Goal: Task Accomplishment & Management: Manage account settings

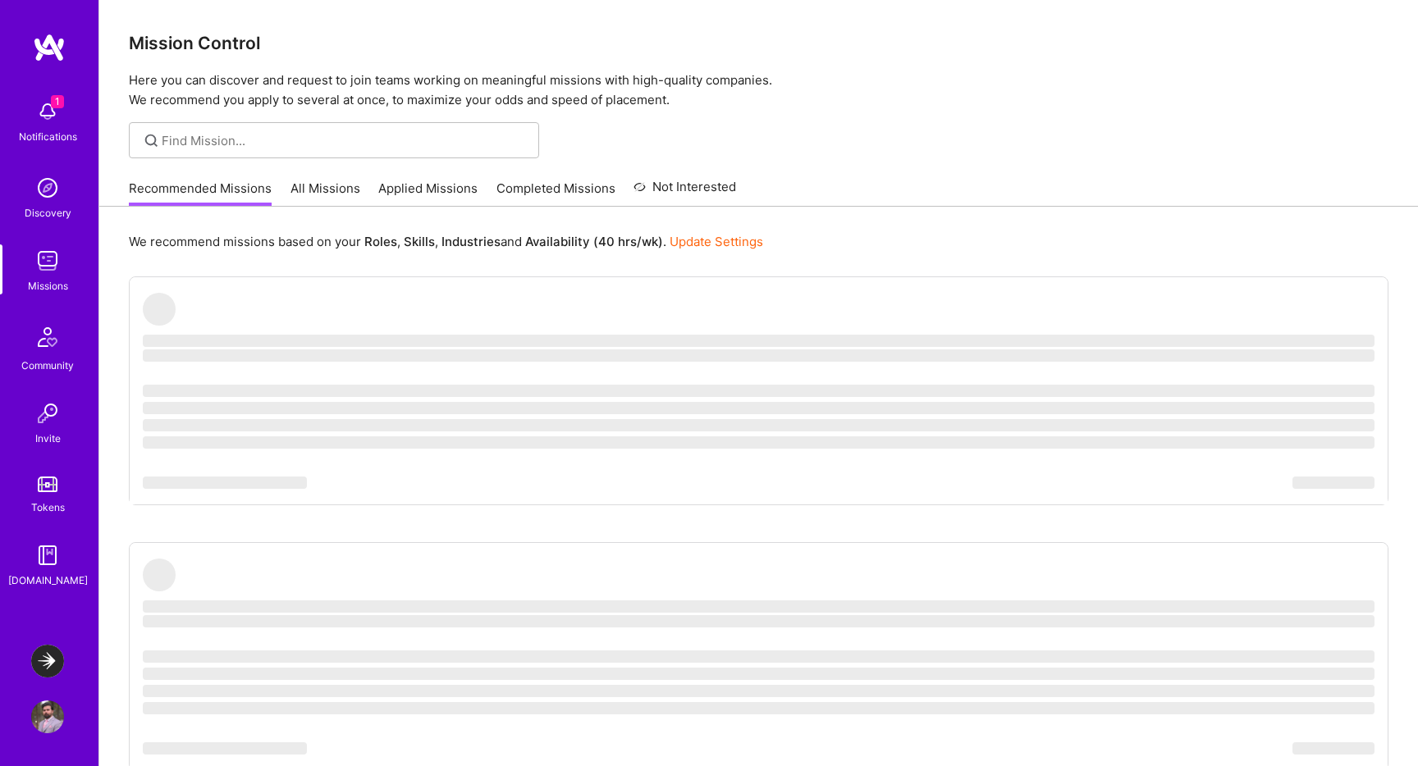
click at [63, 106] on span "1" at bounding box center [57, 101] width 13 height 13
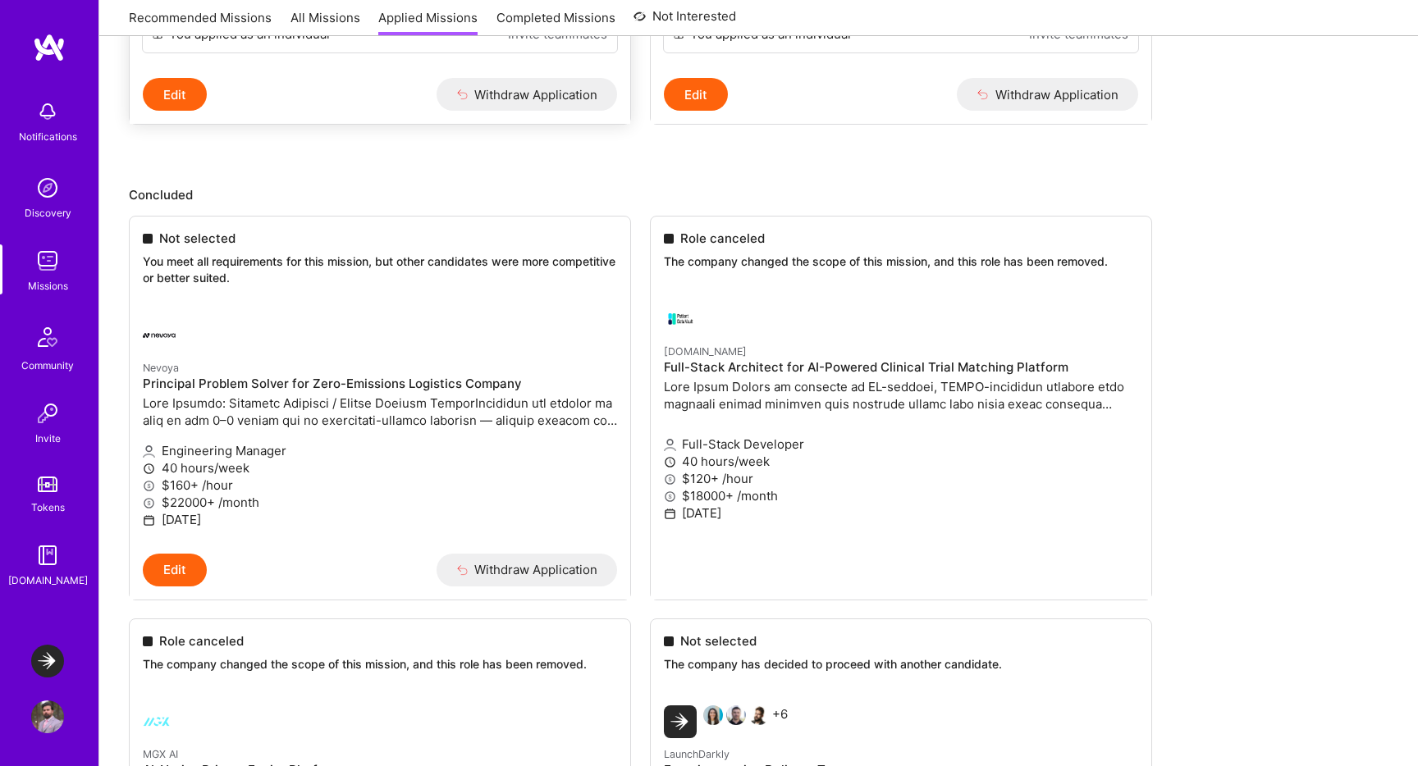
scroll to position [629, 0]
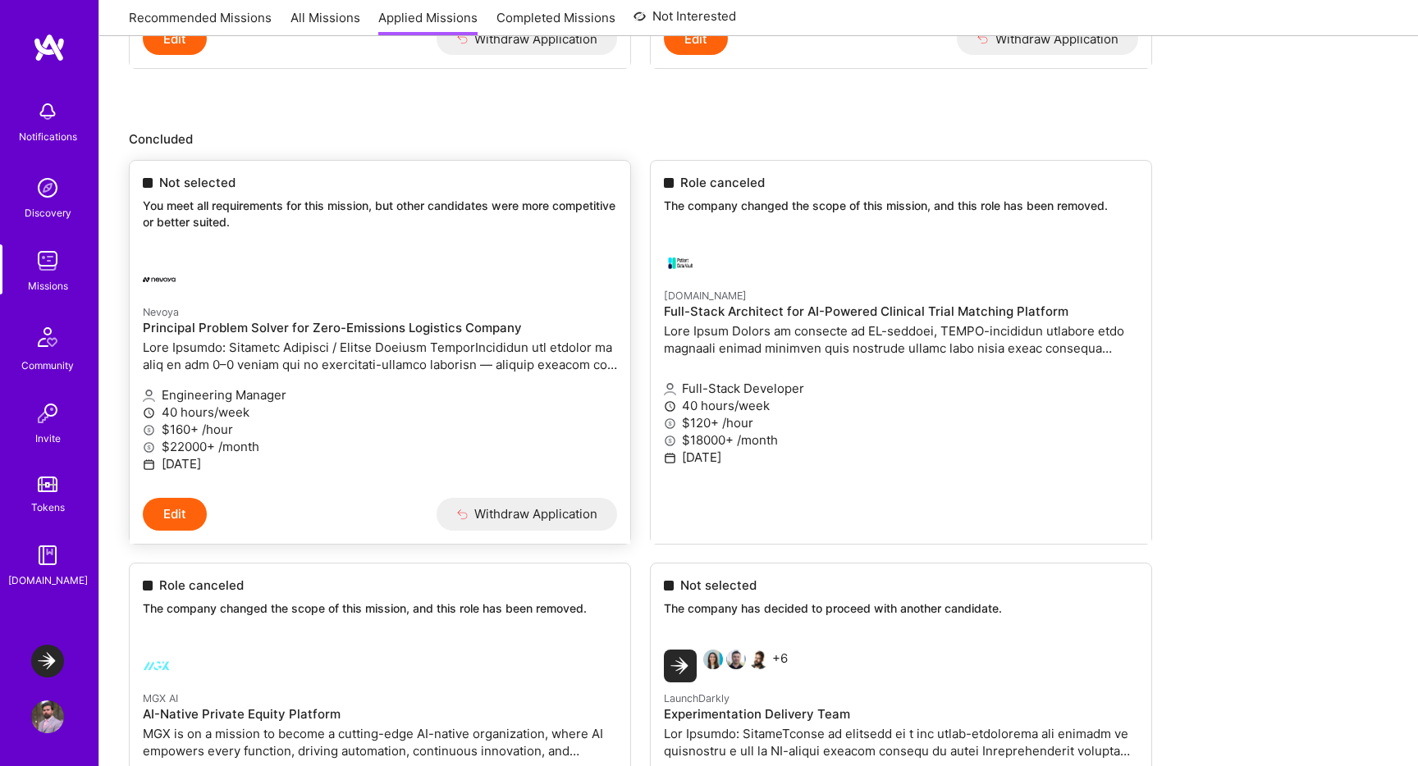
click at [177, 180] on span "Not selected" at bounding box center [197, 182] width 76 height 17
click at [263, 331] on h4 "Principal Problem Solver for Zero-Emissions Logistics Company" at bounding box center [380, 328] width 474 height 15
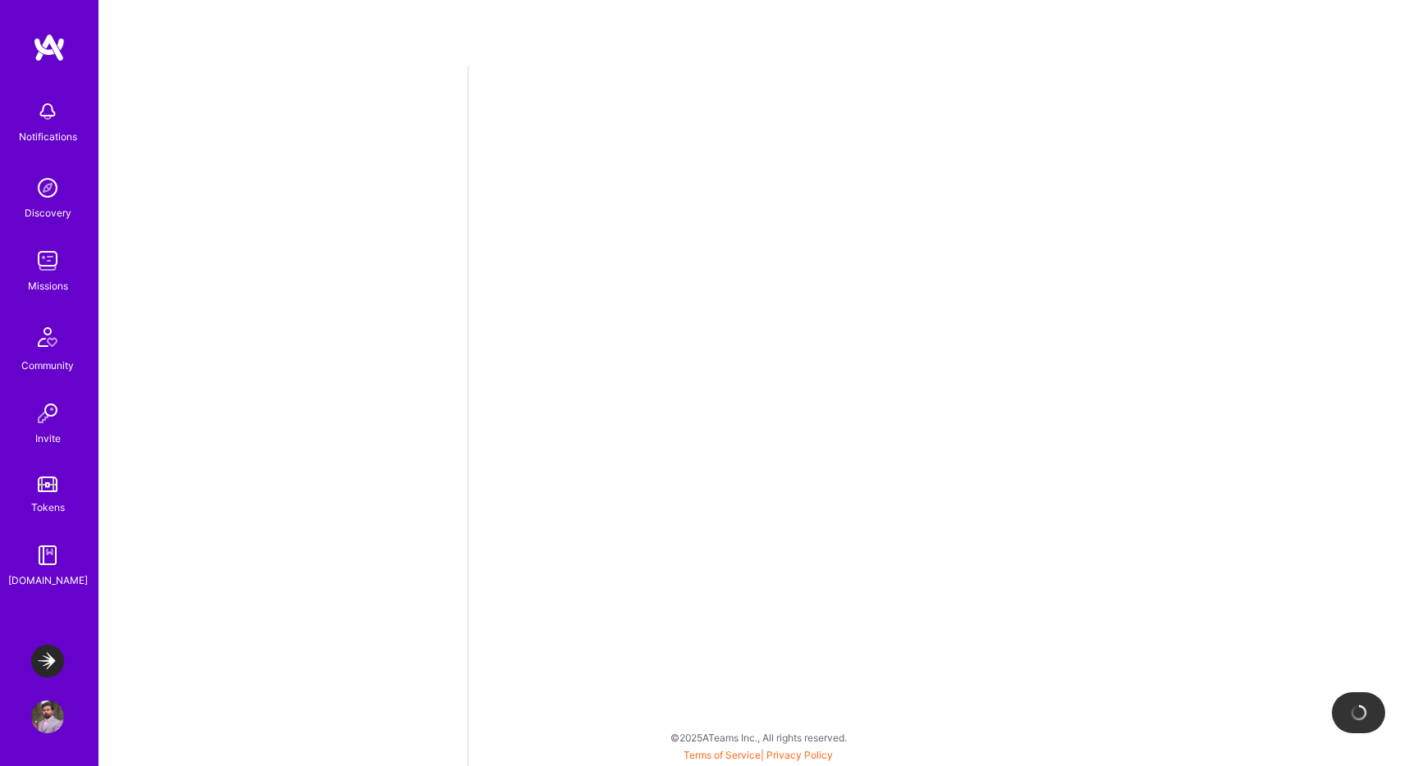
select select "CA"
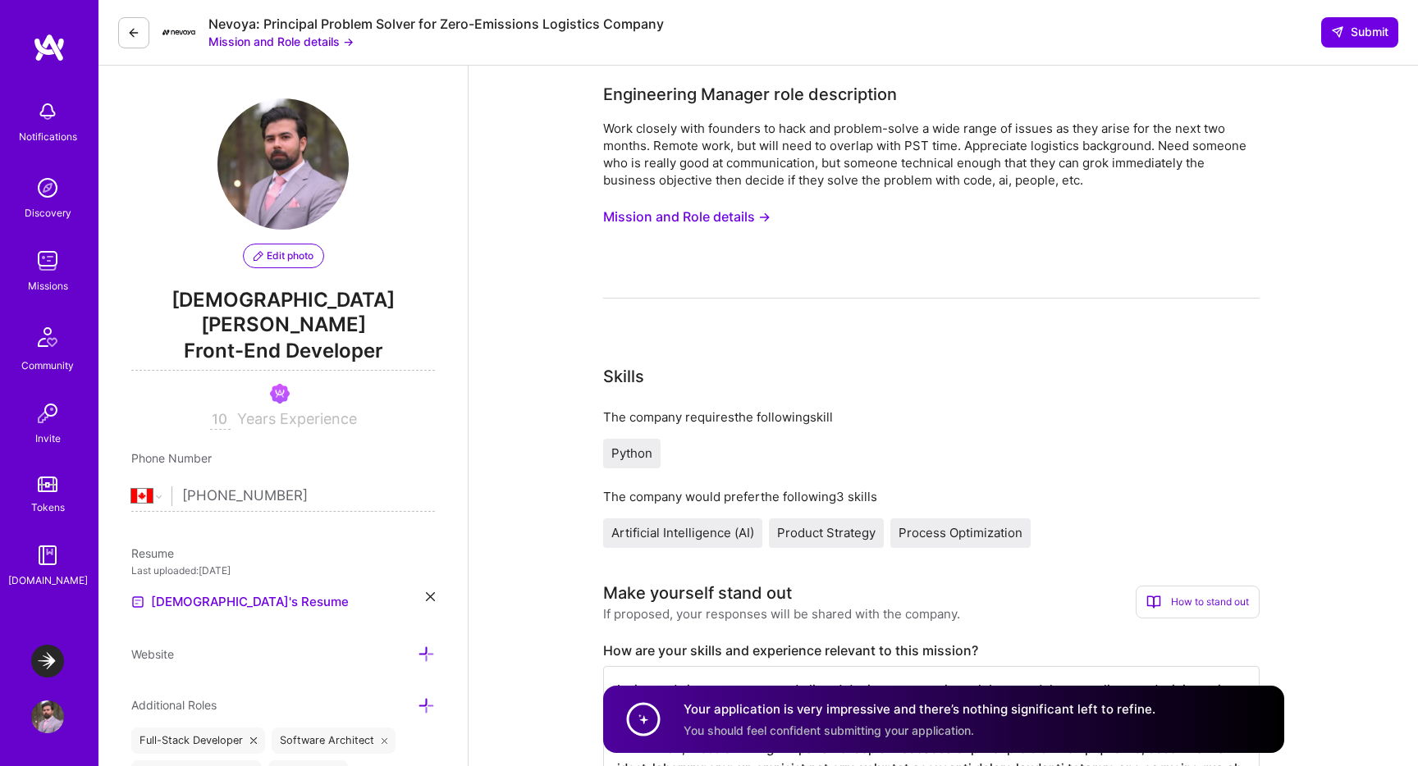
click at [311, 46] on button "Mission and Role details →" at bounding box center [280, 41] width 145 height 17
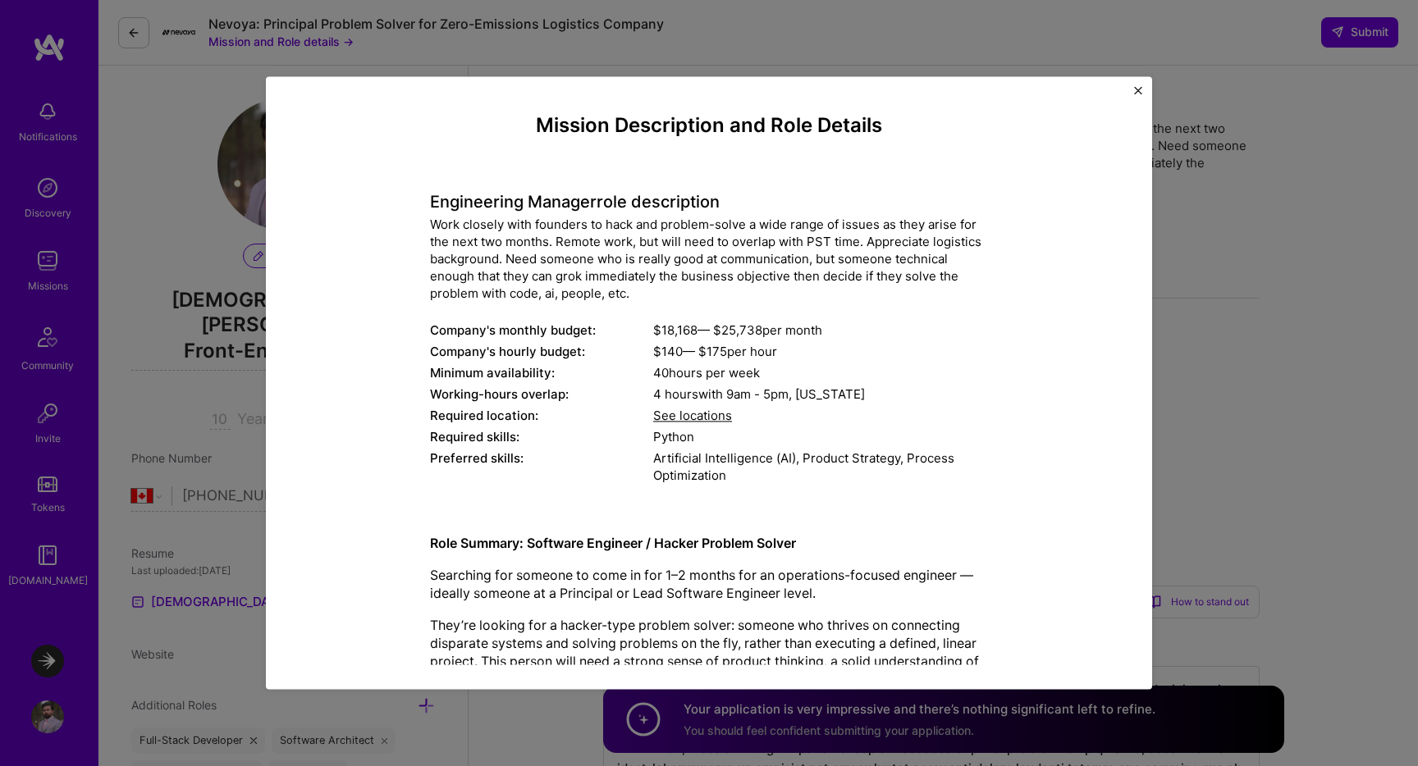
click at [1132, 95] on div "Mission Description and Role Details Engineering Manager role description Work …" at bounding box center [709, 382] width 886 height 613
click at [1134, 87] on div "Mission Description and Role Details Engineering Manager role description Work …" at bounding box center [709, 382] width 886 height 613
click at [1140, 91] on img "Close" at bounding box center [1138, 90] width 8 height 8
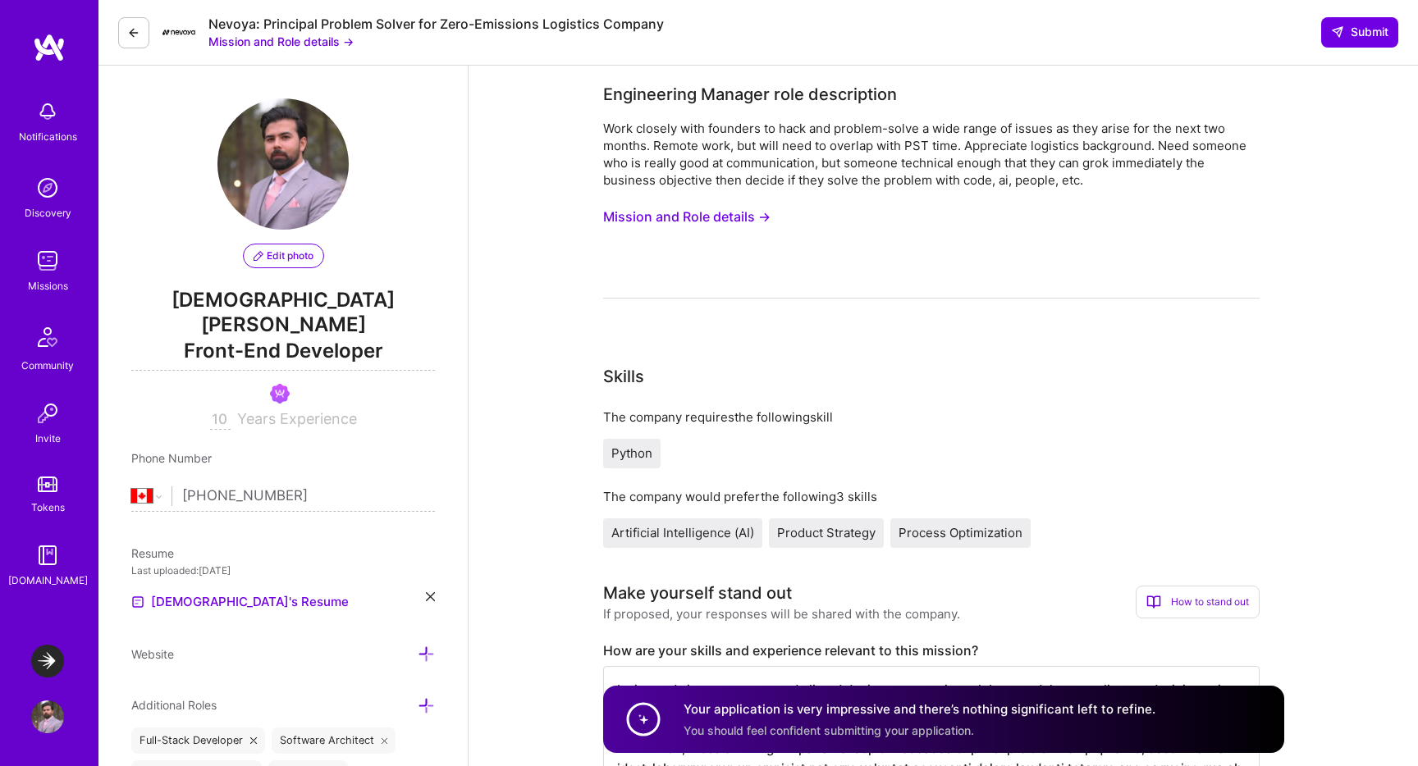
click at [699, 224] on button "Mission and Role details →" at bounding box center [686, 217] width 167 height 30
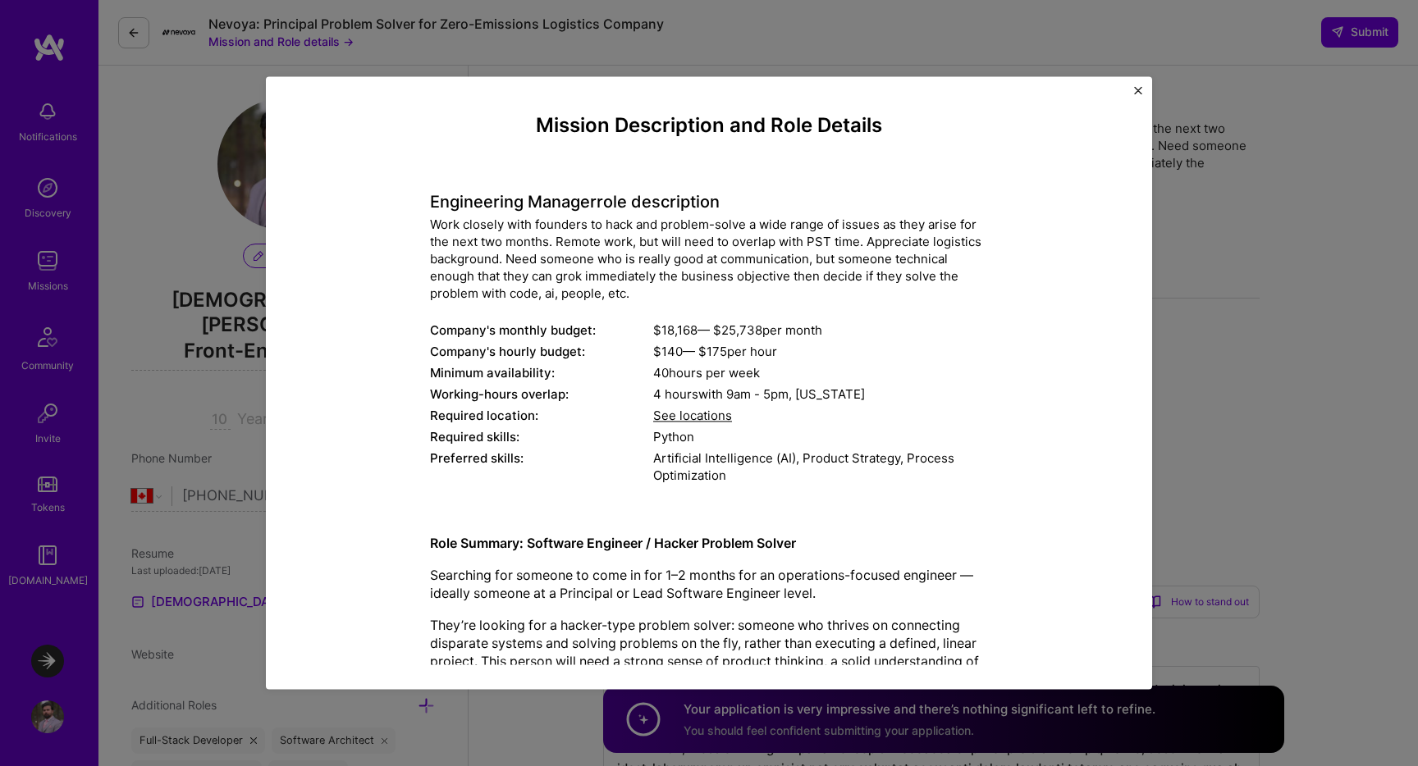
scroll to position [377, 0]
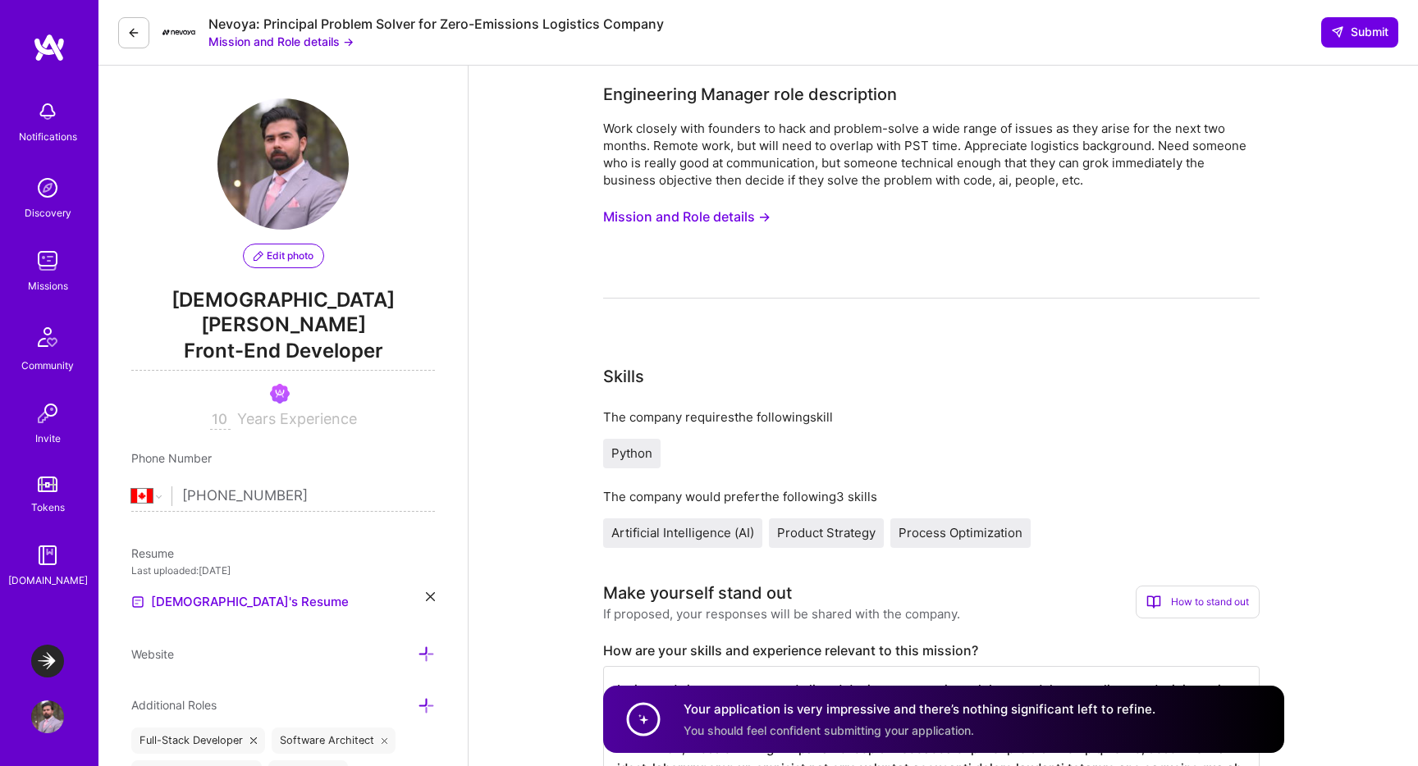
click at [39, 130] on div "Notifications" at bounding box center [48, 136] width 58 height 17
click at [46, 205] on div "Discovery" at bounding box center [48, 212] width 47 height 17
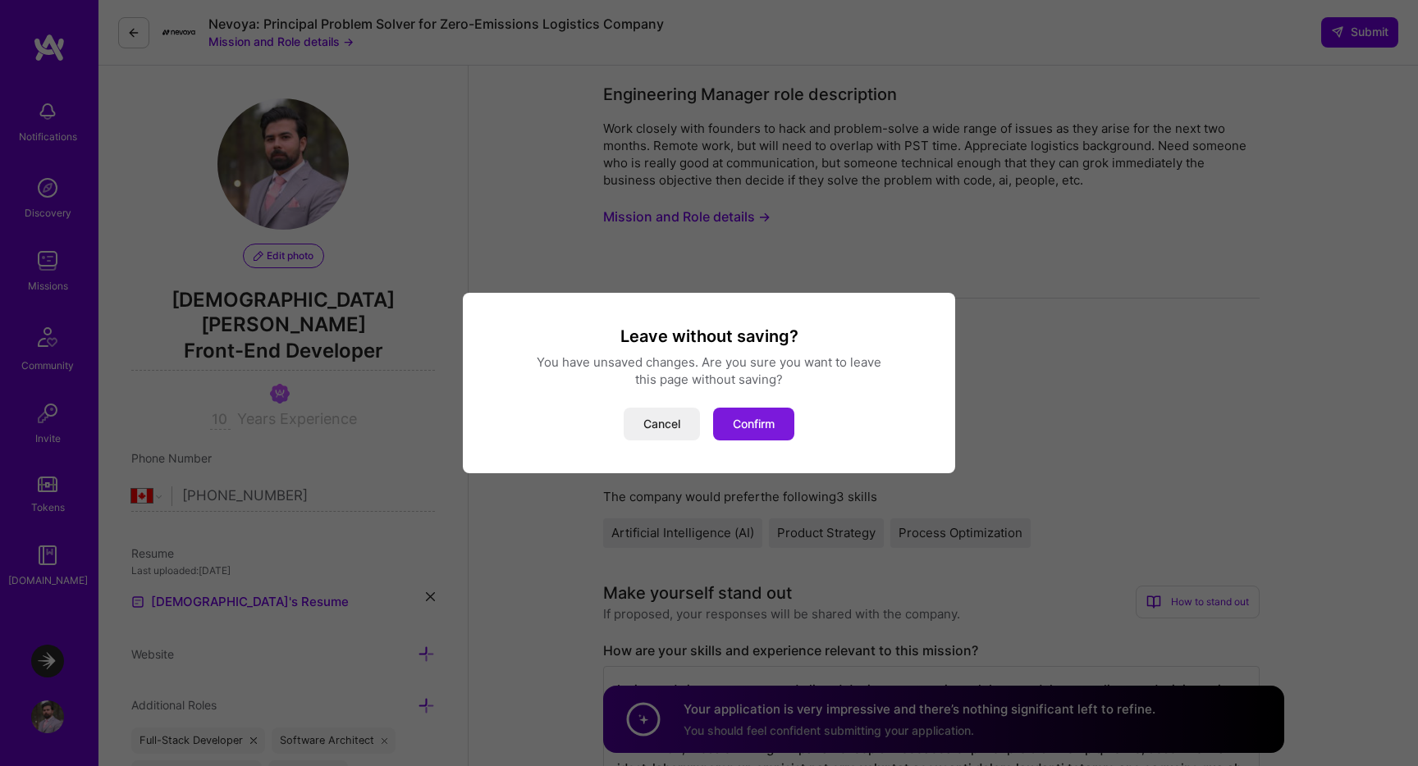
click at [786, 430] on button "Confirm" at bounding box center [753, 424] width 81 height 33
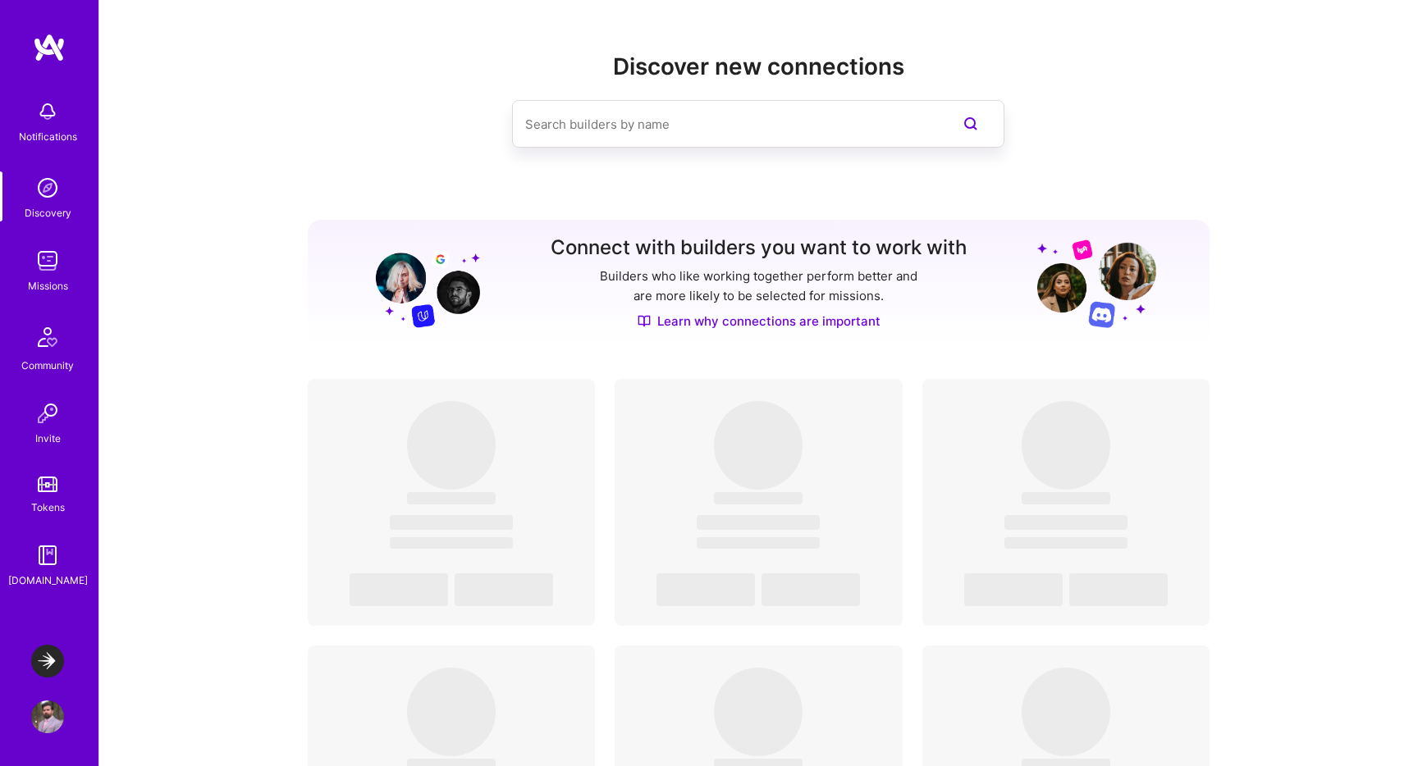
click at [57, 271] on img at bounding box center [47, 260] width 33 height 33
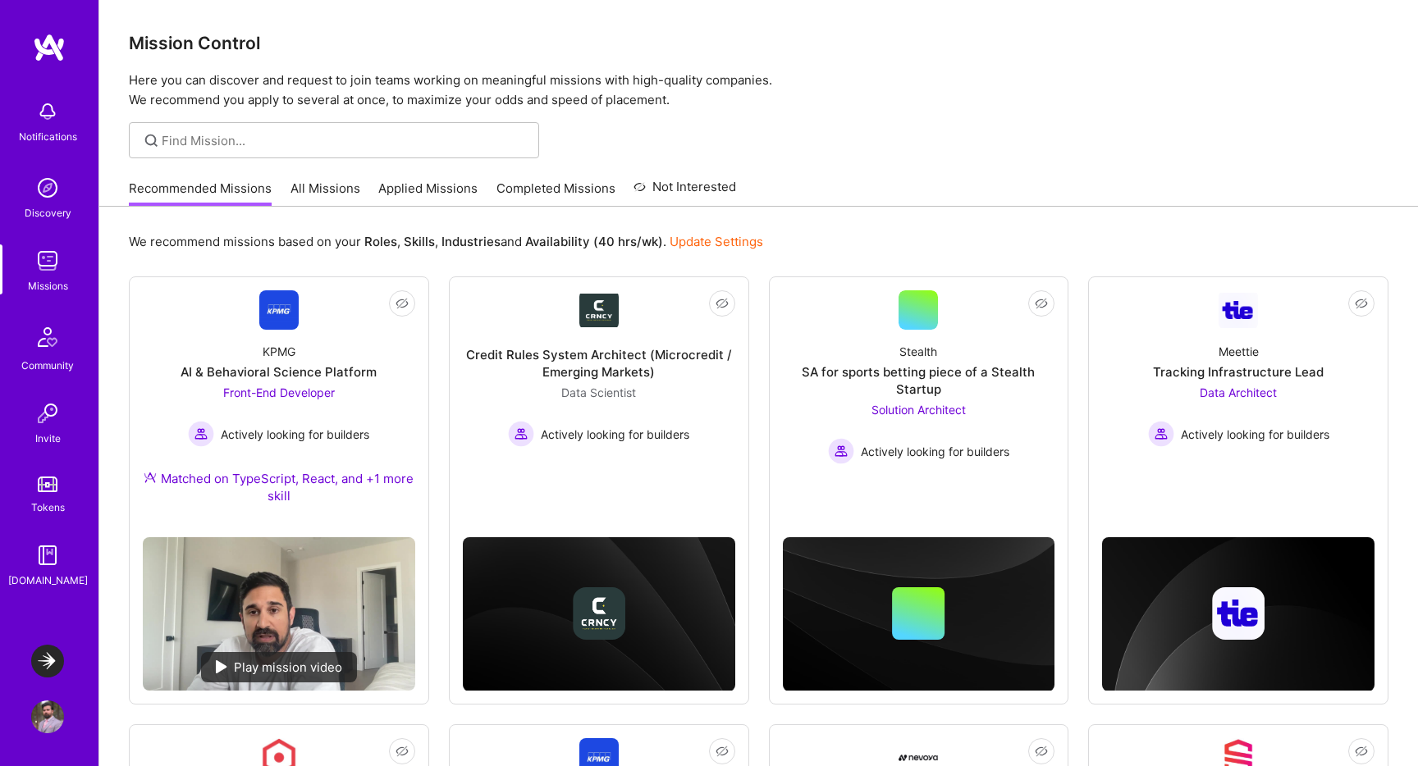
click at [447, 186] on link "Applied Missions" at bounding box center [427, 193] width 99 height 27
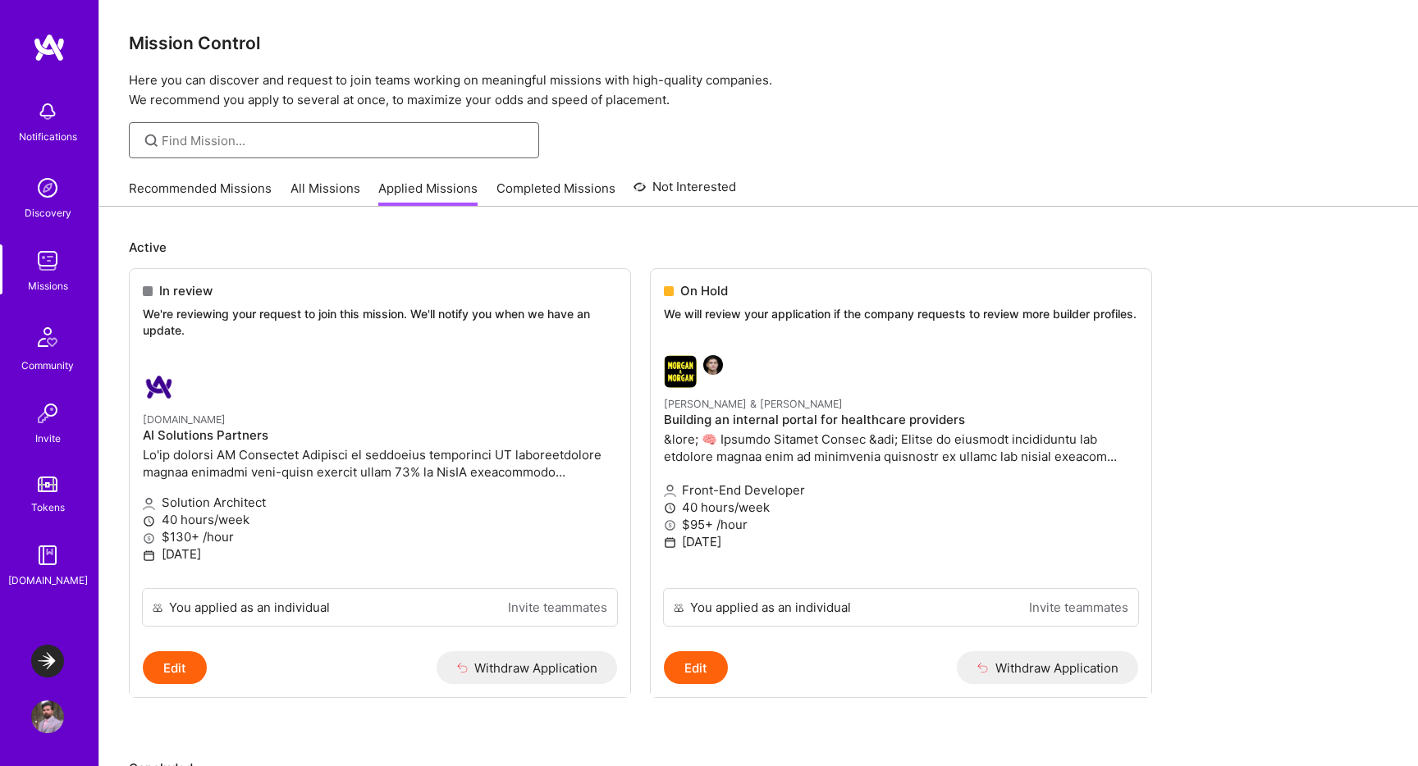
click at [373, 135] on input at bounding box center [344, 140] width 365 height 17
click at [537, 190] on link "Completed Missions" at bounding box center [555, 193] width 119 height 27
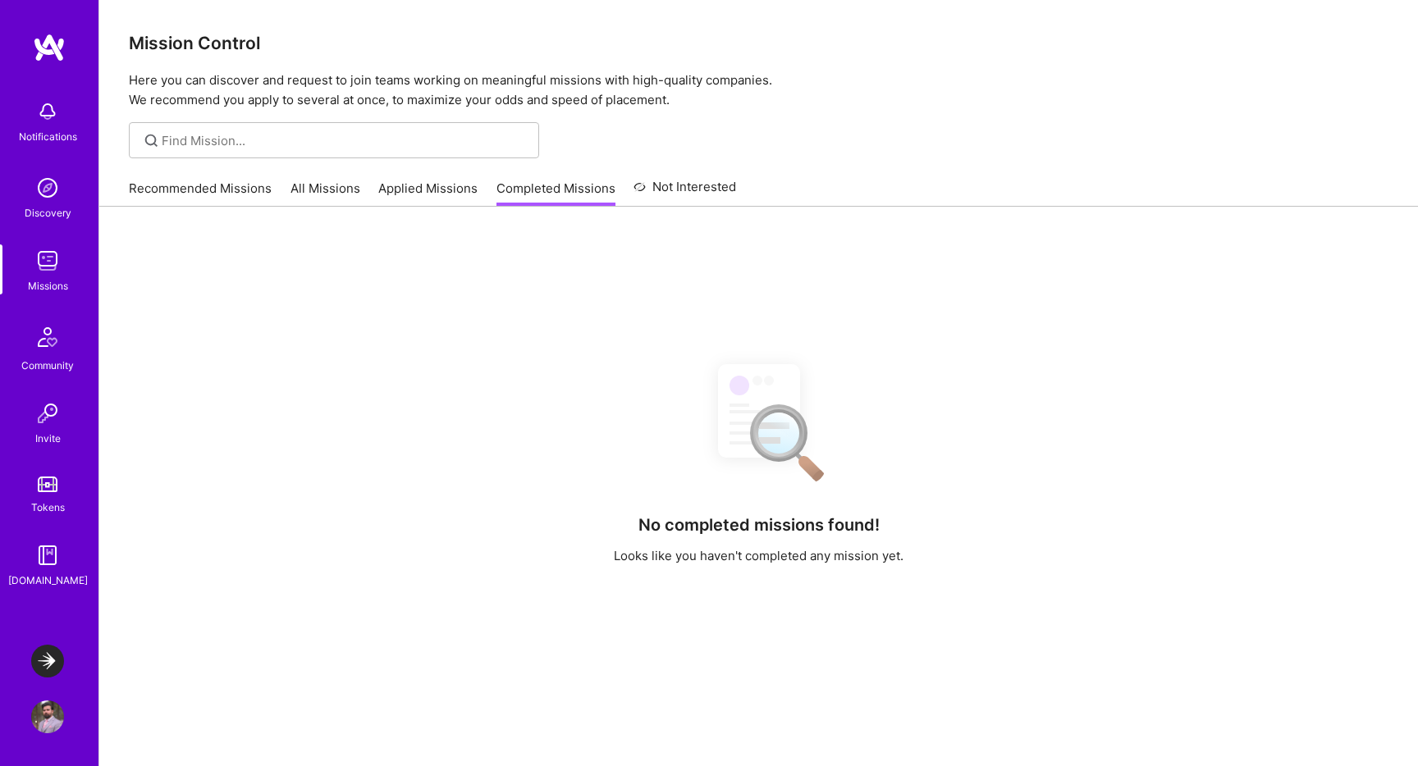
click at [308, 185] on link "All Missions" at bounding box center [325, 193] width 70 height 27
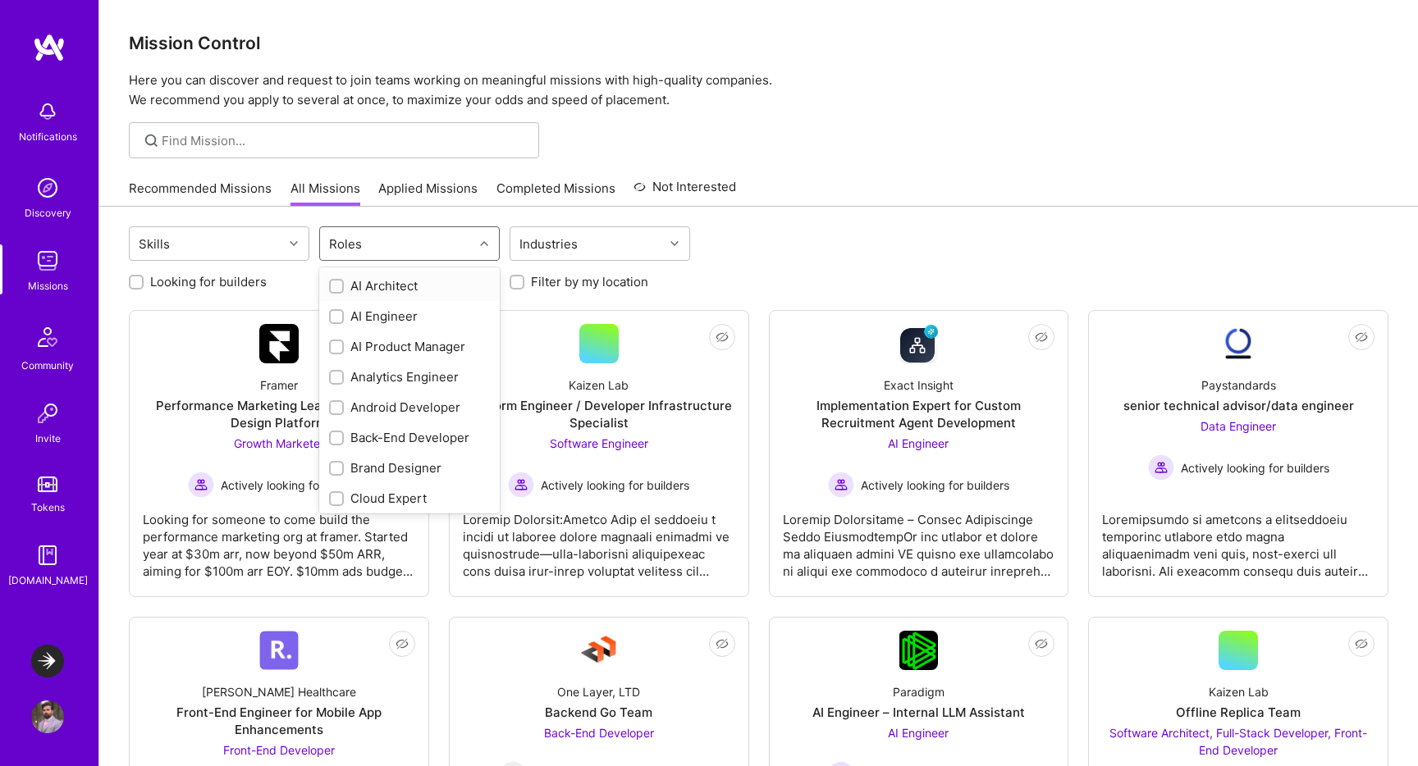
click at [422, 240] on div "Roles" at bounding box center [396, 243] width 153 height 33
type input "en"
click at [387, 474] on div "Engineering Manager" at bounding box center [409, 467] width 161 height 17
checkbox input "true"
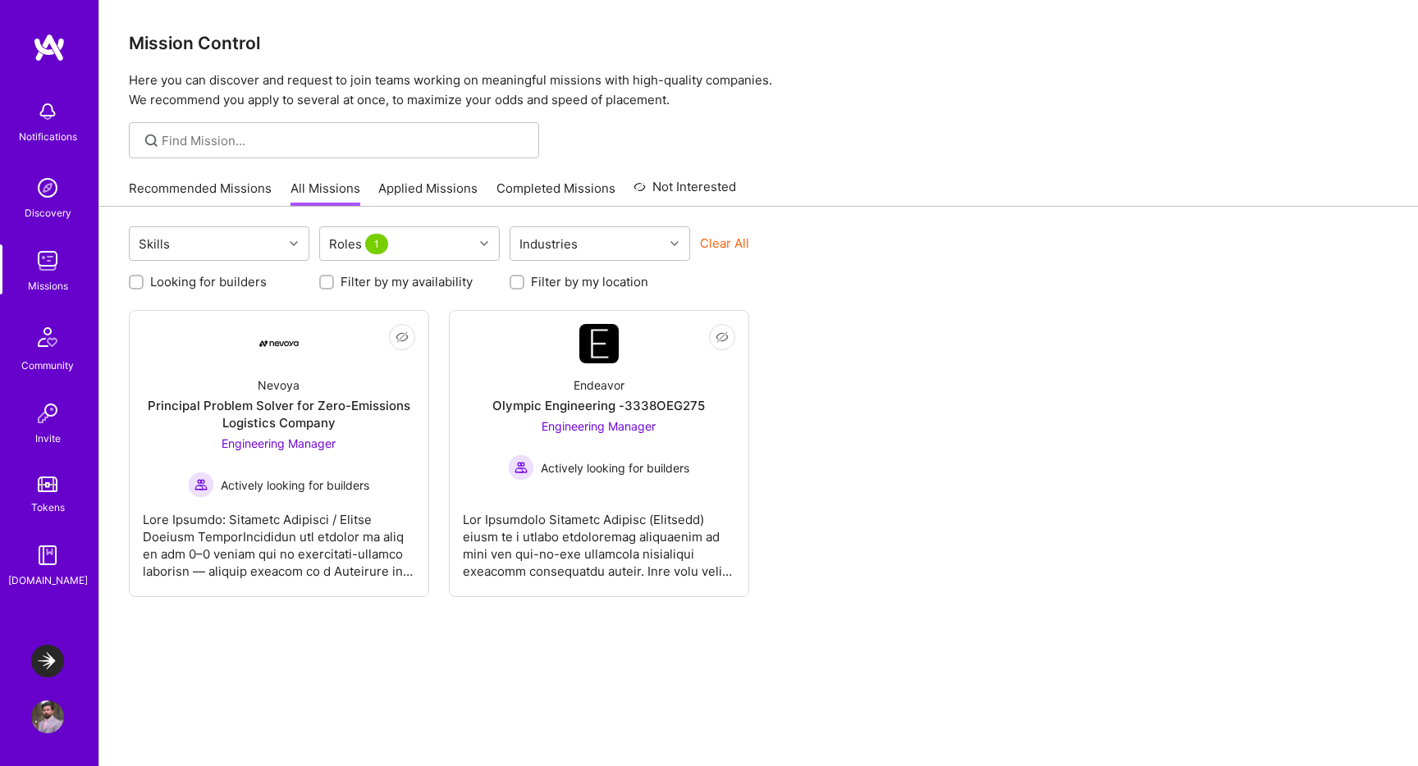
click at [827, 196] on div "Recommended Missions All Missions Applied Missions Completed Missions Not Inter…" at bounding box center [758, 188] width 1259 height 35
click at [602, 400] on div "Olympic Engineering -3338OEG275" at bounding box center [598, 405] width 212 height 17
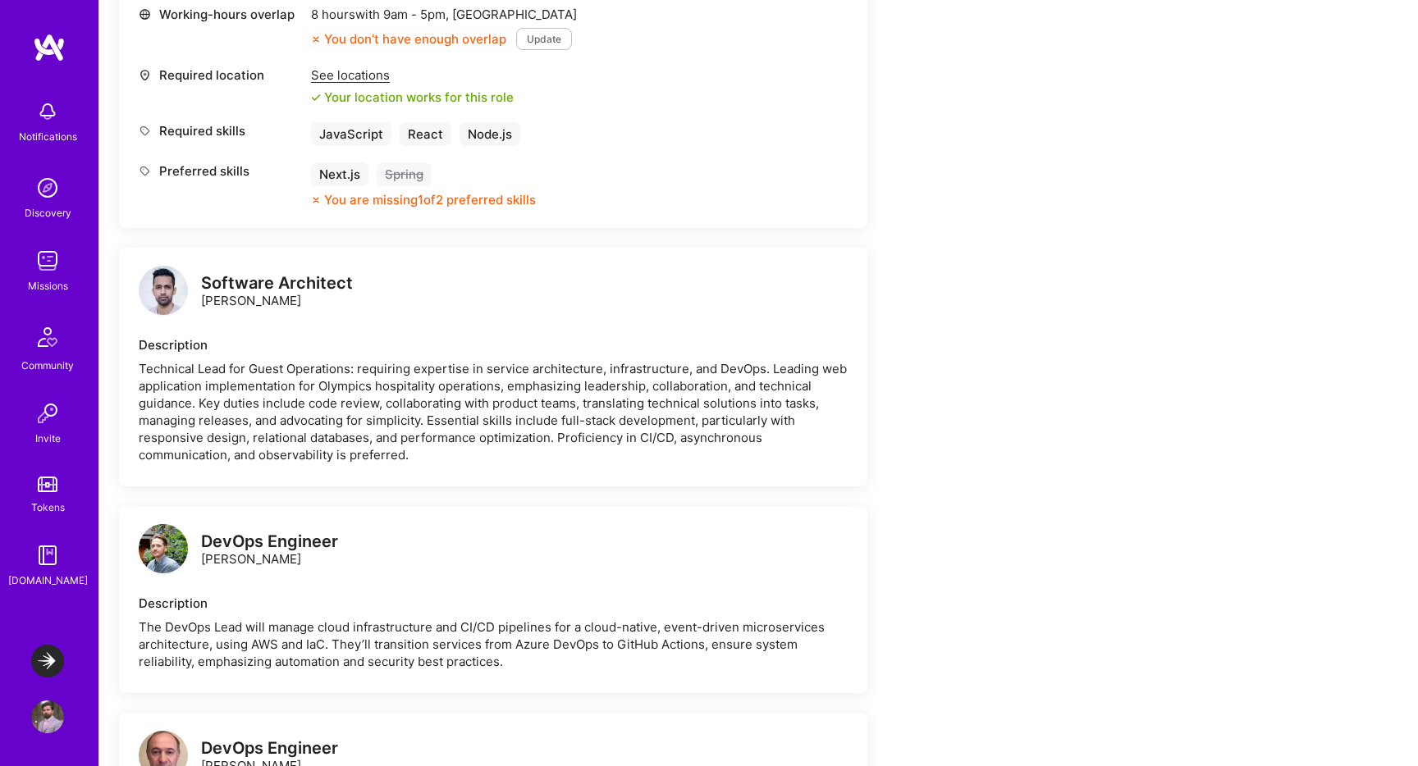
scroll to position [1048, 0]
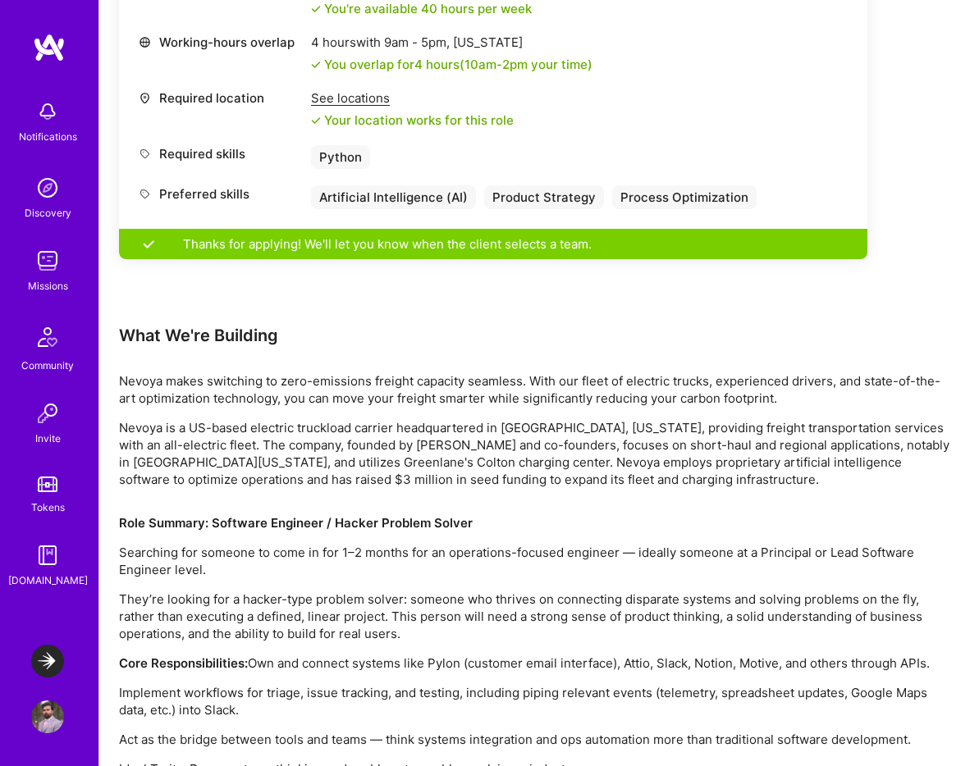
scroll to position [886, 0]
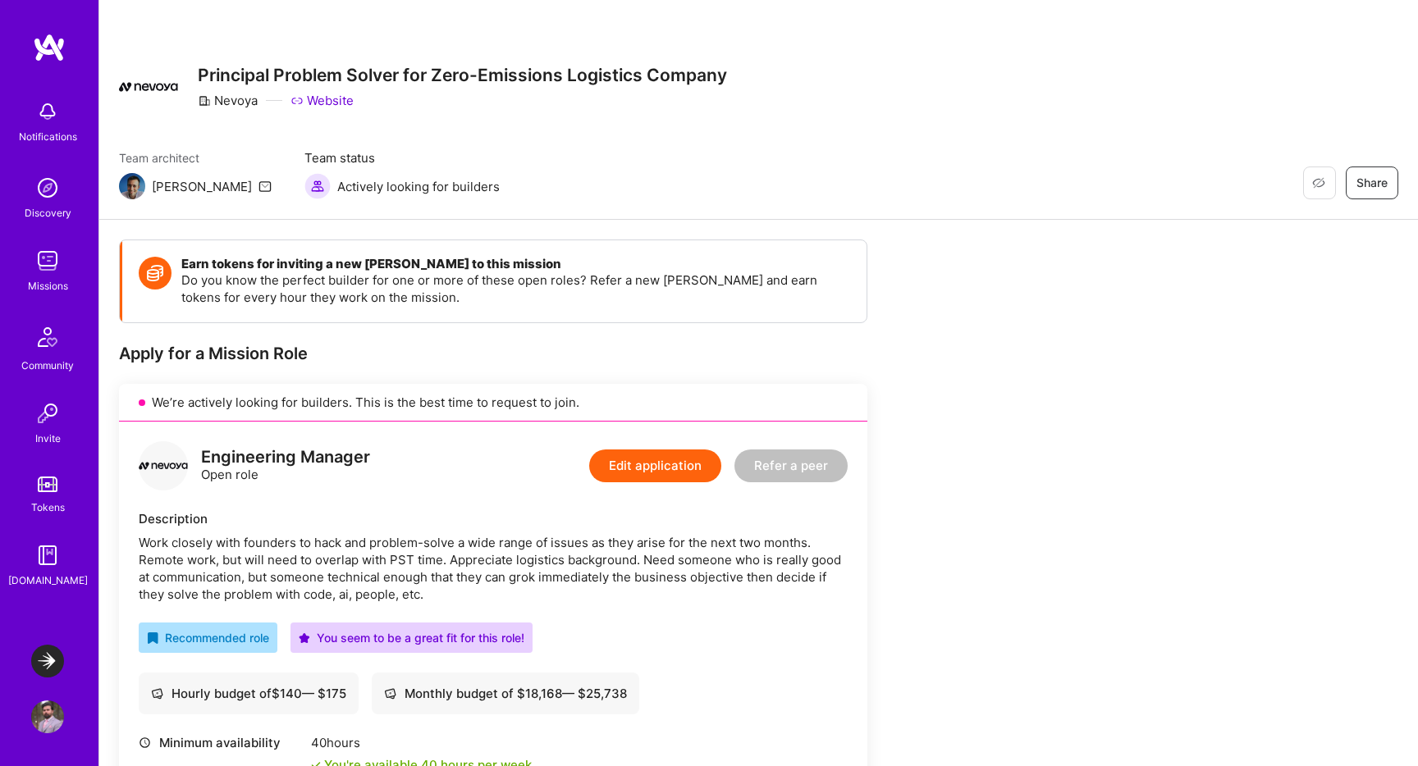
click at [46, 721] on img at bounding box center [47, 717] width 33 height 33
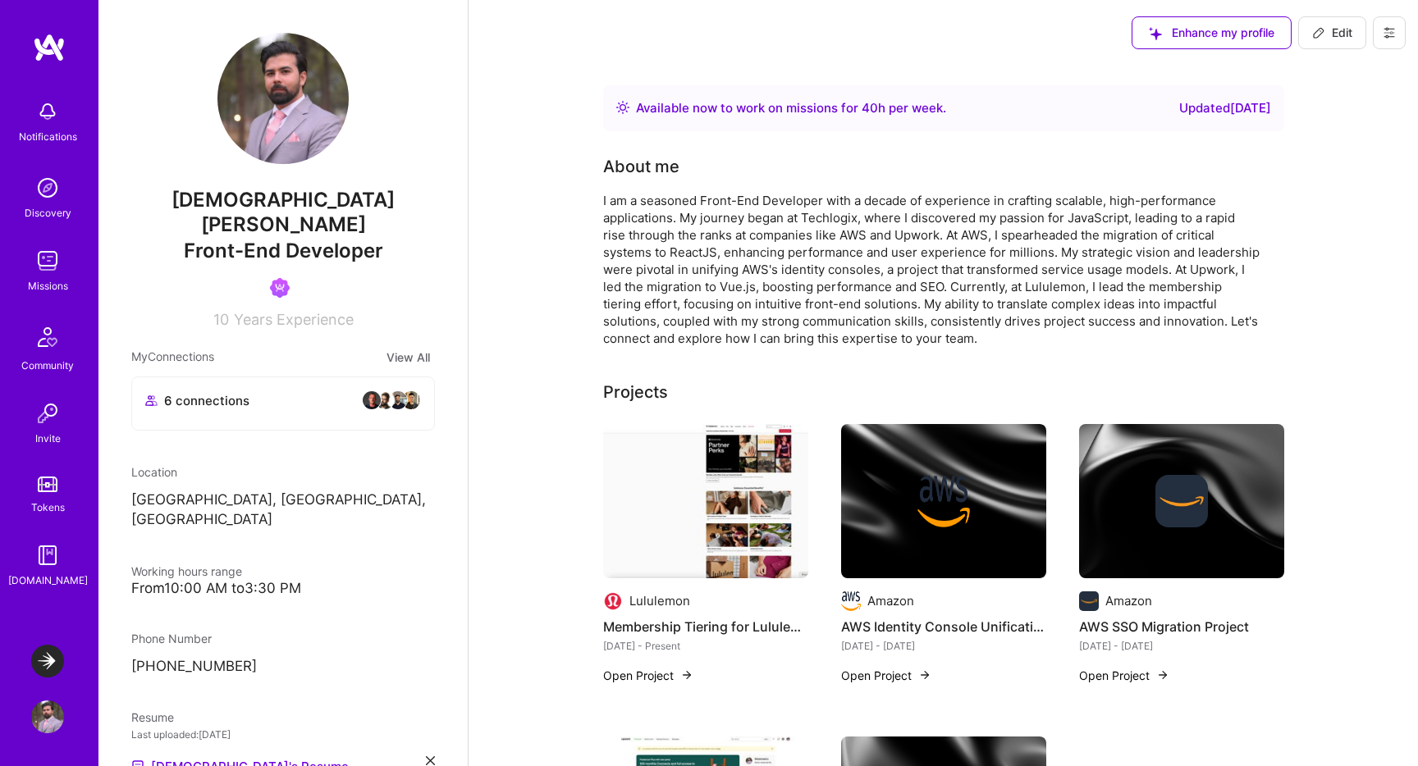
click at [1329, 25] on span "Edit" at bounding box center [1332, 33] width 40 height 16
select select "CA"
select select "Right Now"
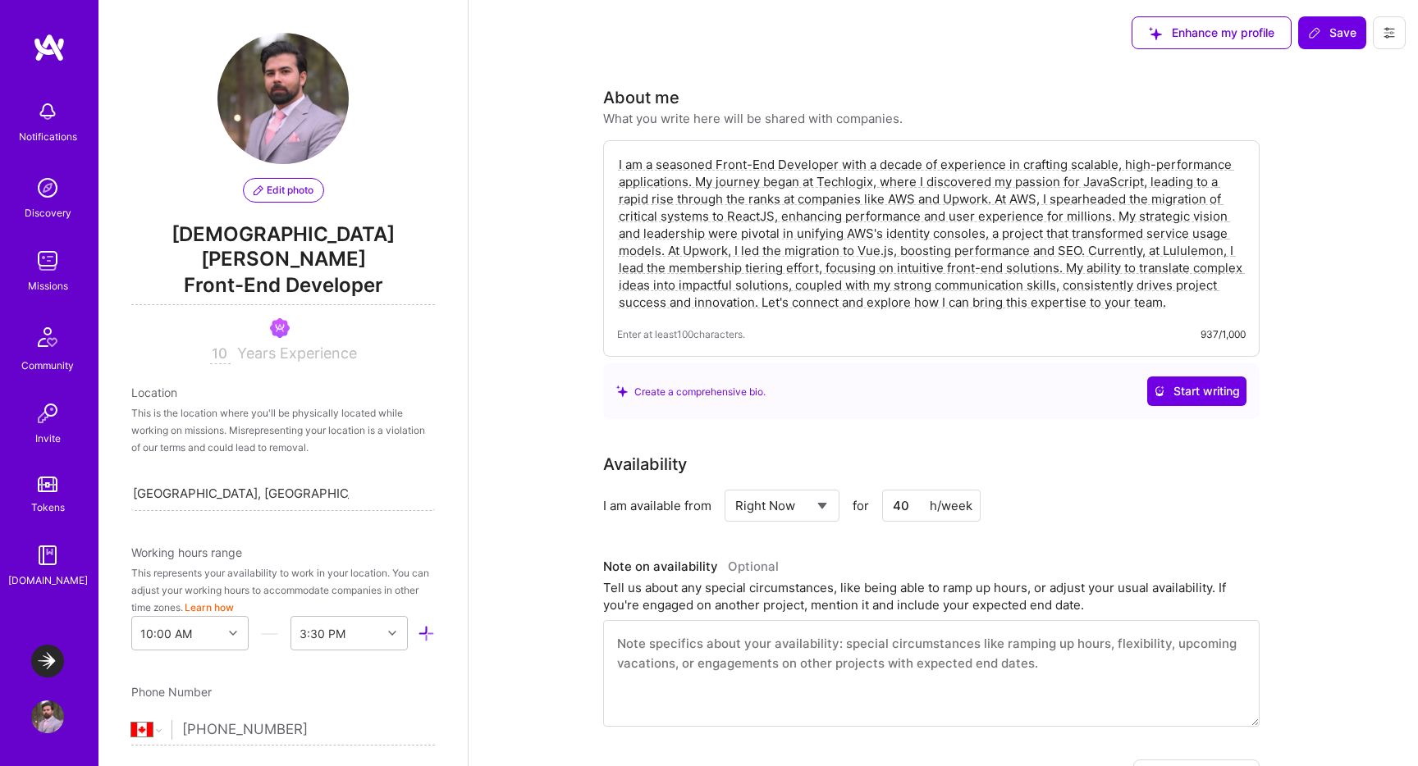
click at [274, 272] on span "Front-End Developer" at bounding box center [283, 289] width 304 height 34
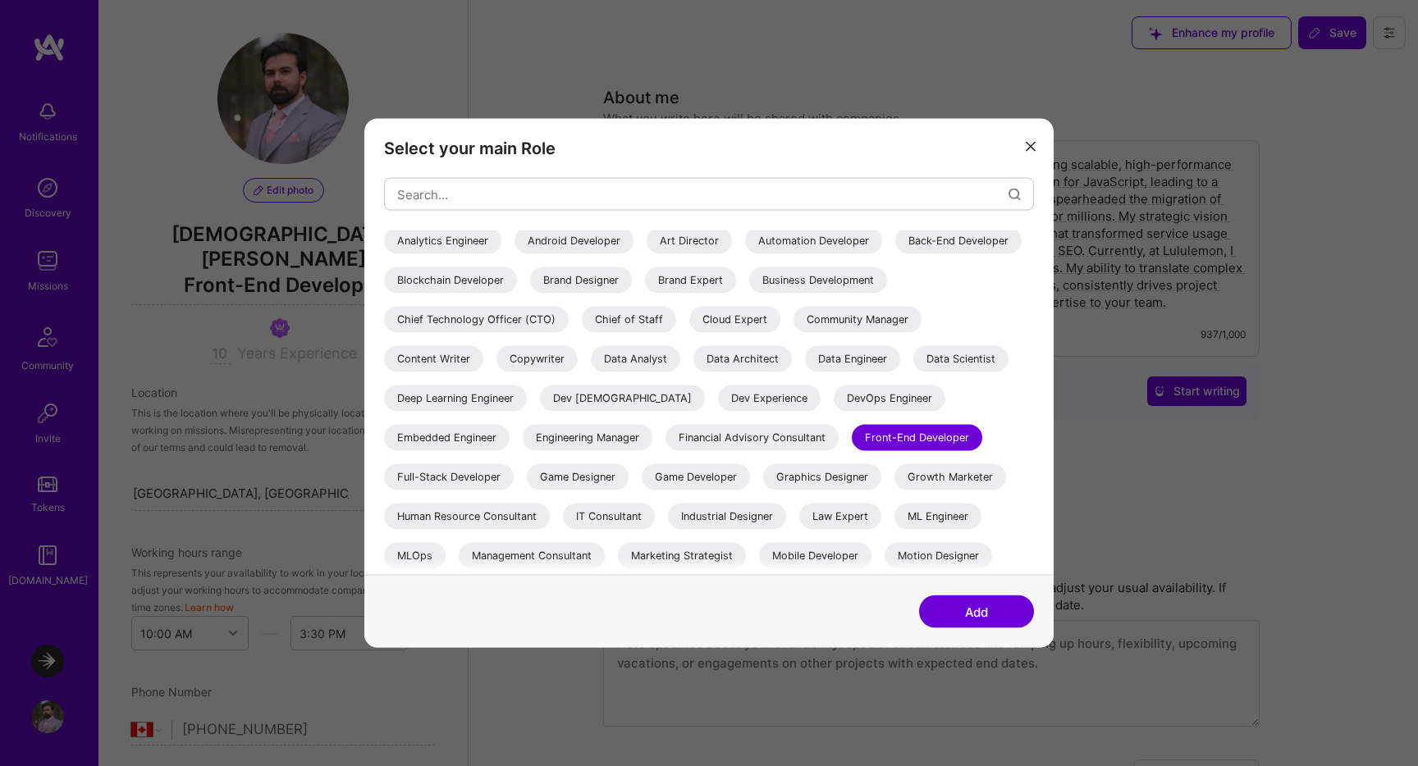
scroll to position [7, 0]
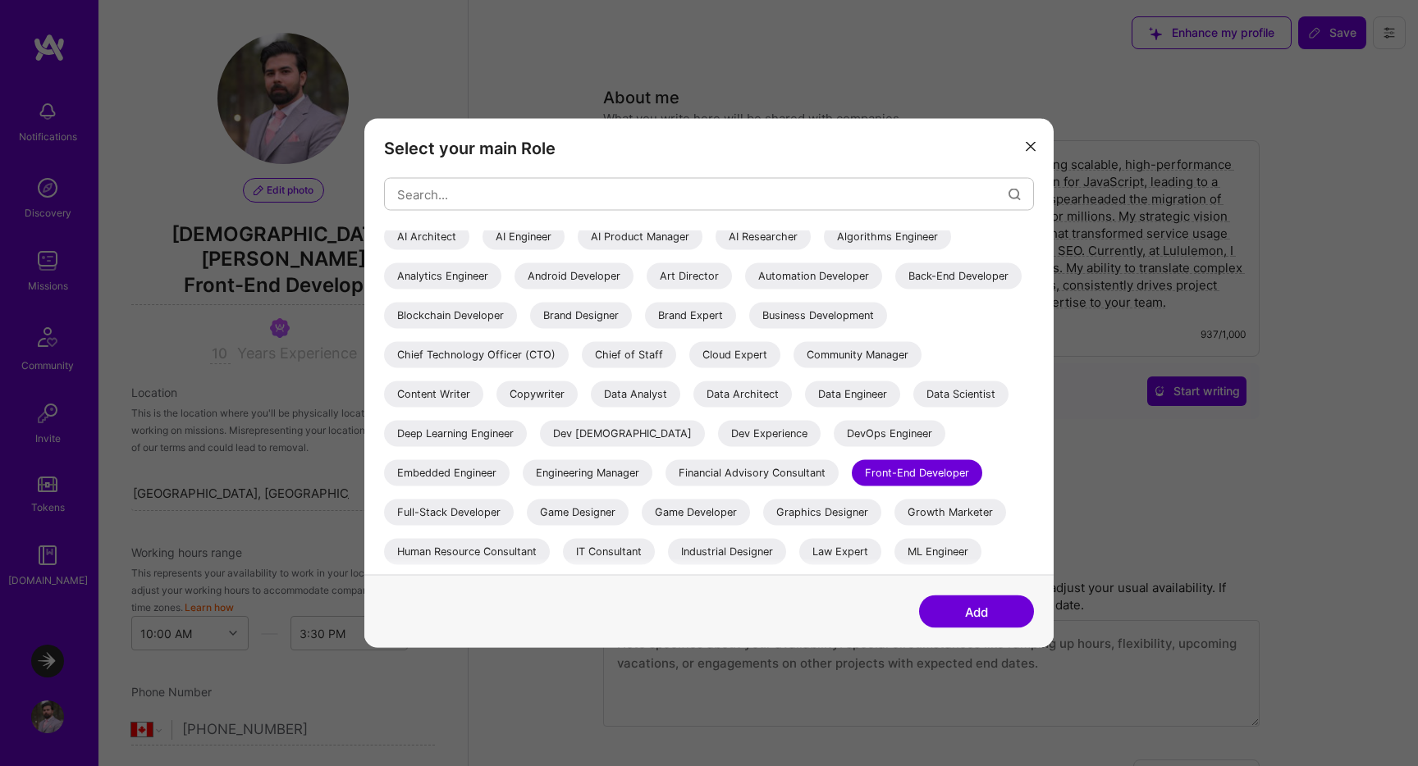
click at [514, 500] on div "Full-Stack Developer" at bounding box center [449, 513] width 130 height 26
click at [984, 614] on button "Add" at bounding box center [976, 612] width 115 height 33
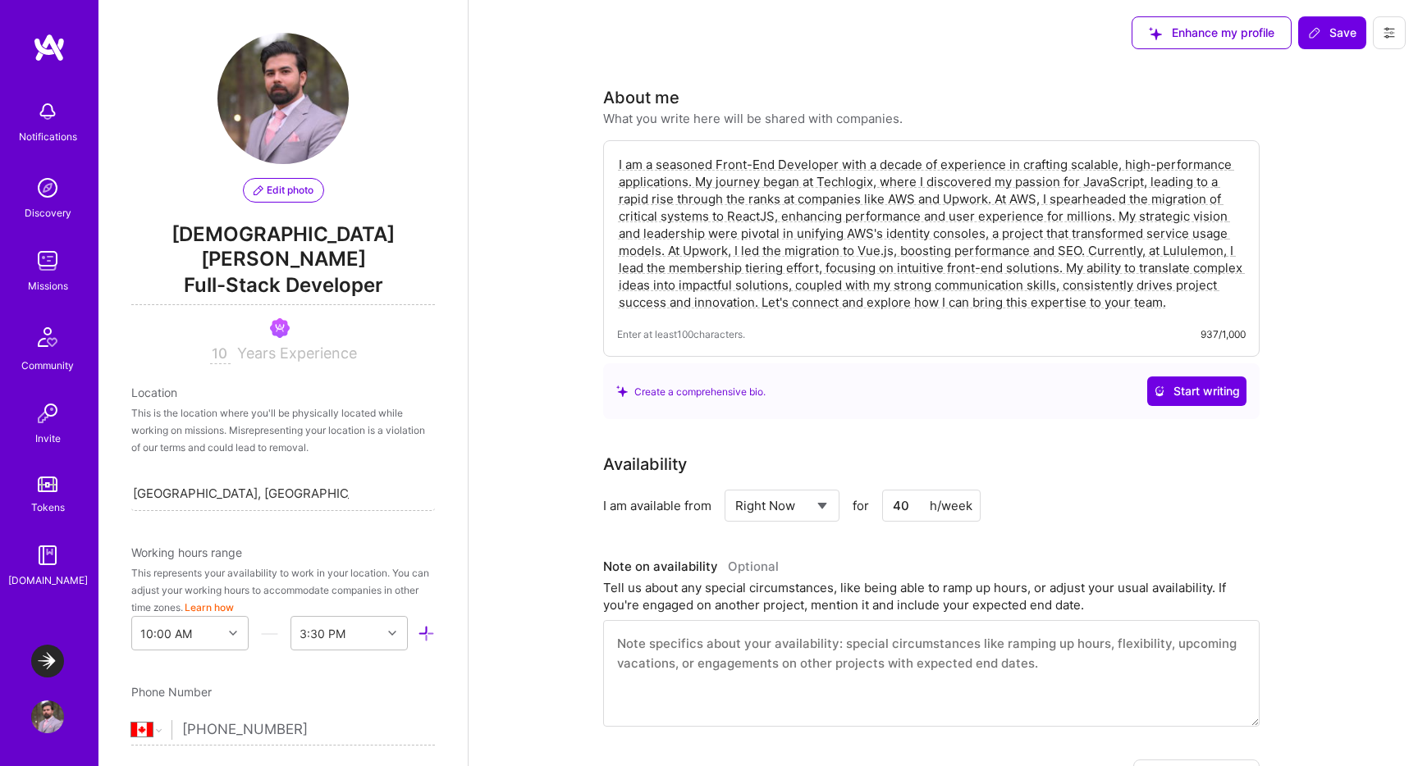
click at [735, 162] on textarea "I am a seasoned Front-End Developer with a decade of experience in crafting sca…" at bounding box center [931, 233] width 628 height 158
type textarea "I am a seasoned Full stack Developer with a decade of experience in crafting sc…"
click at [1329, 25] on button "Save" at bounding box center [1332, 32] width 68 height 33
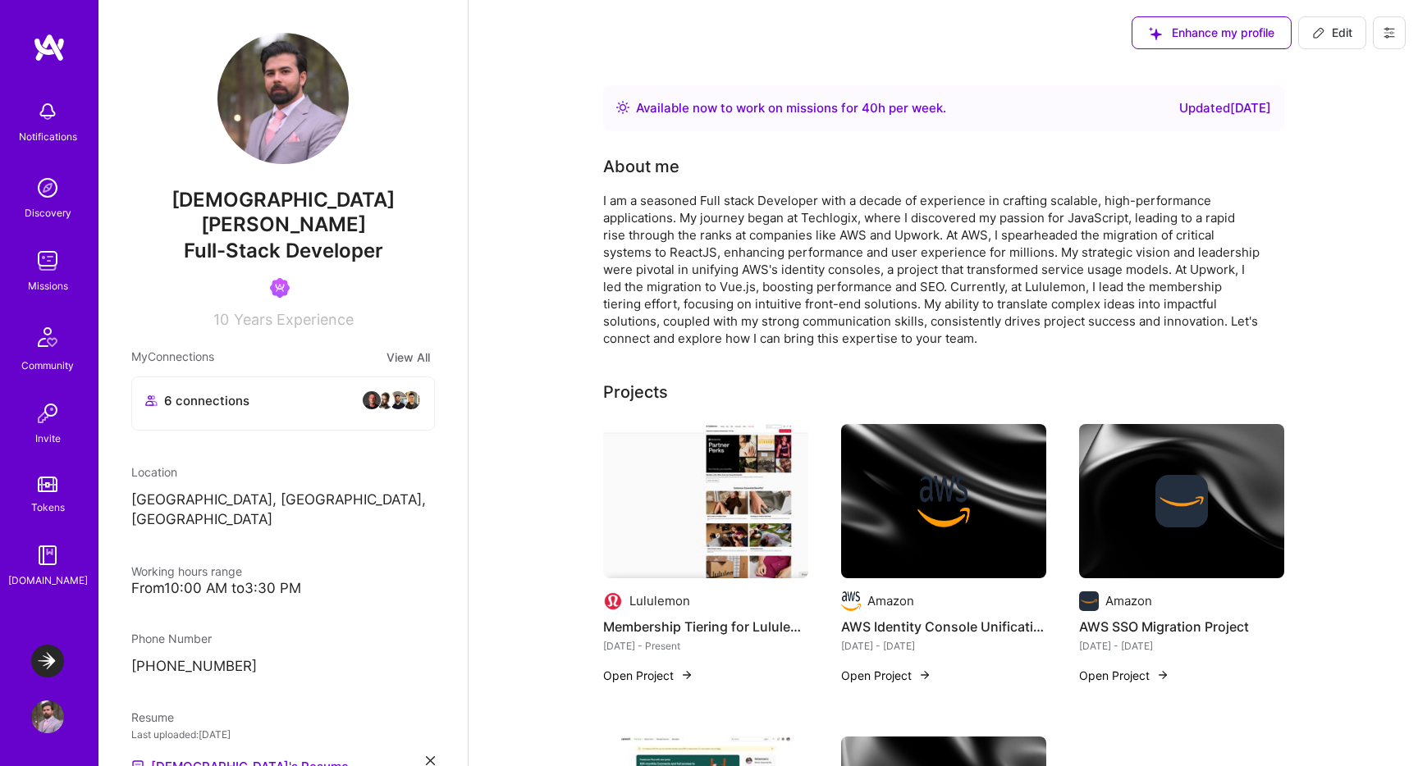
click at [1333, 37] on span "Edit" at bounding box center [1332, 33] width 40 height 16
select select "CA"
select select "Right Now"
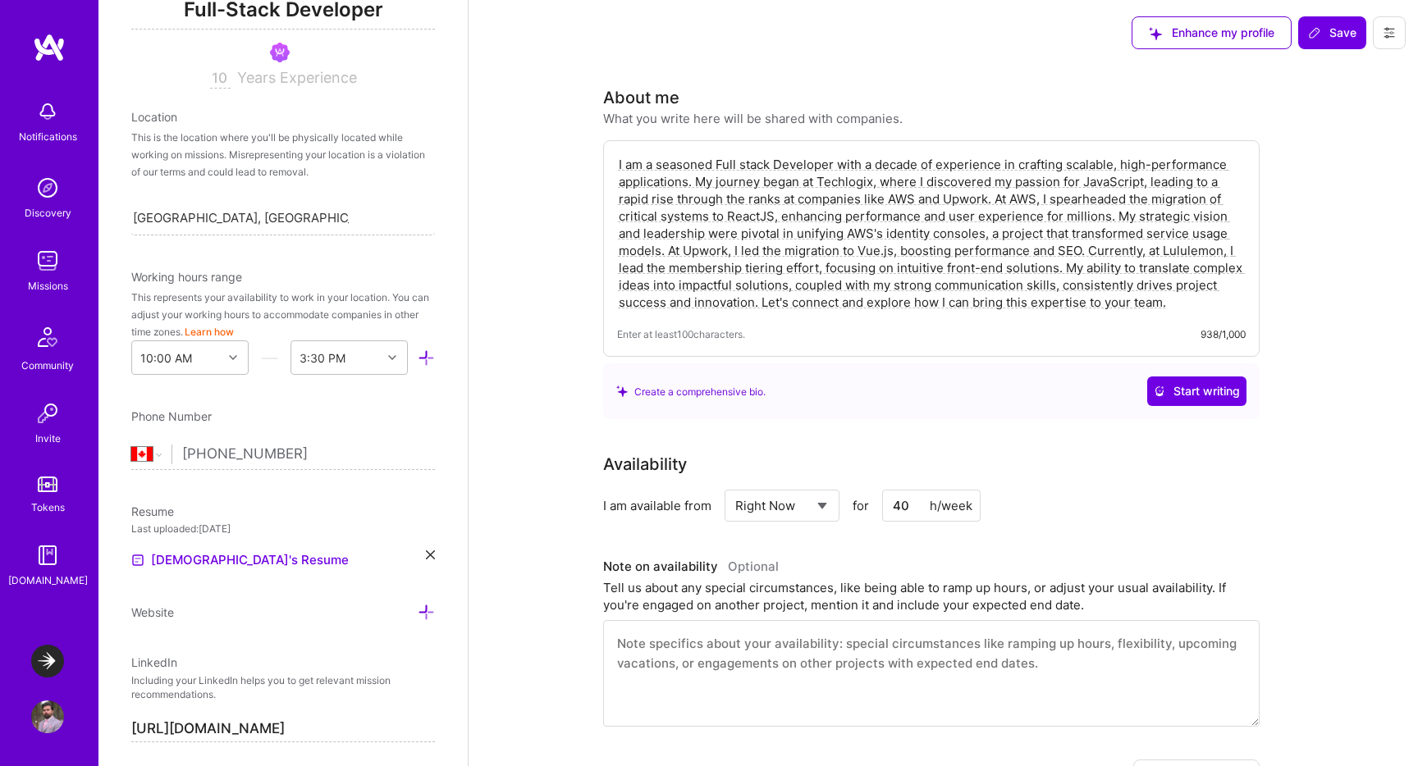
scroll to position [0, 0]
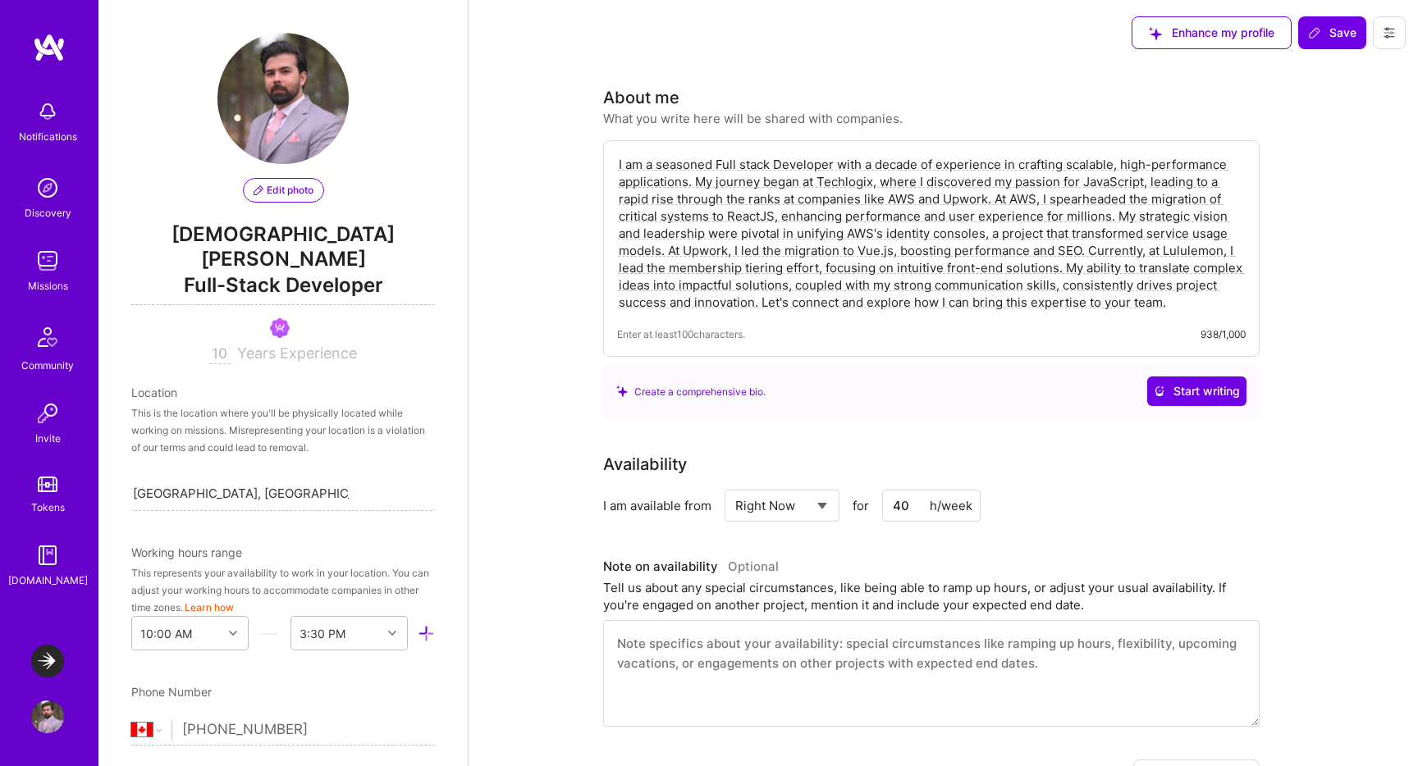
click at [292, 192] on span "Edit photo" at bounding box center [283, 190] width 60 height 15
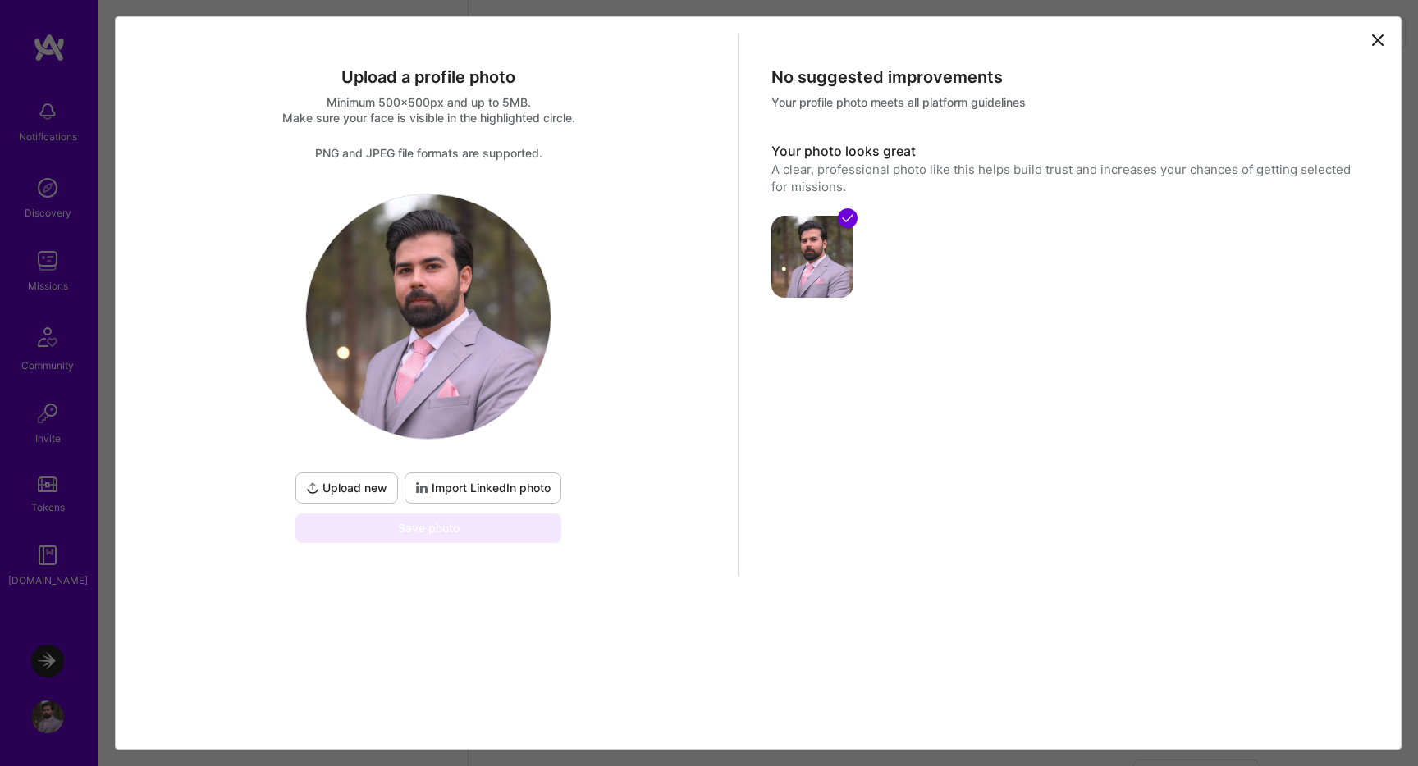
click at [1377, 33] on icon at bounding box center [1378, 40] width 20 height 20
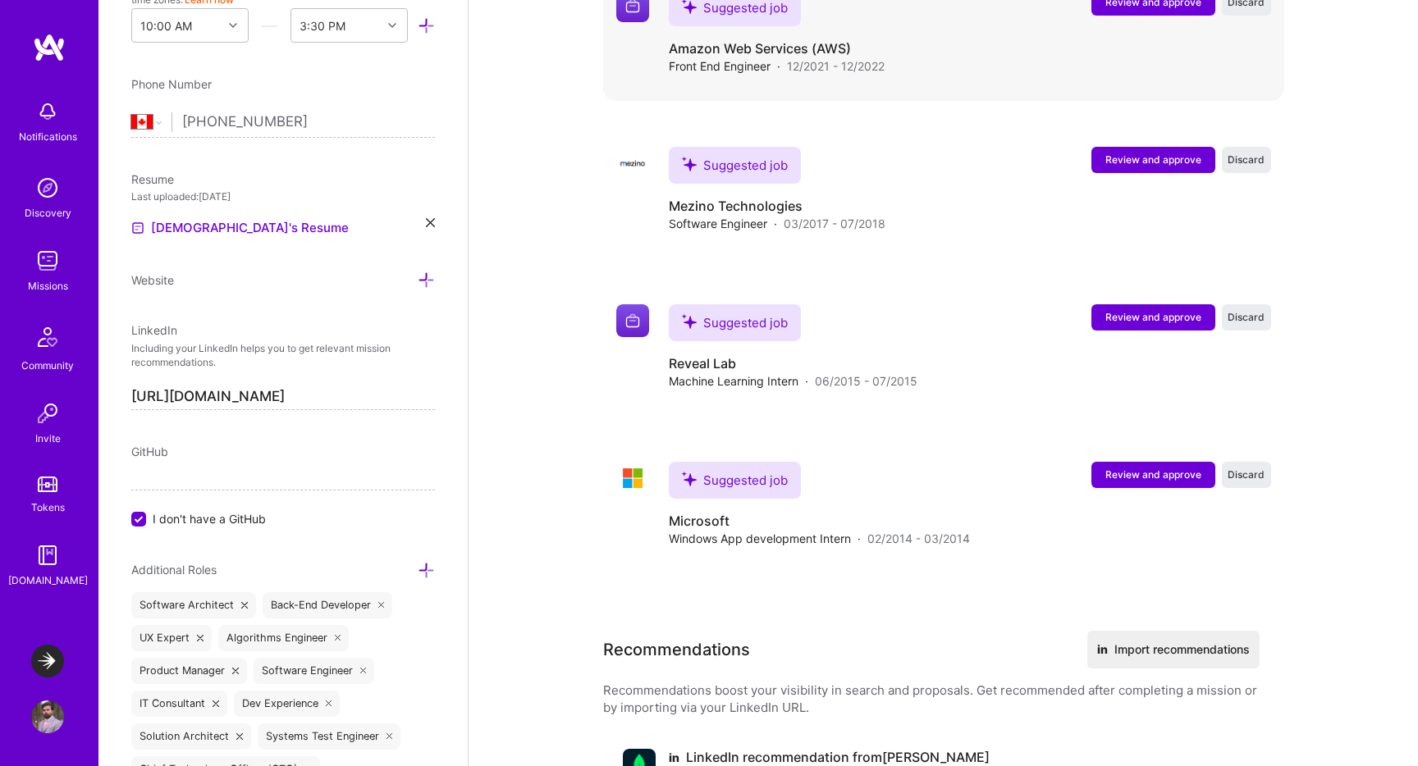
scroll to position [3030, 0]
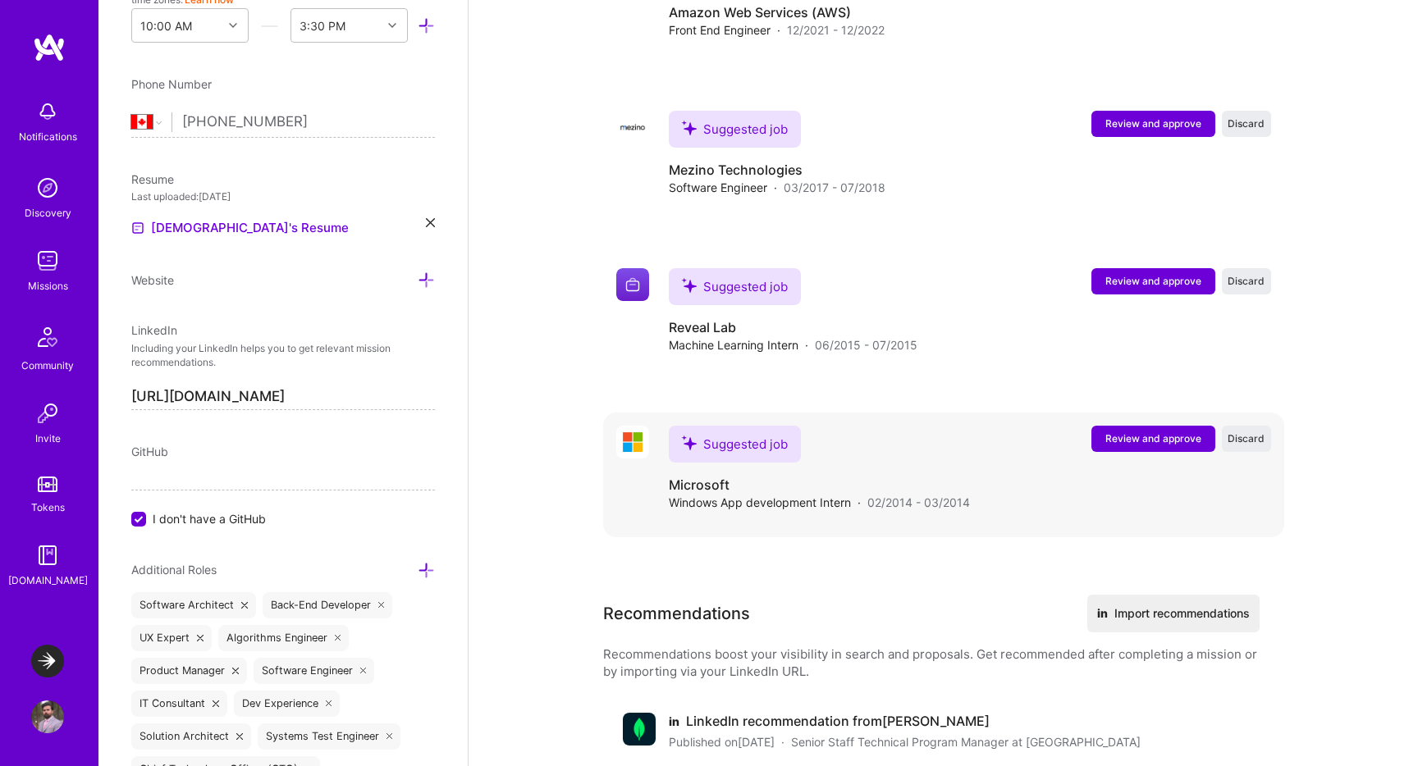
click at [1132, 445] on span "Review and approve" at bounding box center [1153, 438] width 96 height 14
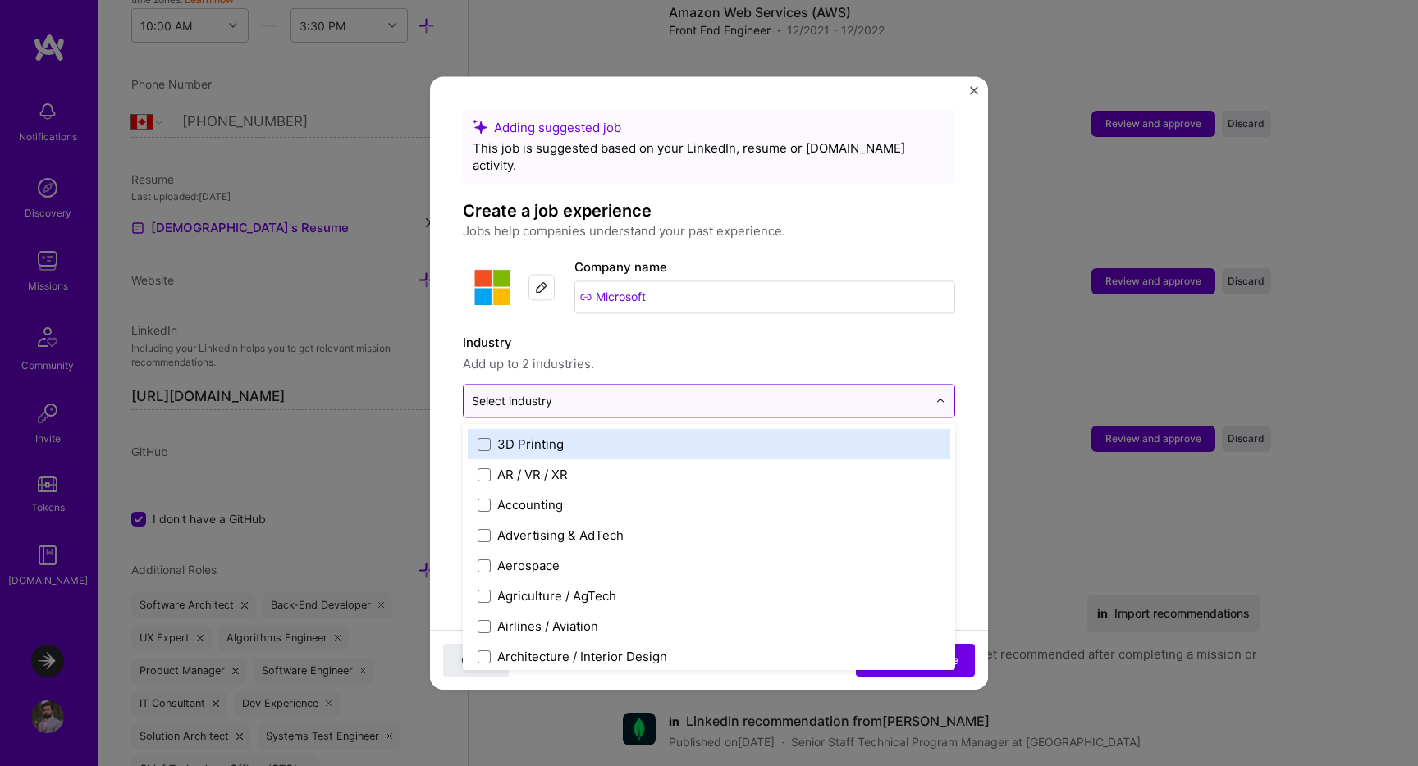
click at [714, 392] on input "text" at bounding box center [699, 400] width 455 height 17
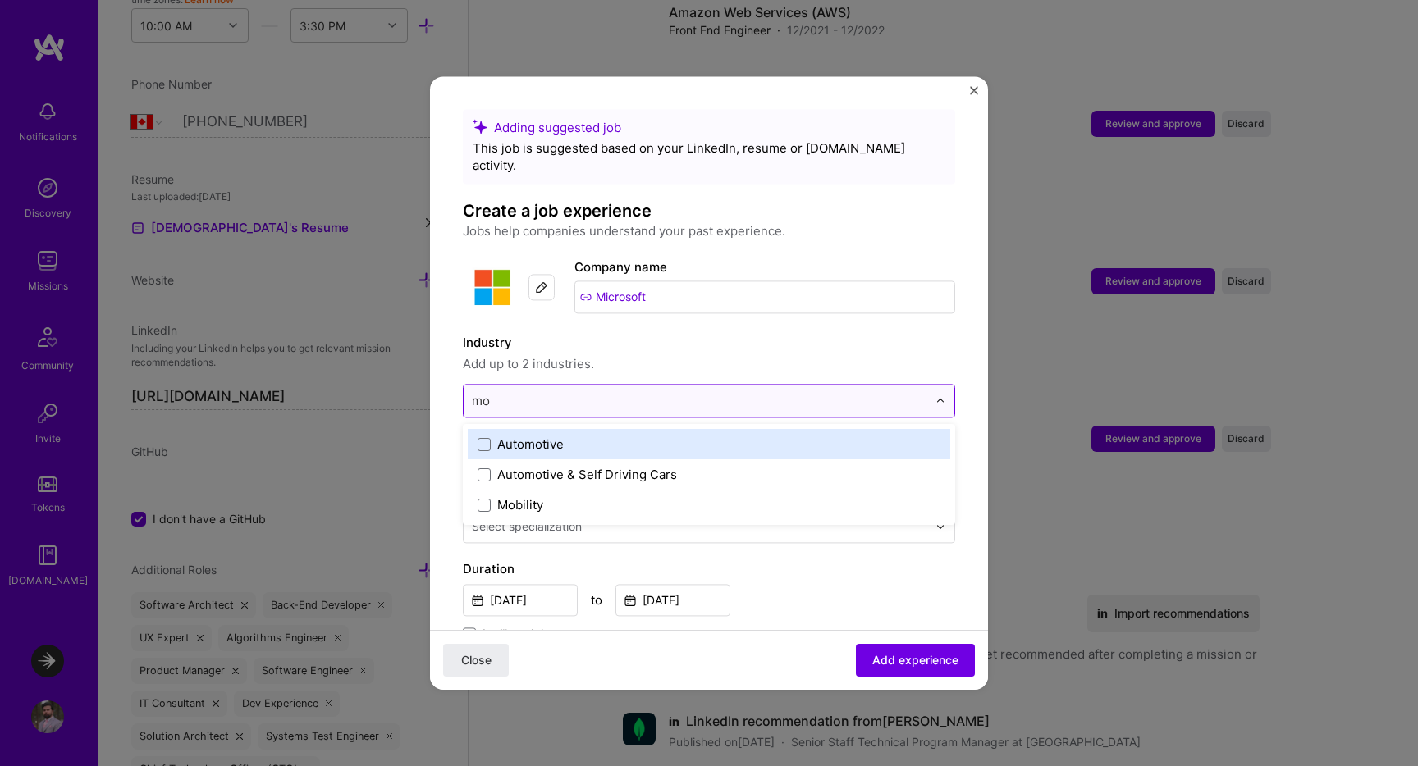
type input "mob"
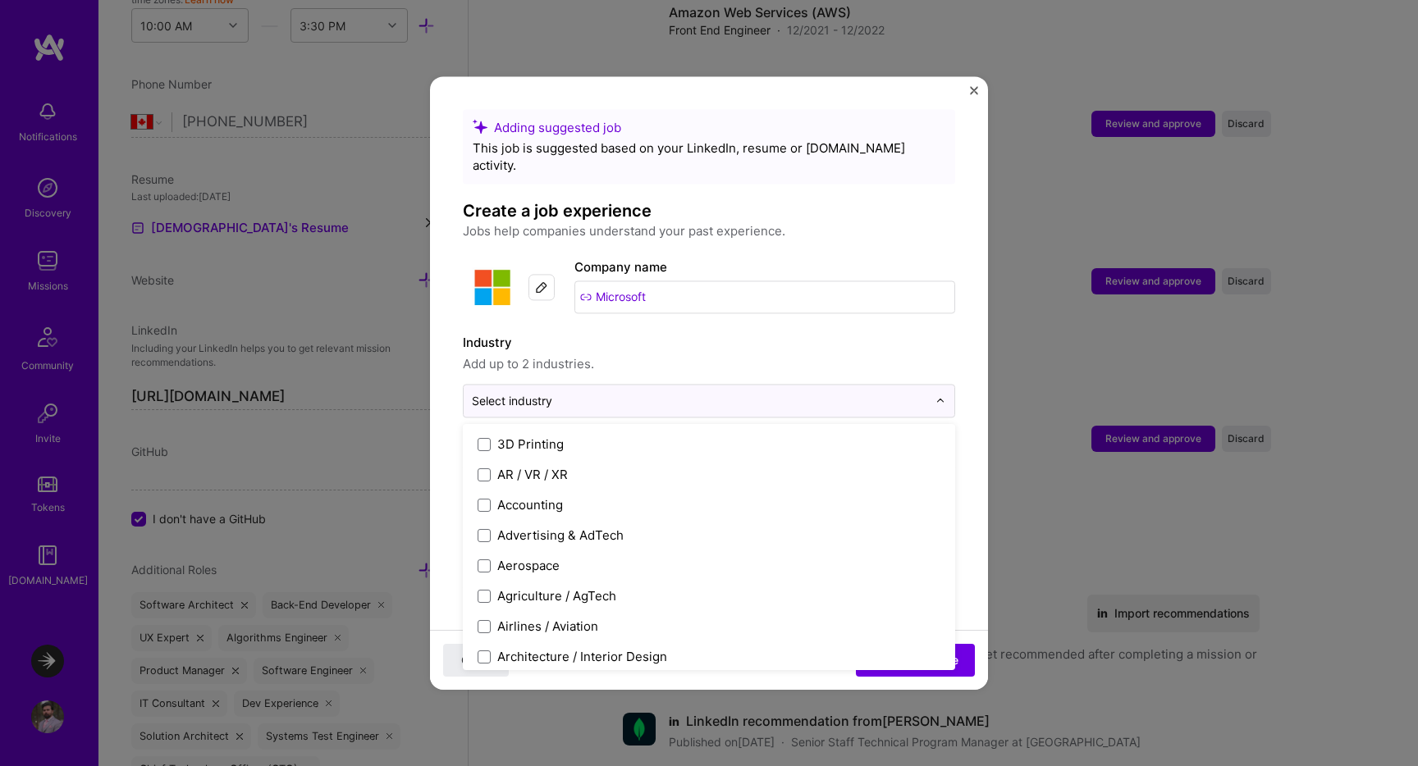
click at [737, 354] on span "Add up to 2 industries." at bounding box center [709, 364] width 492 height 20
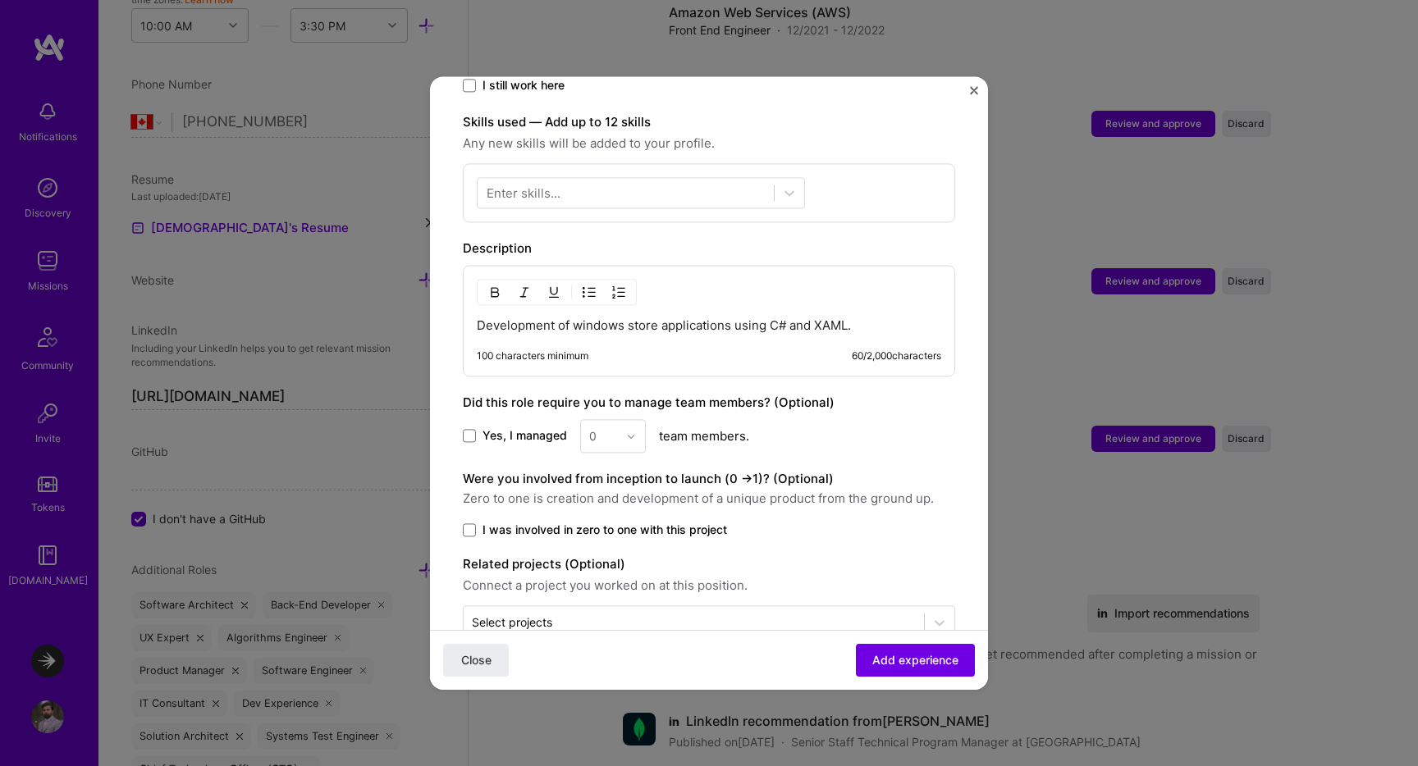
scroll to position [574, 0]
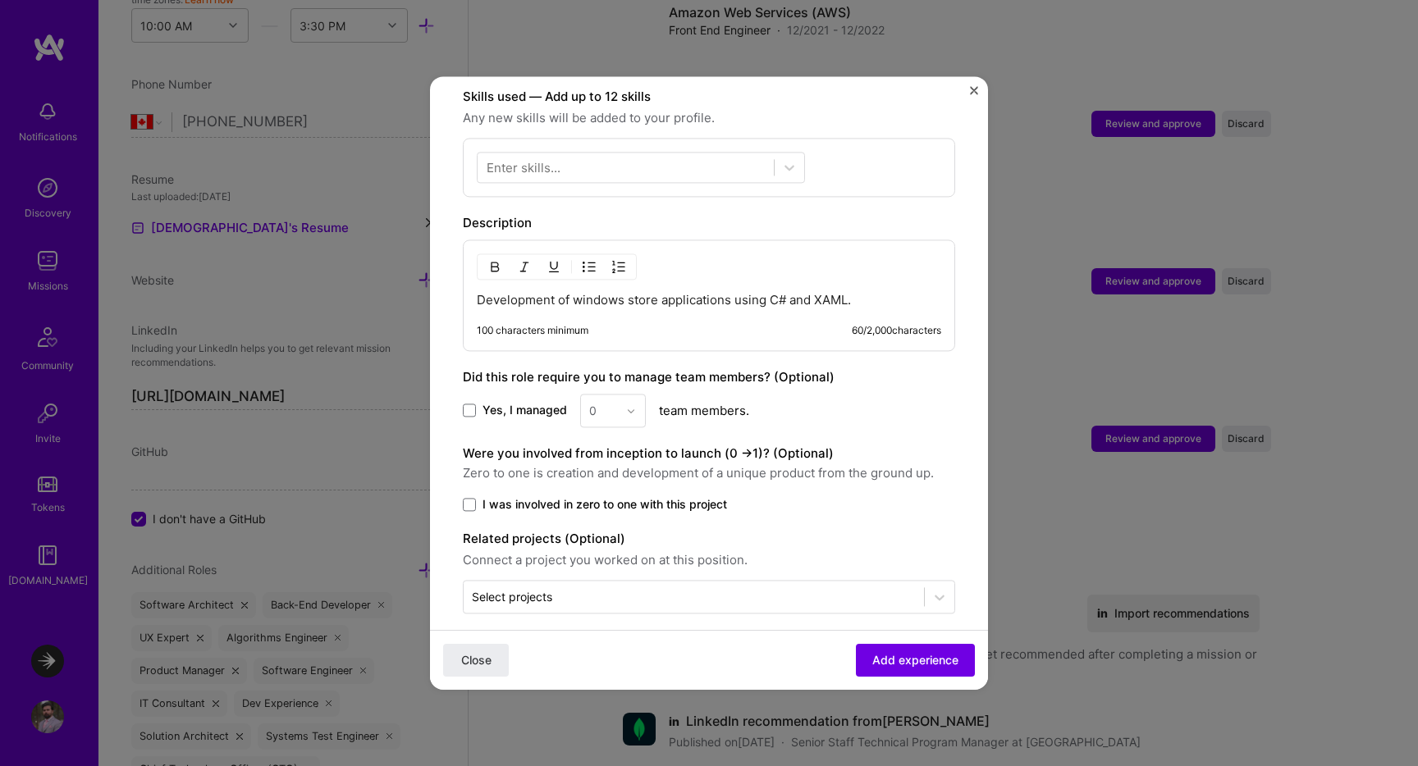
click at [660, 479] on div "Were you involved from inception to launch (0 - > 1)? (Optional) Zero to one is…" at bounding box center [709, 478] width 492 height 69
click at [660, 496] on span "I was involved in zero to one with this project" at bounding box center [604, 504] width 244 height 16
click at [0, 0] on input "I was involved in zero to one with this project" at bounding box center [0, 0] width 0 height 0
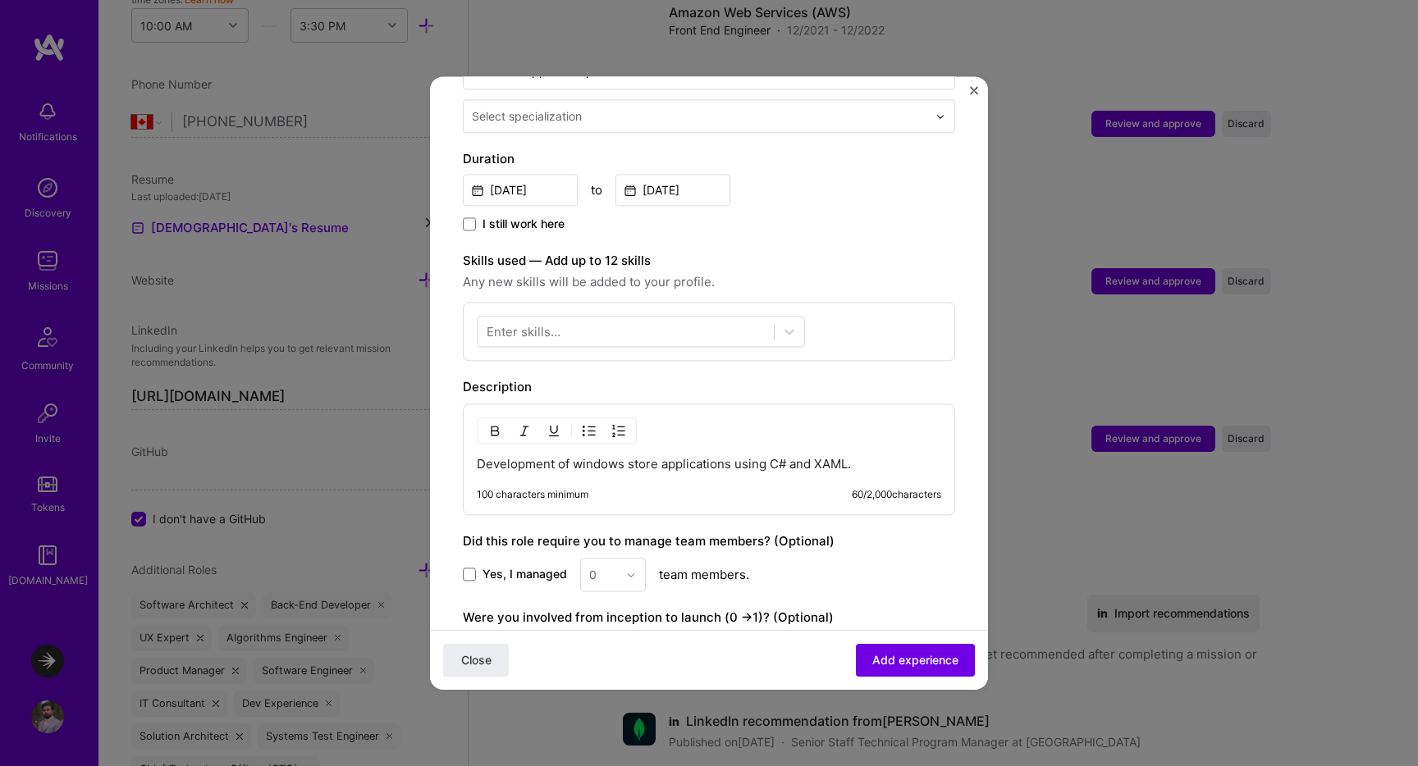
scroll to position [378, 0]
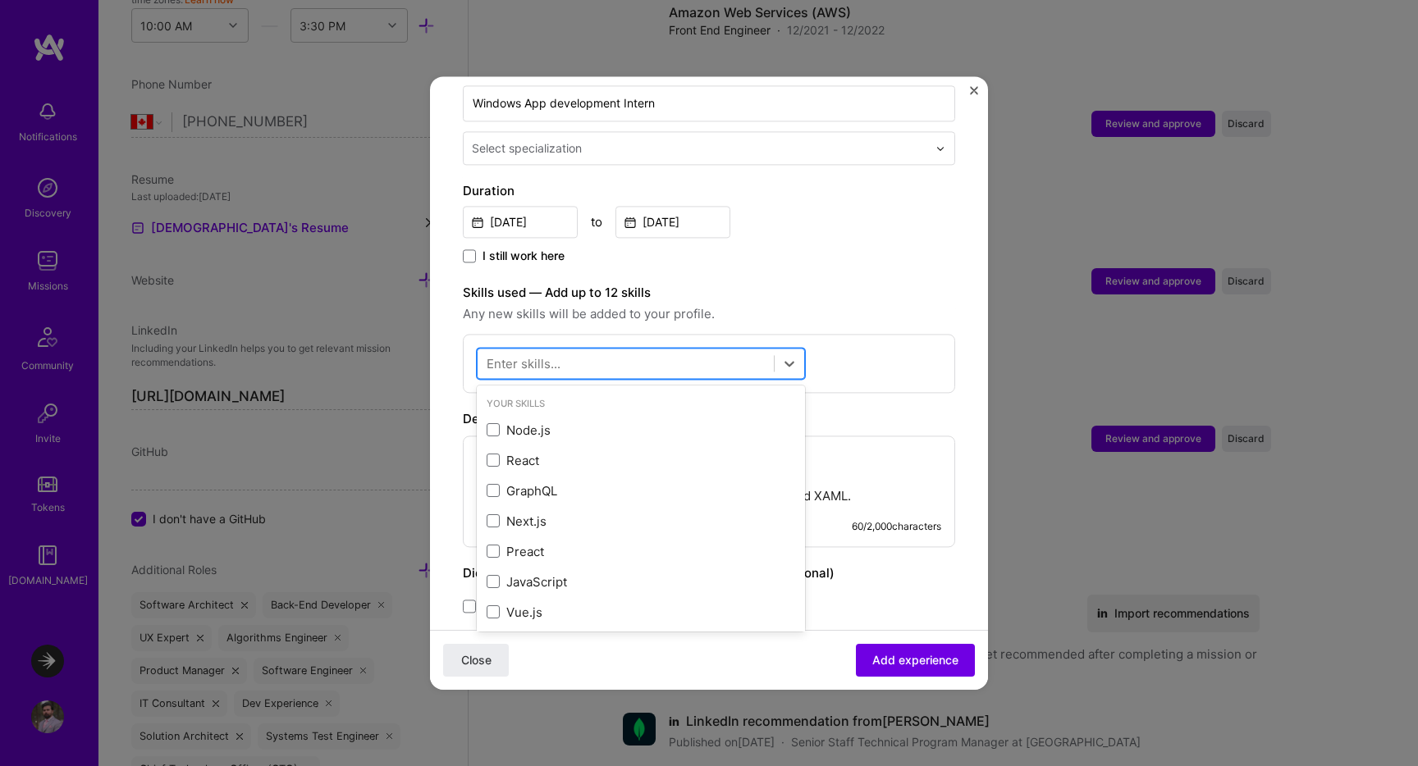
click at [629, 350] on div at bounding box center [625, 363] width 296 height 27
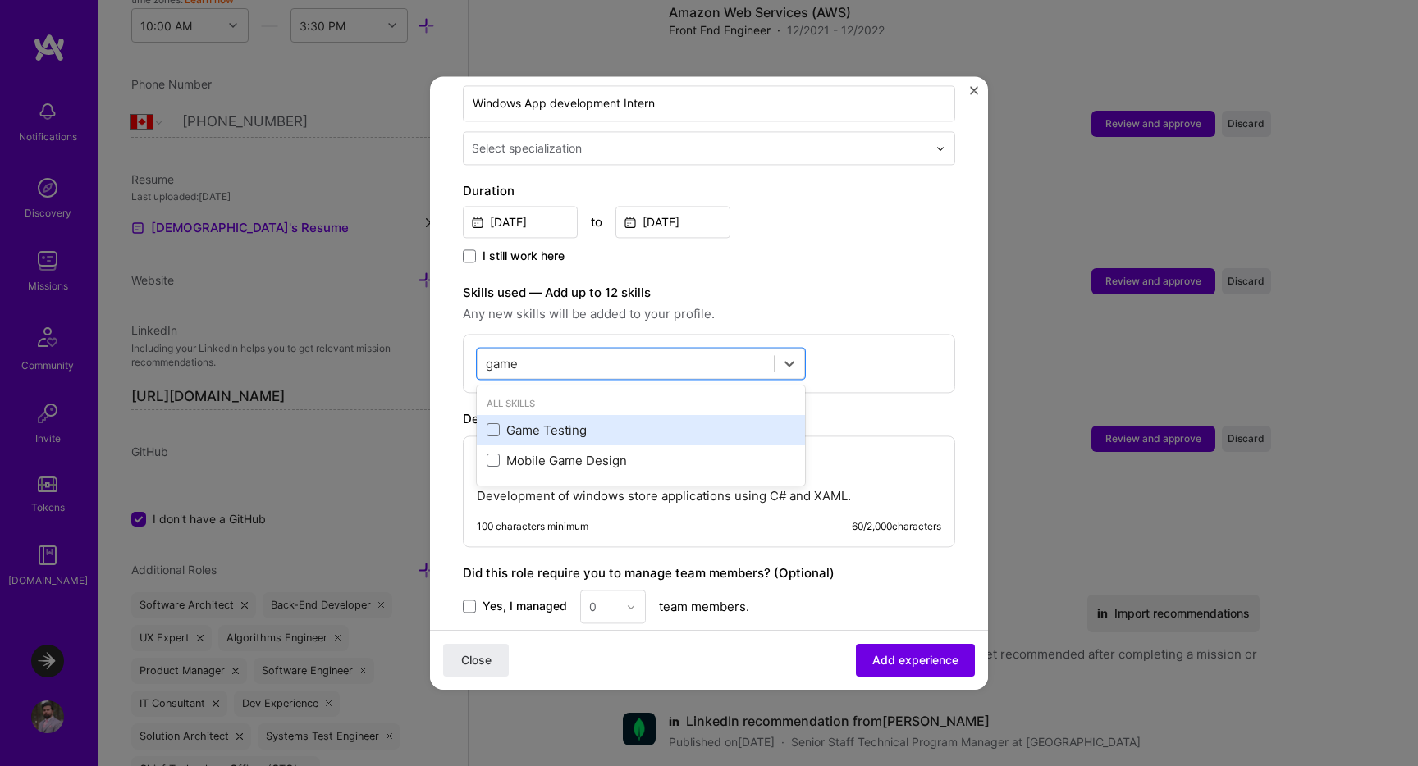
click at [537, 422] on div "Game Testing" at bounding box center [640, 430] width 308 height 17
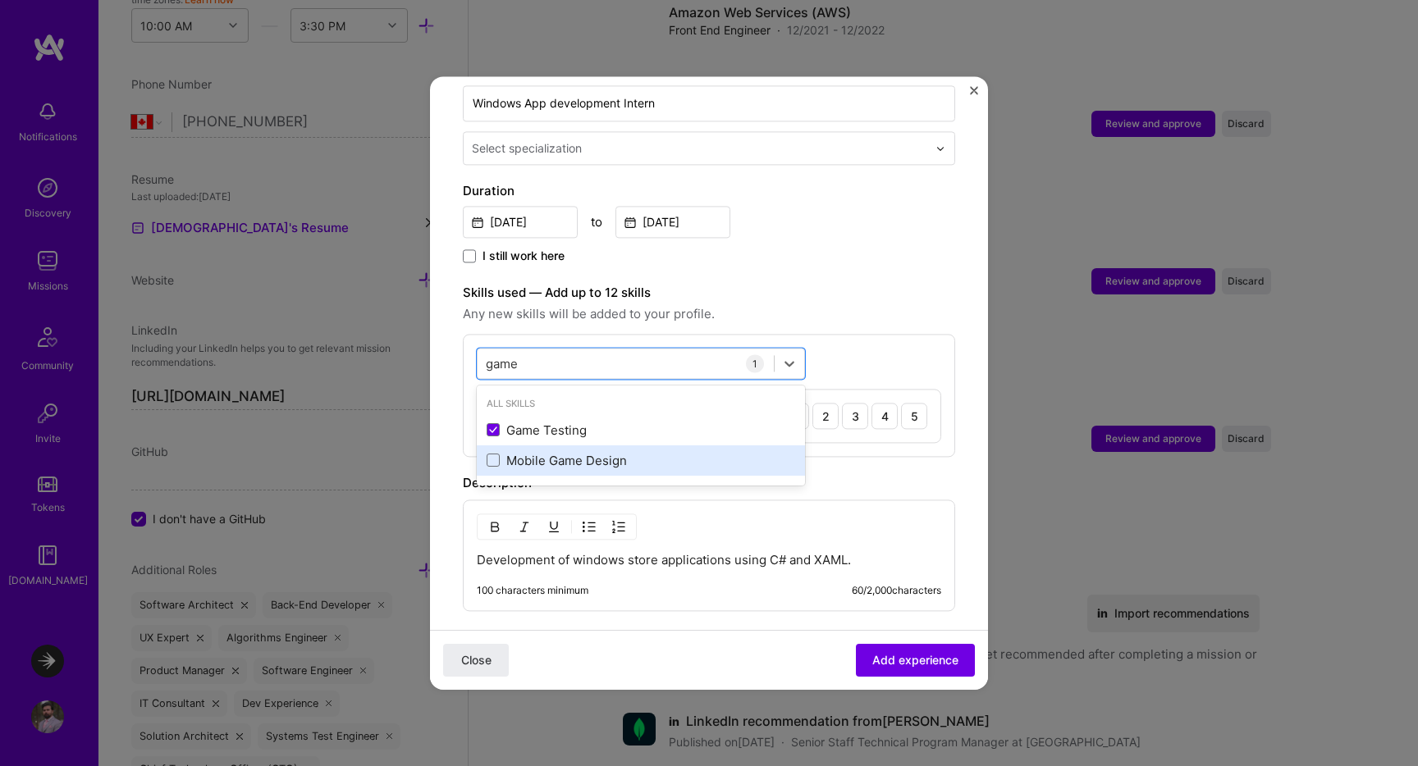
click at [537, 452] on div "Mobile Game Design" at bounding box center [640, 460] width 308 height 17
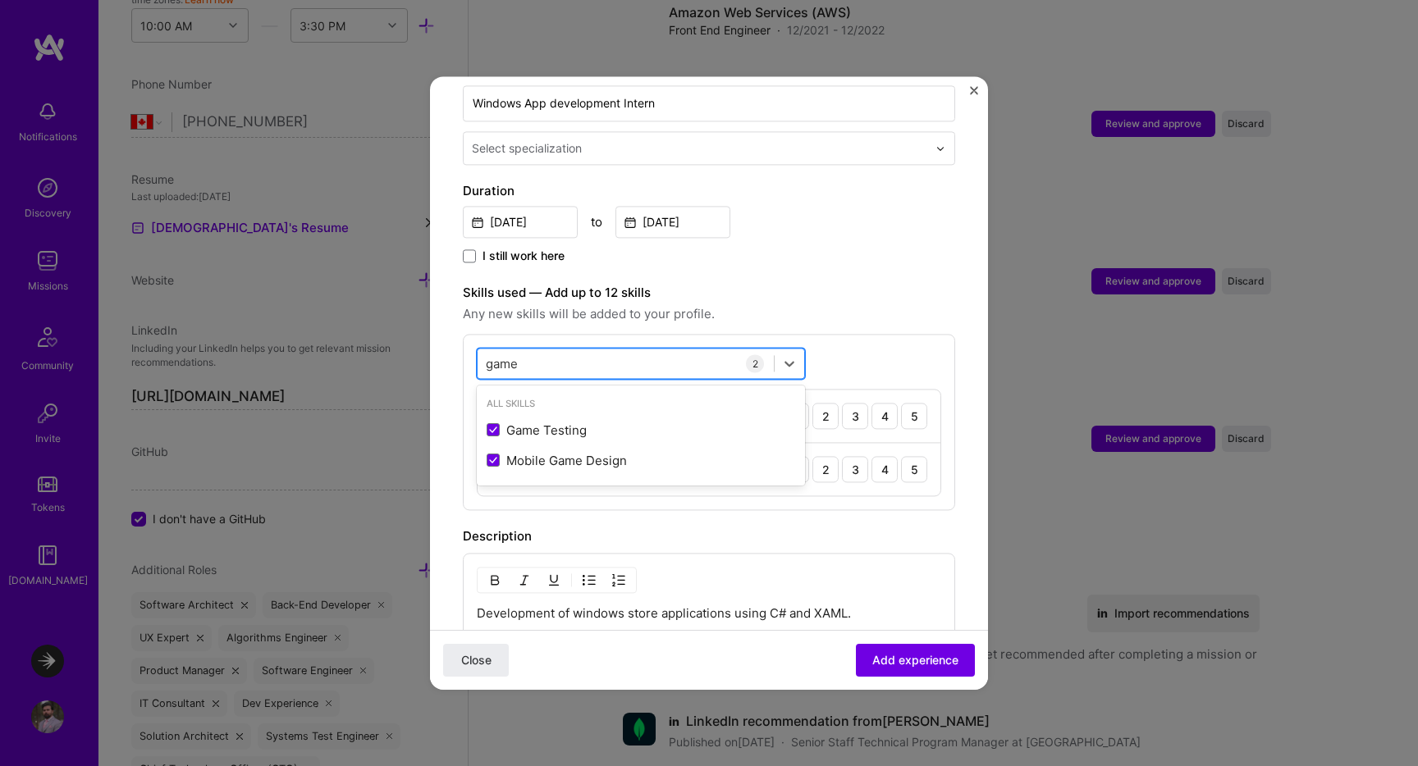
click at [543, 350] on div "game game" at bounding box center [625, 363] width 296 height 27
type input "g"
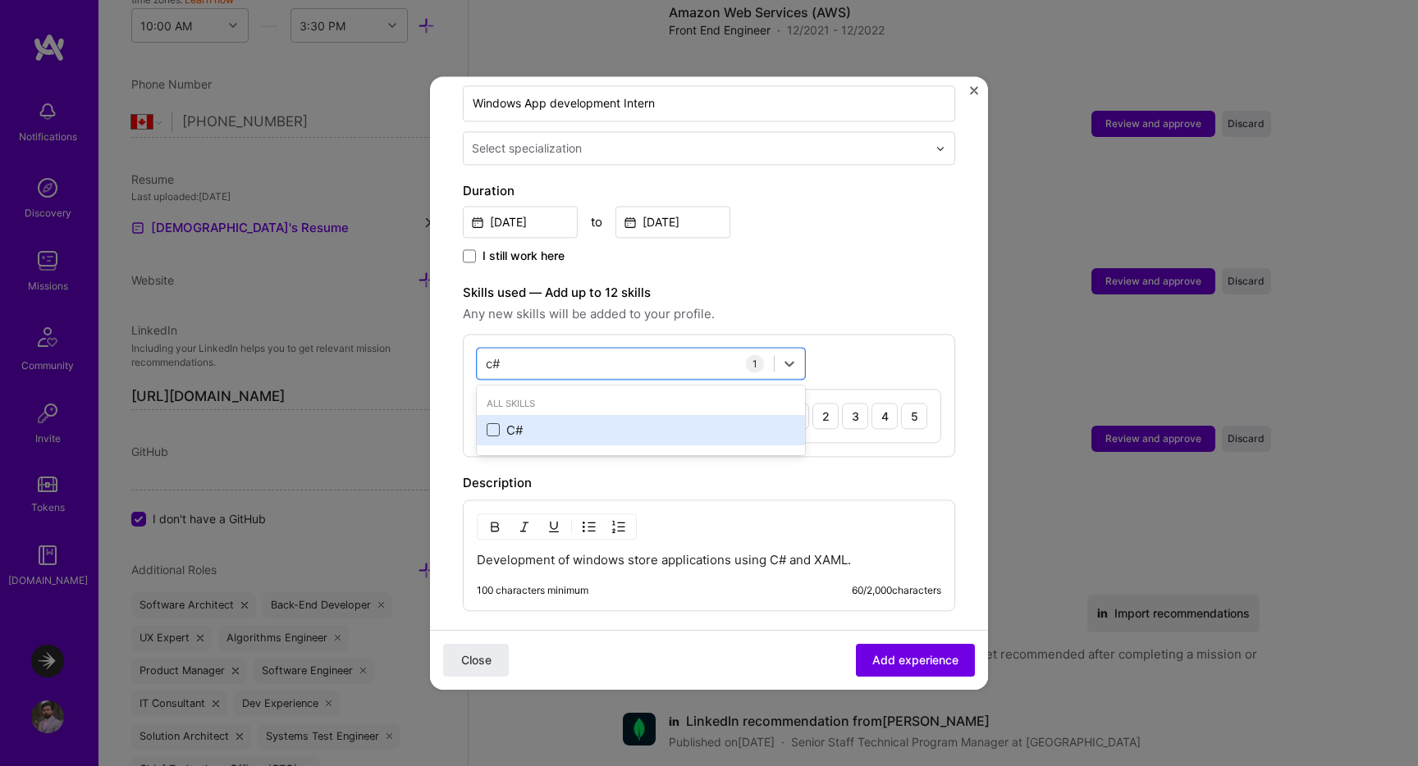
click at [493, 424] on span at bounding box center [492, 430] width 13 height 13
click at [0, 0] on input "checkbox" at bounding box center [0, 0] width 0 height 0
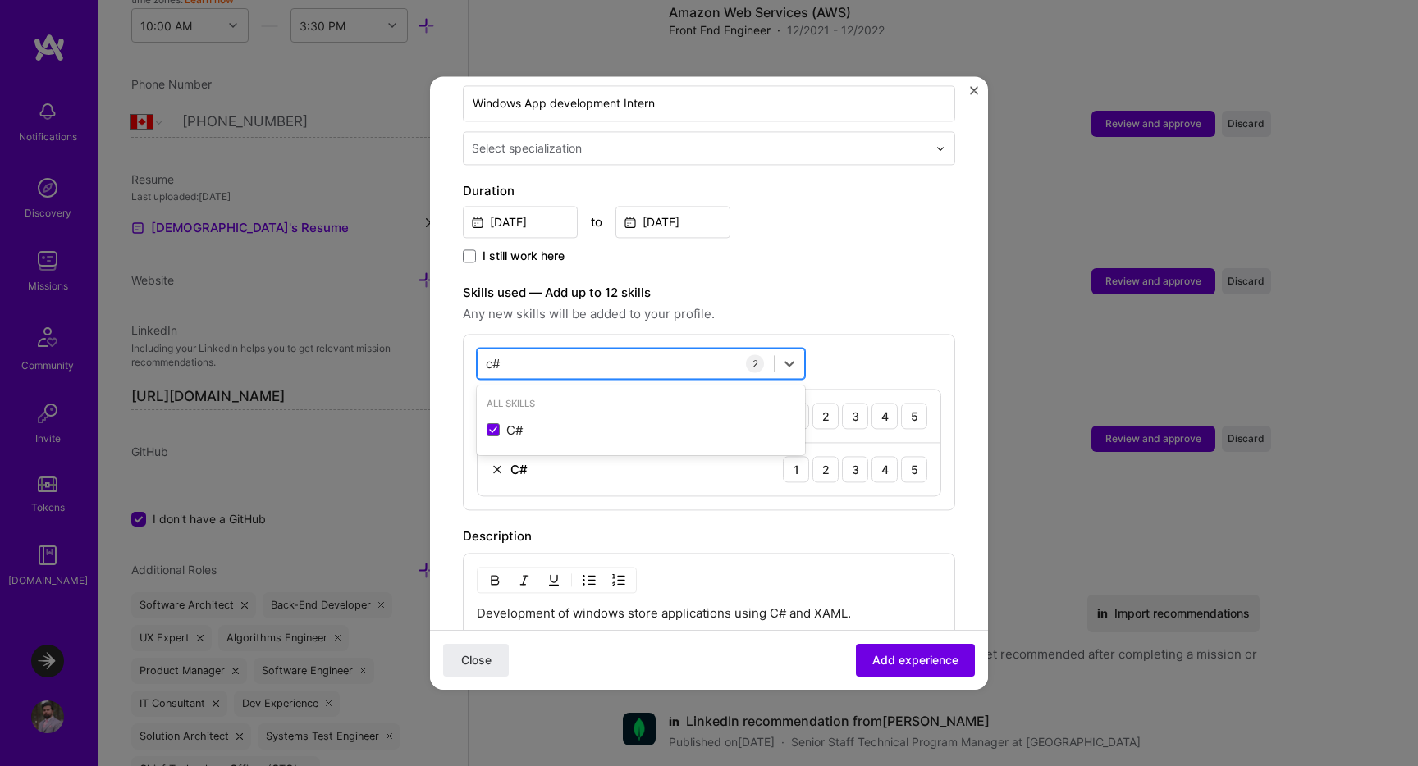
click at [522, 355] on div "c# c#" at bounding box center [625, 363] width 296 height 27
type input "c#"
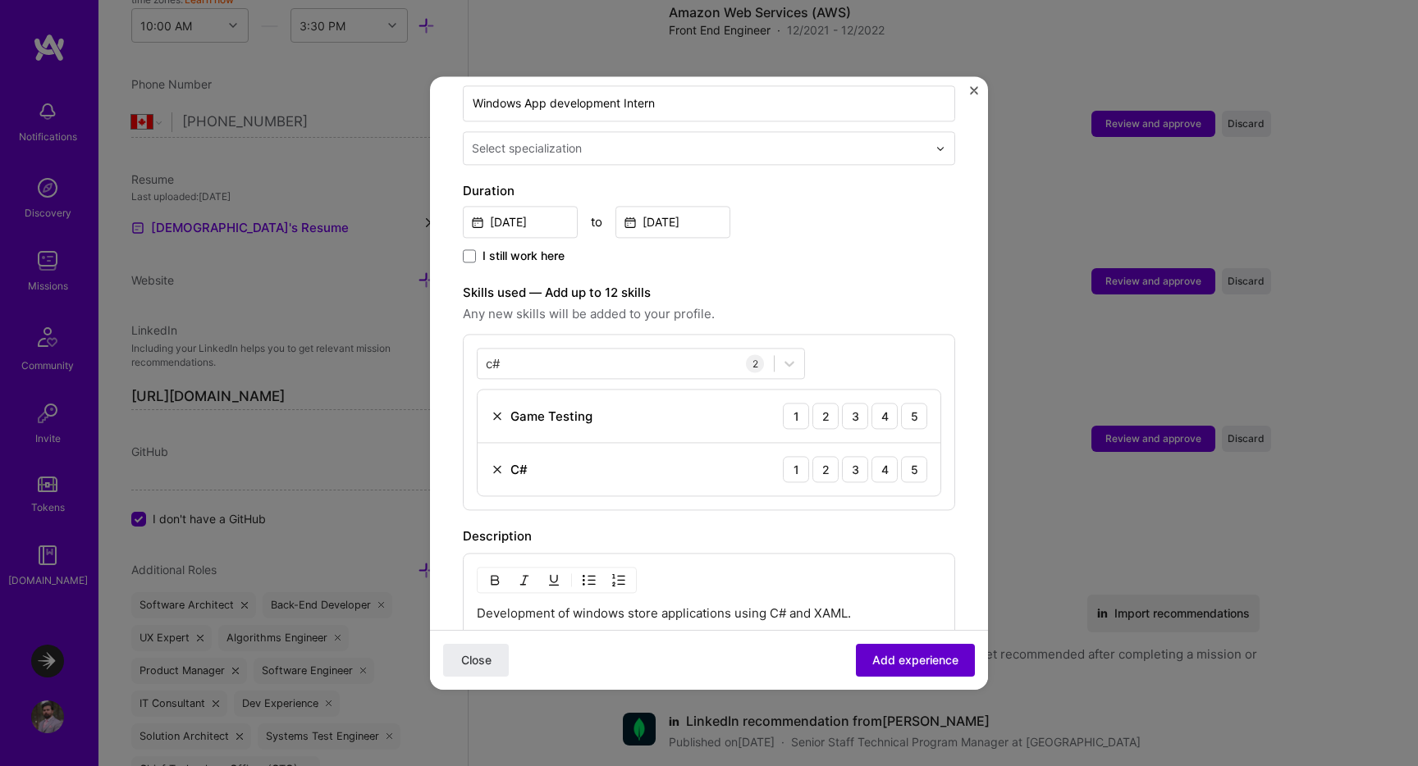
click at [938, 651] on button "Add experience" at bounding box center [915, 660] width 119 height 33
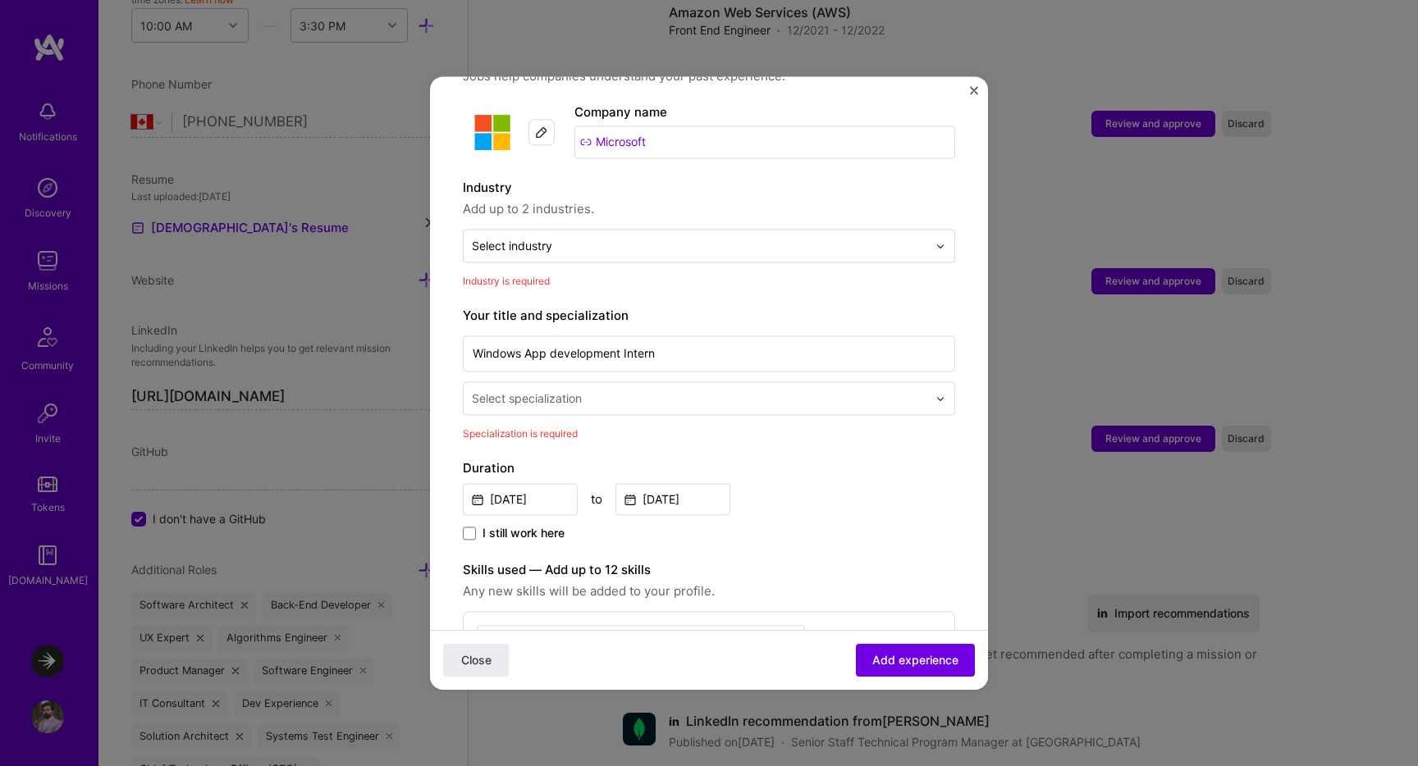
scroll to position [148, 0]
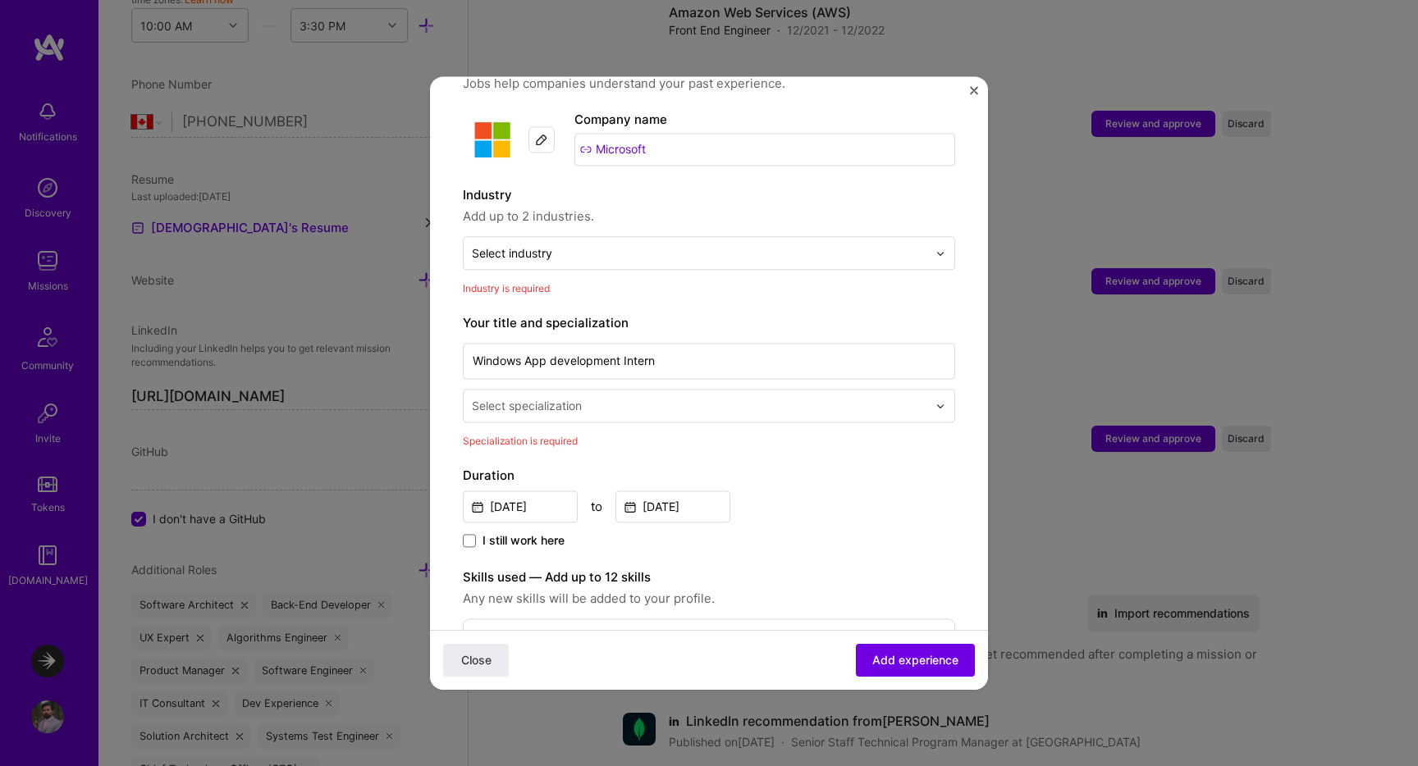
click at [739, 397] on input "text" at bounding box center [701, 405] width 459 height 17
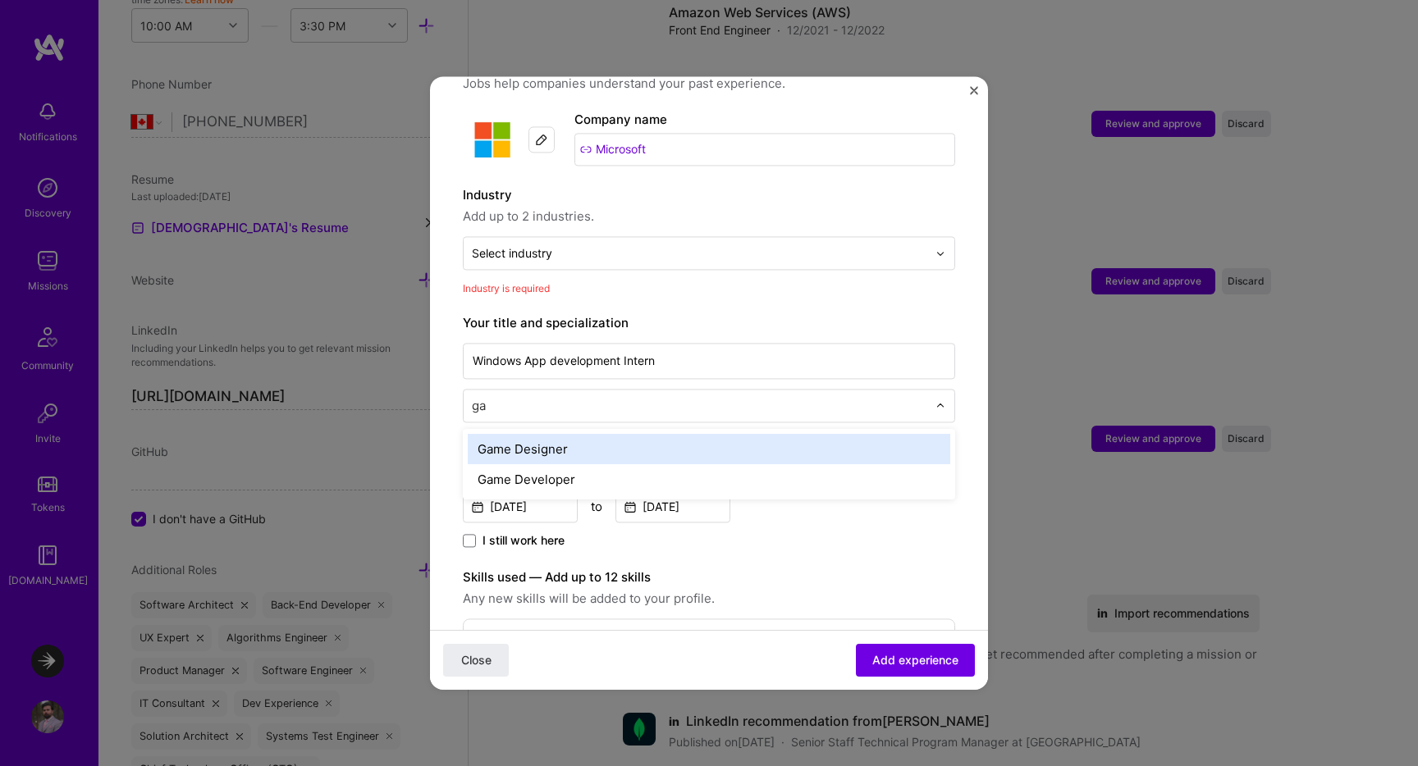
scroll to position [0, 0]
type input "game"
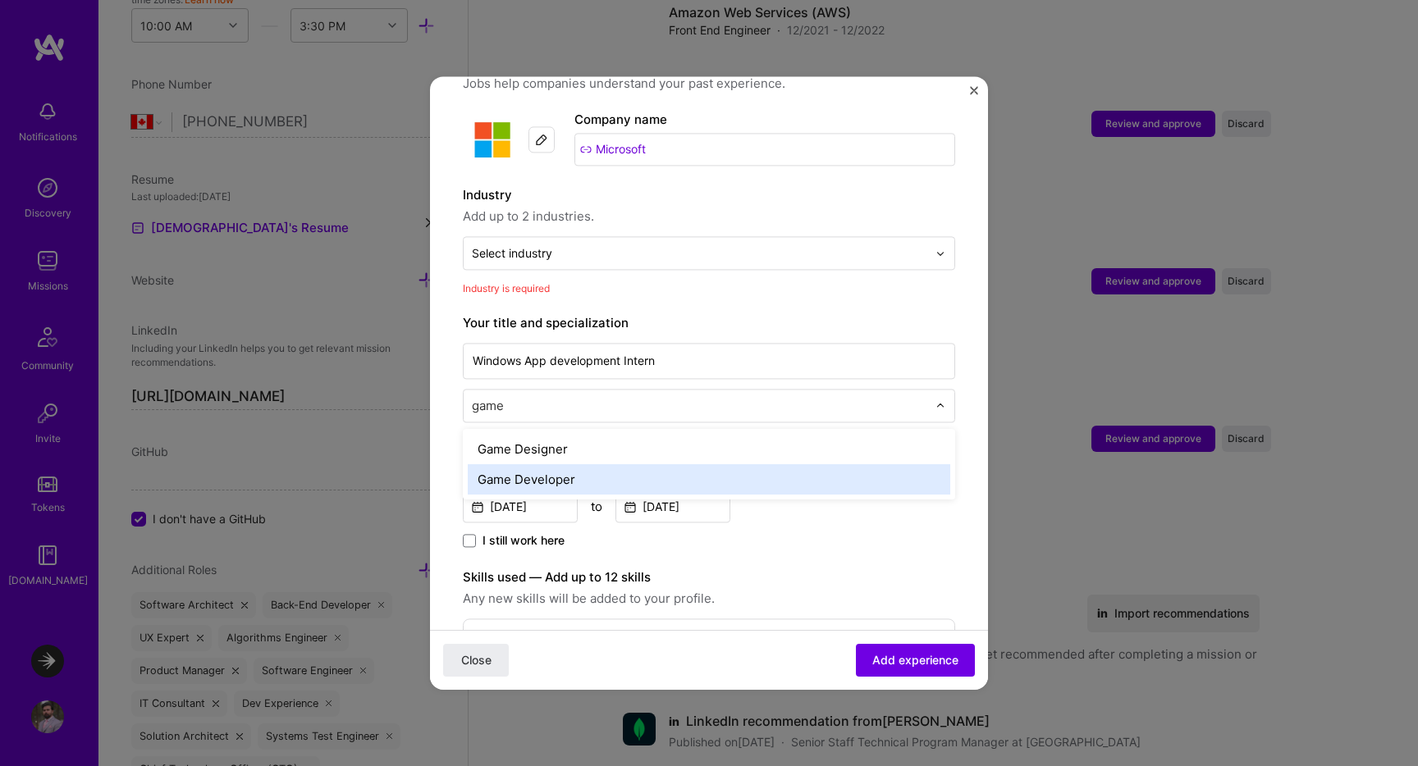
click at [564, 464] on div "Game Developer" at bounding box center [709, 479] width 482 height 30
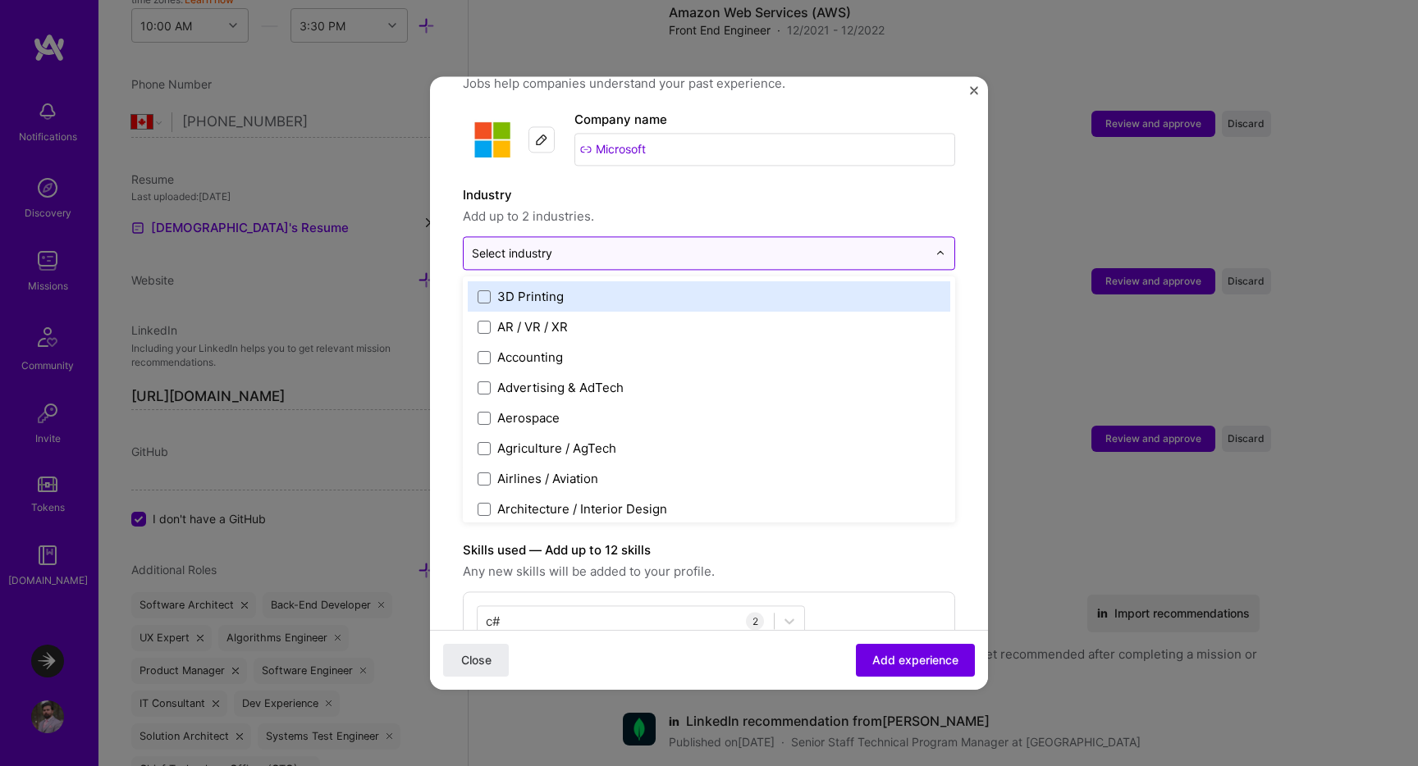
click at [769, 244] on input "text" at bounding box center [699, 252] width 455 height 17
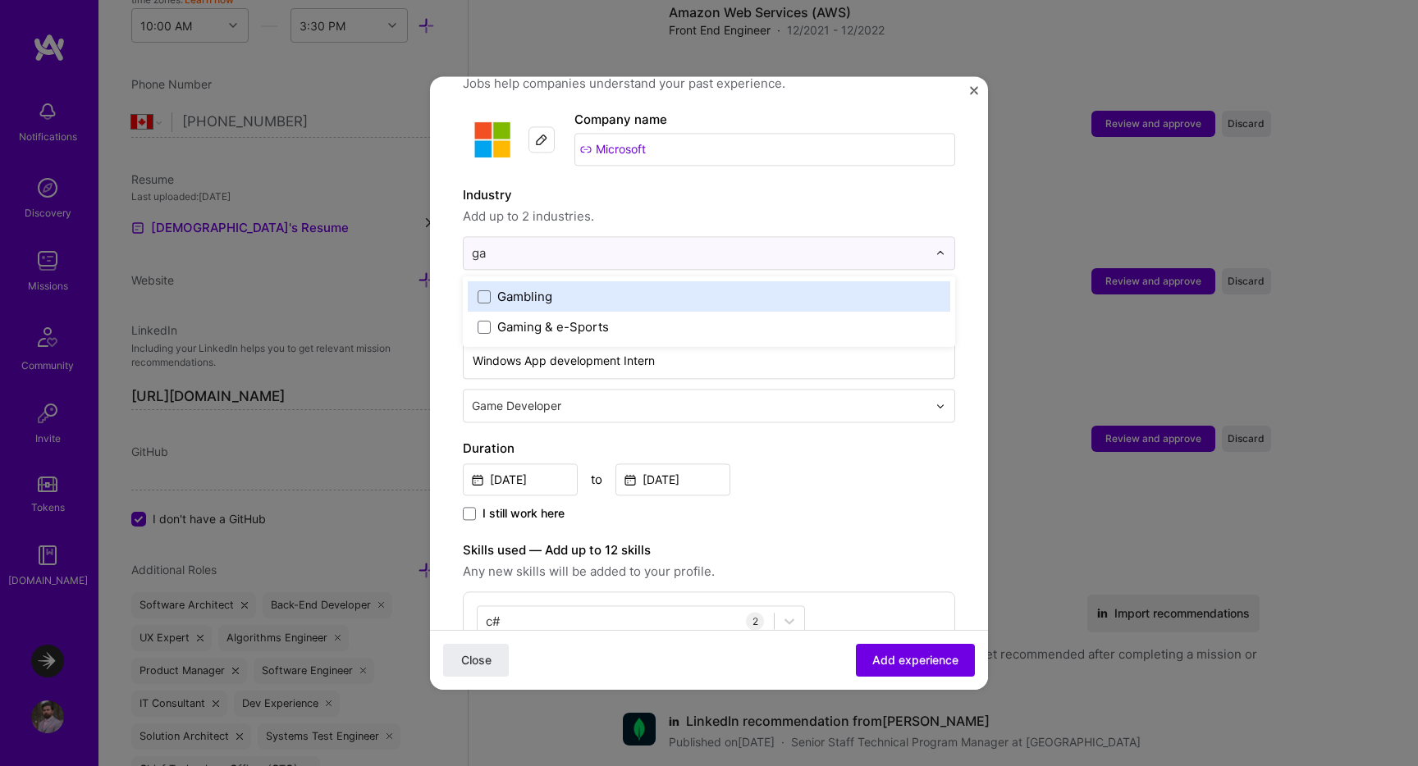
type input "gam"
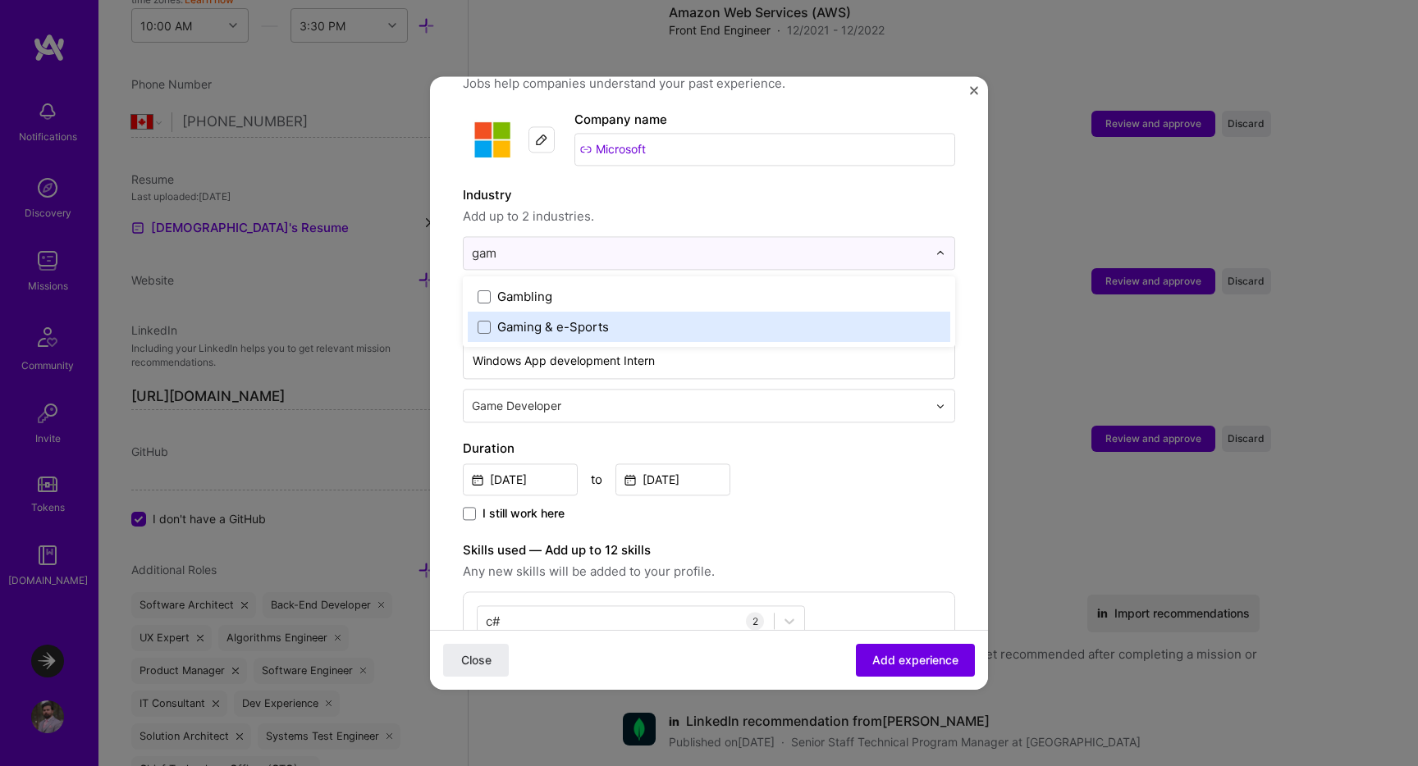
click at [602, 318] on div "Gaming & e-Sports" at bounding box center [553, 326] width 112 height 17
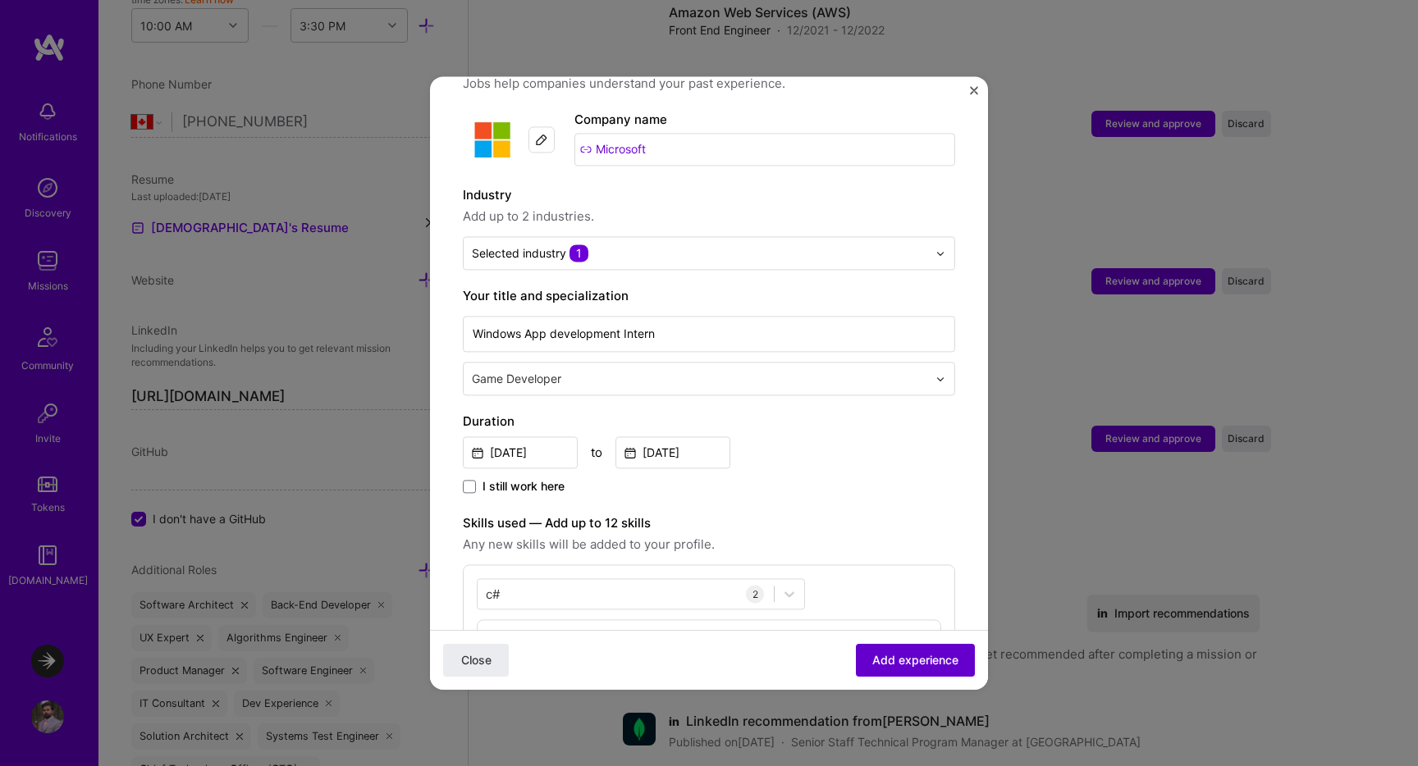
click at [956, 665] on span "Add experience" at bounding box center [915, 660] width 86 height 16
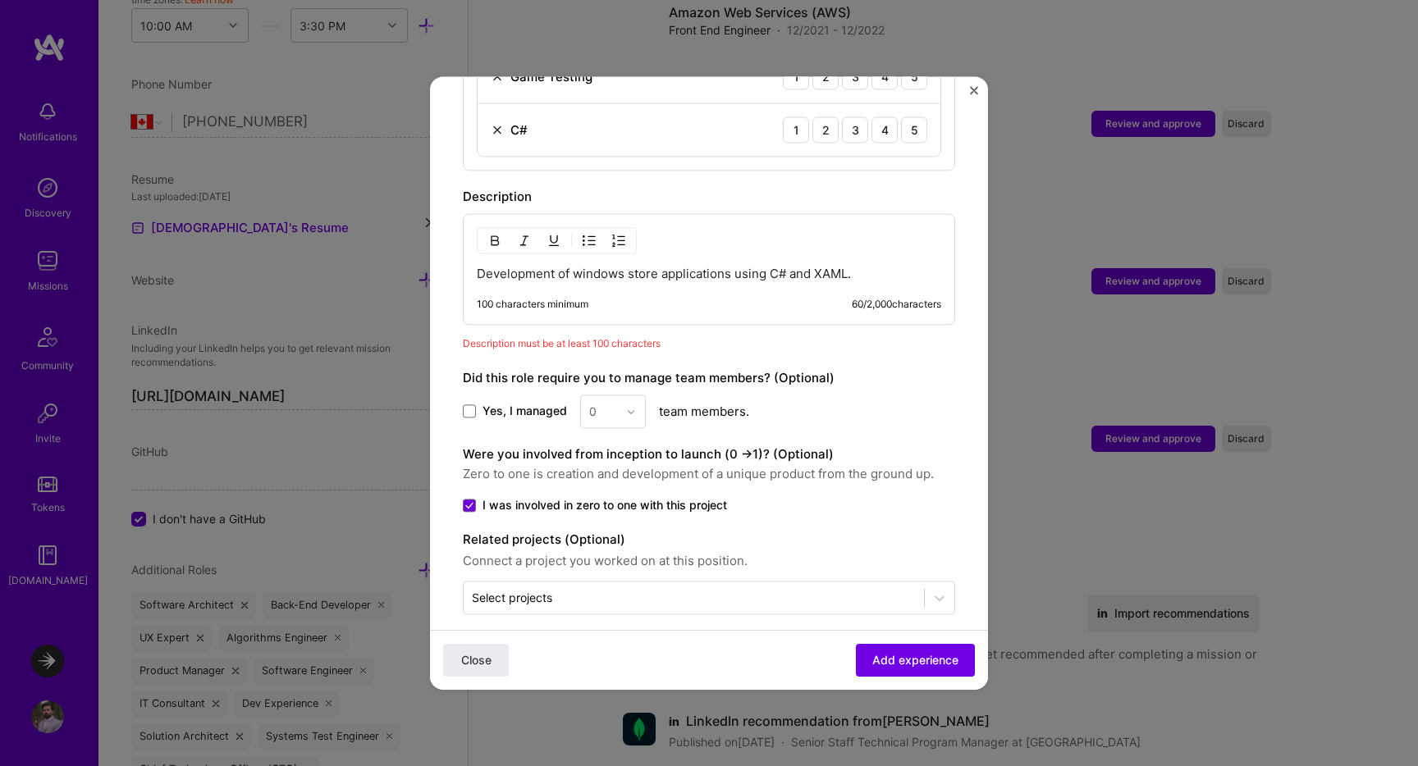
scroll to position [719, 0]
click at [746, 265] on p "Development of windows store applications using C# and XAML." at bounding box center [709, 273] width 464 height 16
click at [865, 265] on p "Development of windows store applications using C# and XAML." at bounding box center [709, 273] width 464 height 16
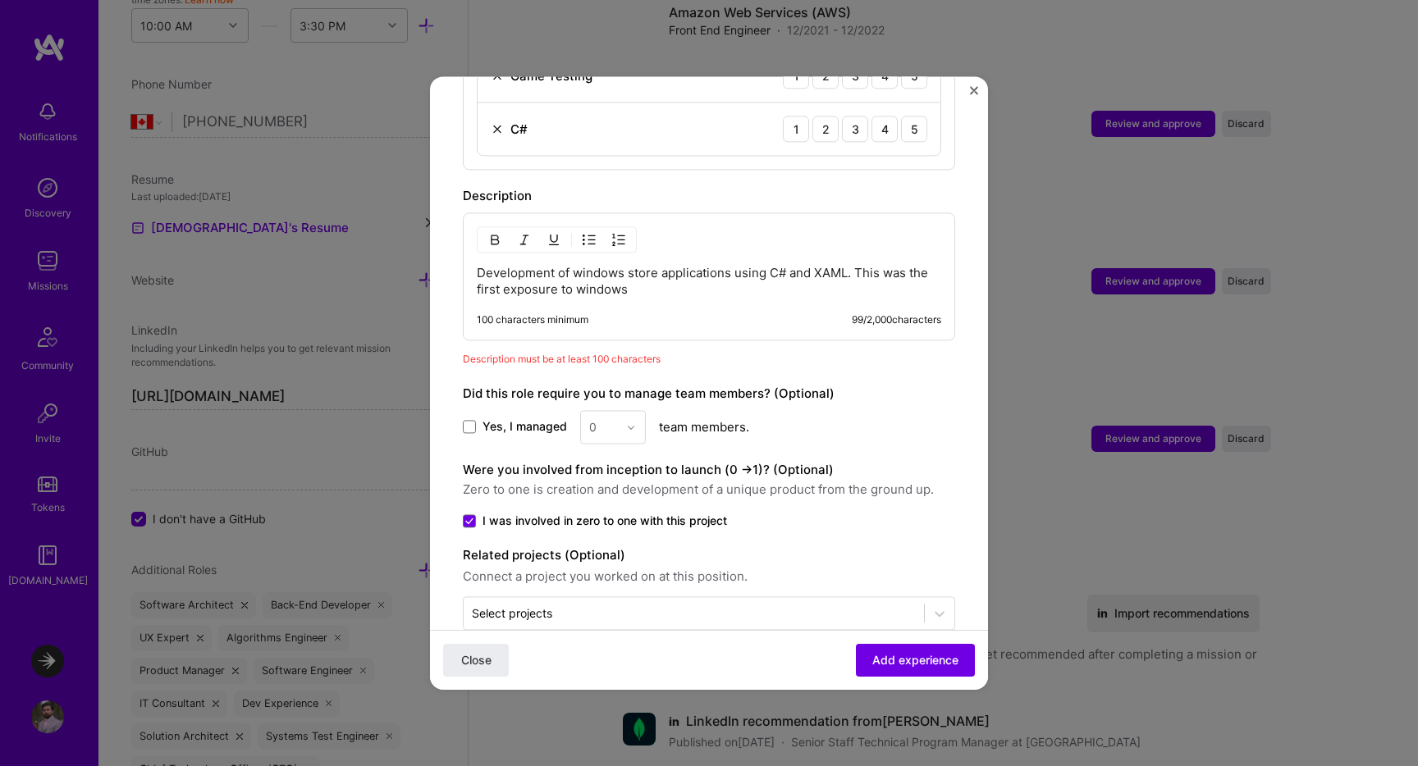
scroll to position [708, 0]
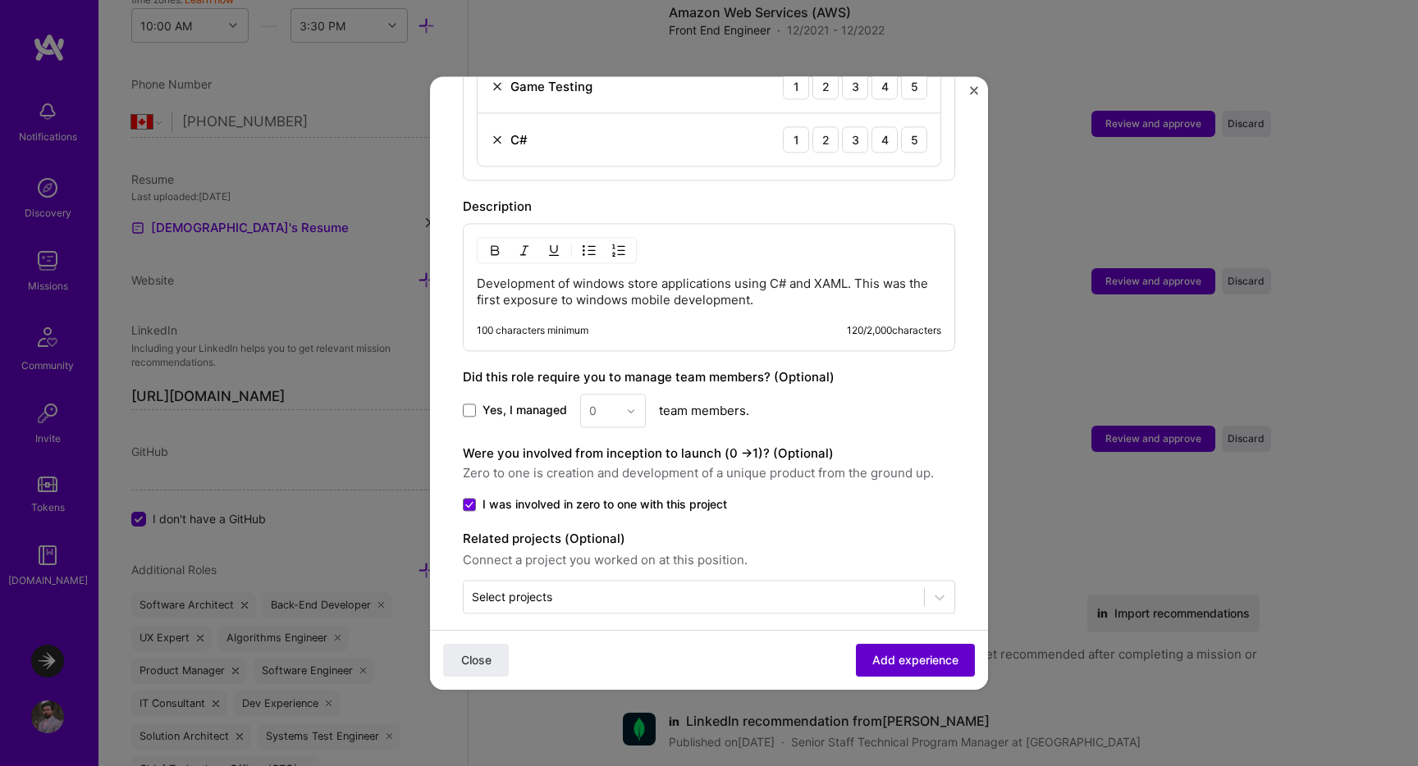
click at [931, 666] on span "Add experience" at bounding box center [915, 660] width 86 height 16
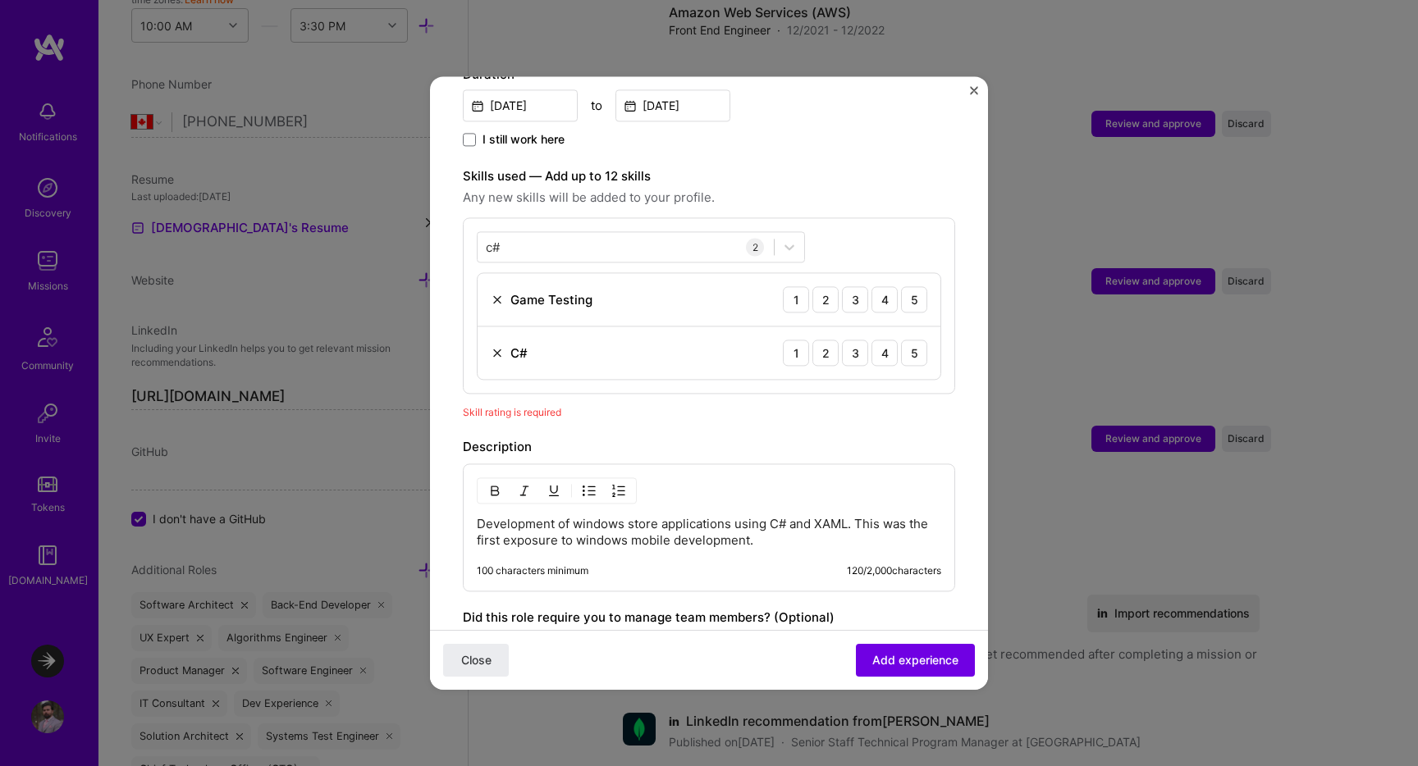
scroll to position [413, 0]
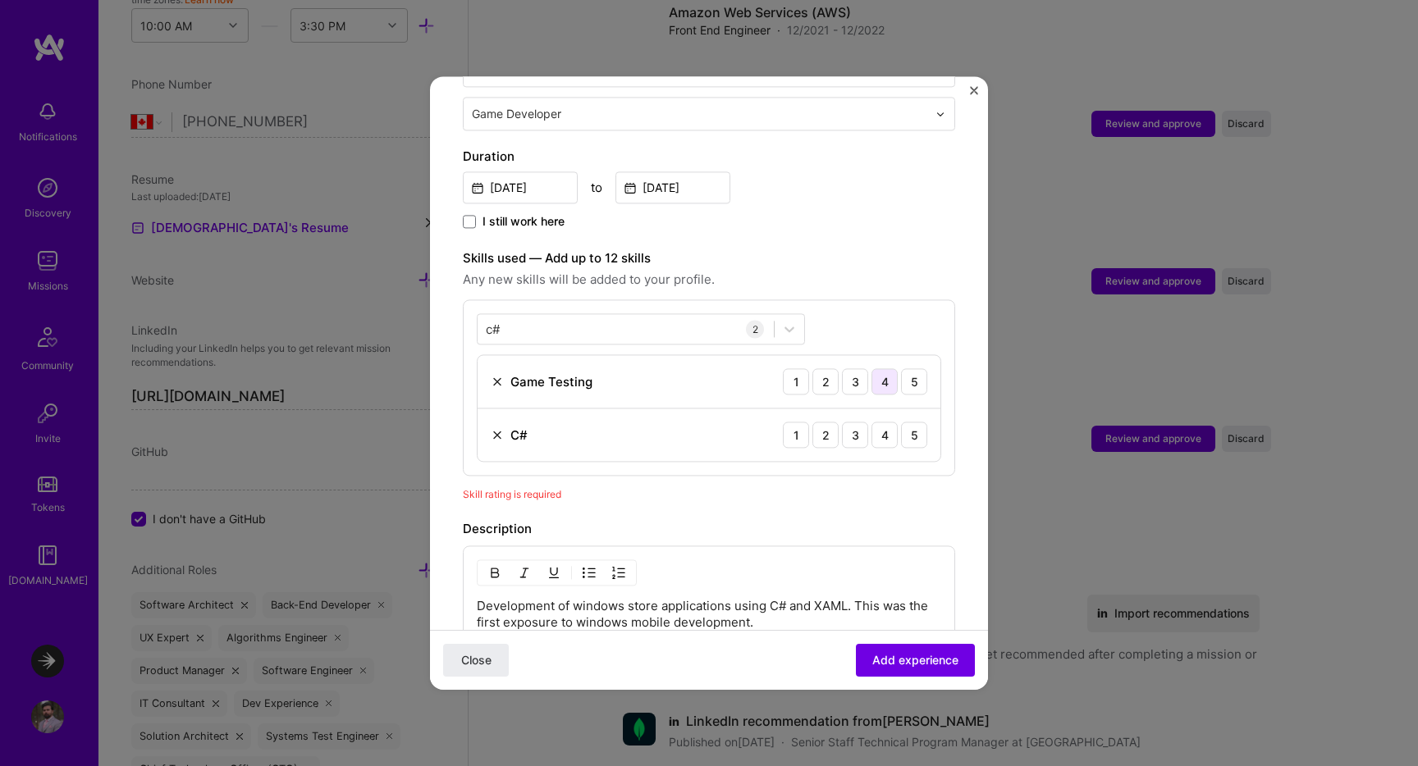
click at [883, 368] on div "4" at bounding box center [884, 381] width 26 height 26
click at [880, 424] on div "4" at bounding box center [884, 435] width 26 height 26
click at [910, 661] on span "Add experience" at bounding box center [915, 660] width 86 height 16
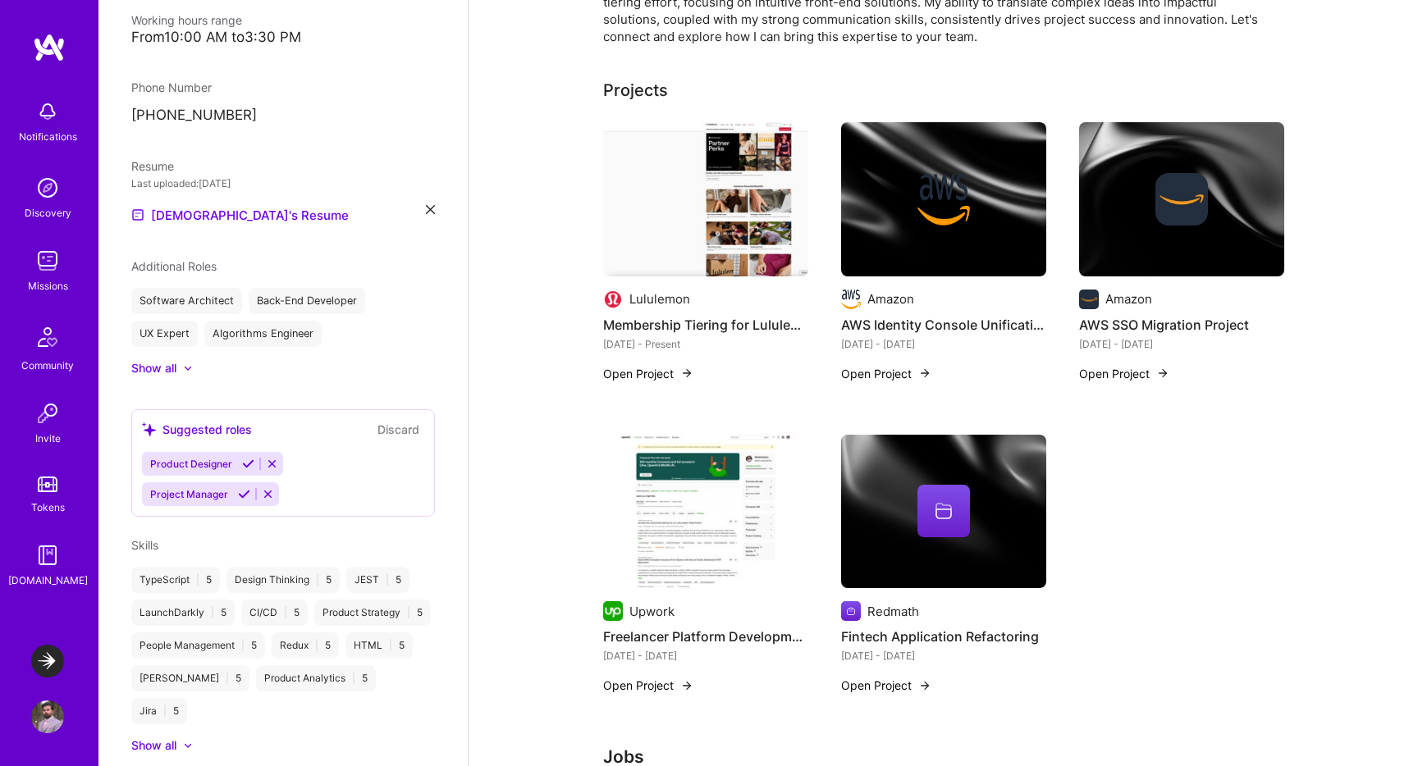
scroll to position [0, 0]
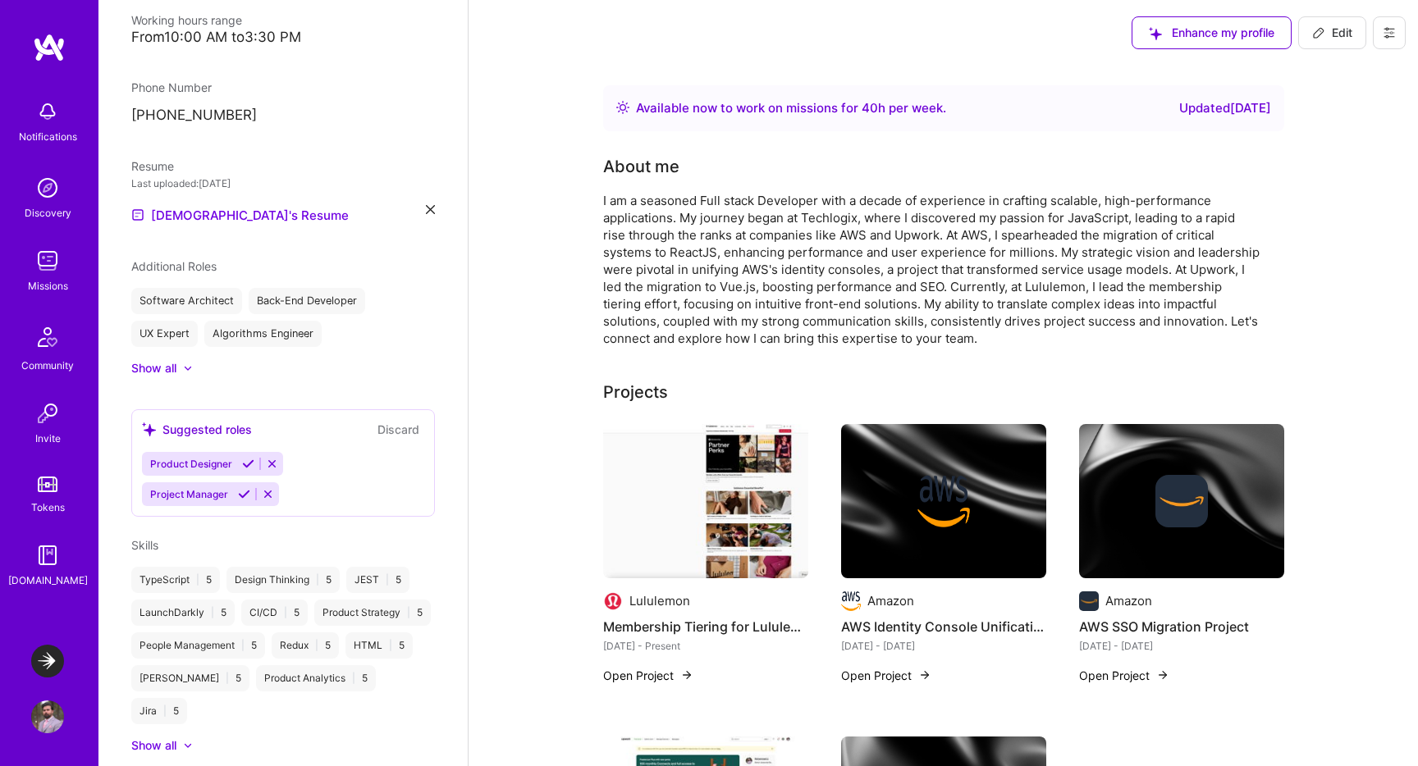
click at [1326, 34] on span "Edit" at bounding box center [1332, 33] width 40 height 16
select select "CA"
select select "Right Now"
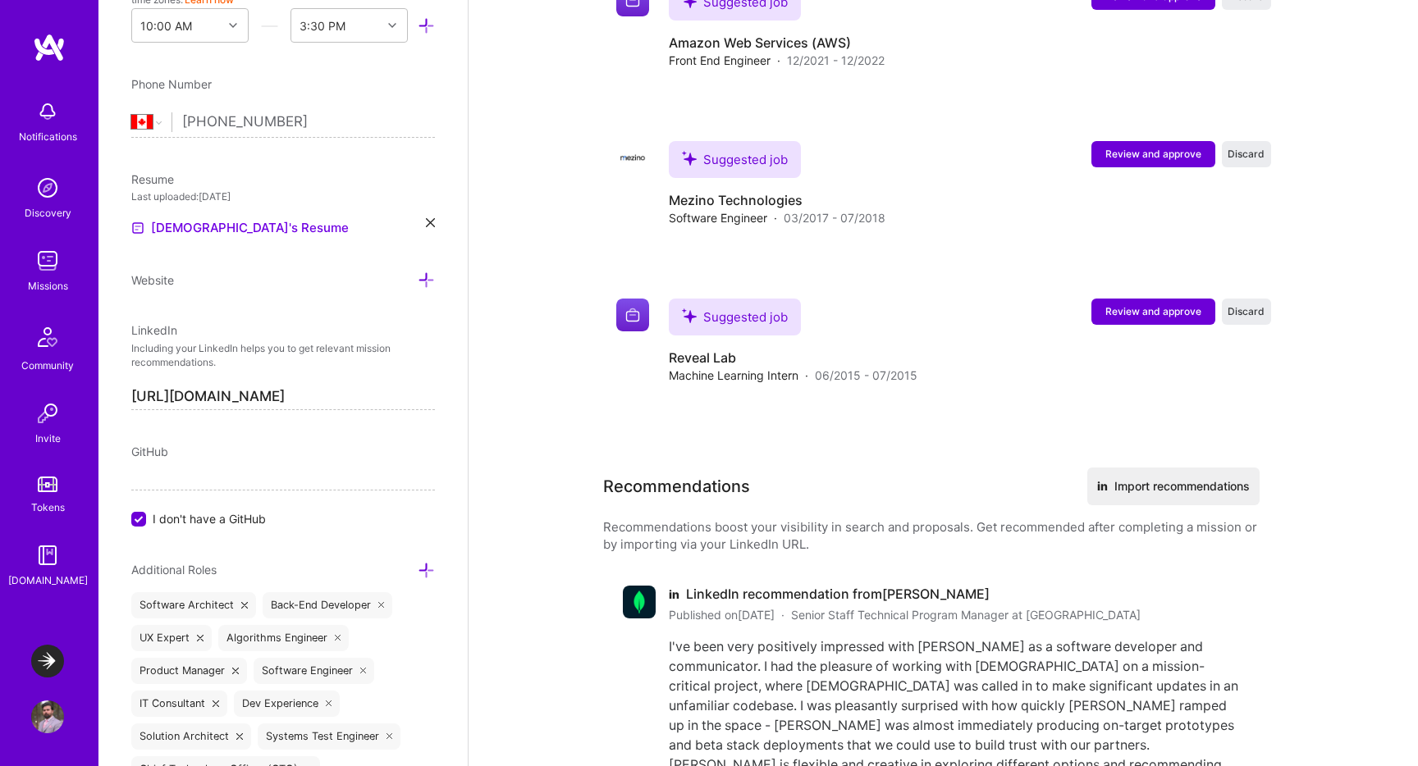
scroll to position [3226, 0]
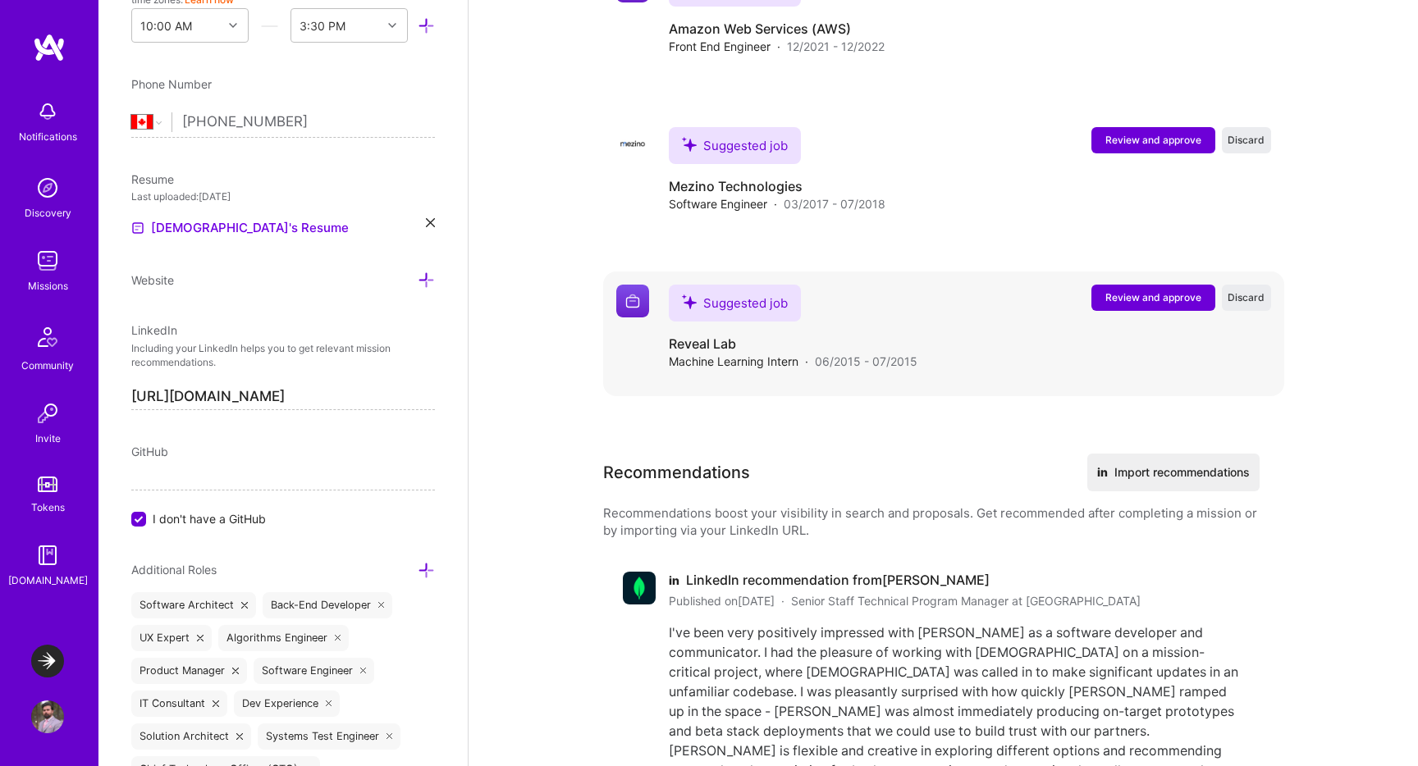
click at [1154, 301] on span "Review and approve" at bounding box center [1153, 297] width 96 height 14
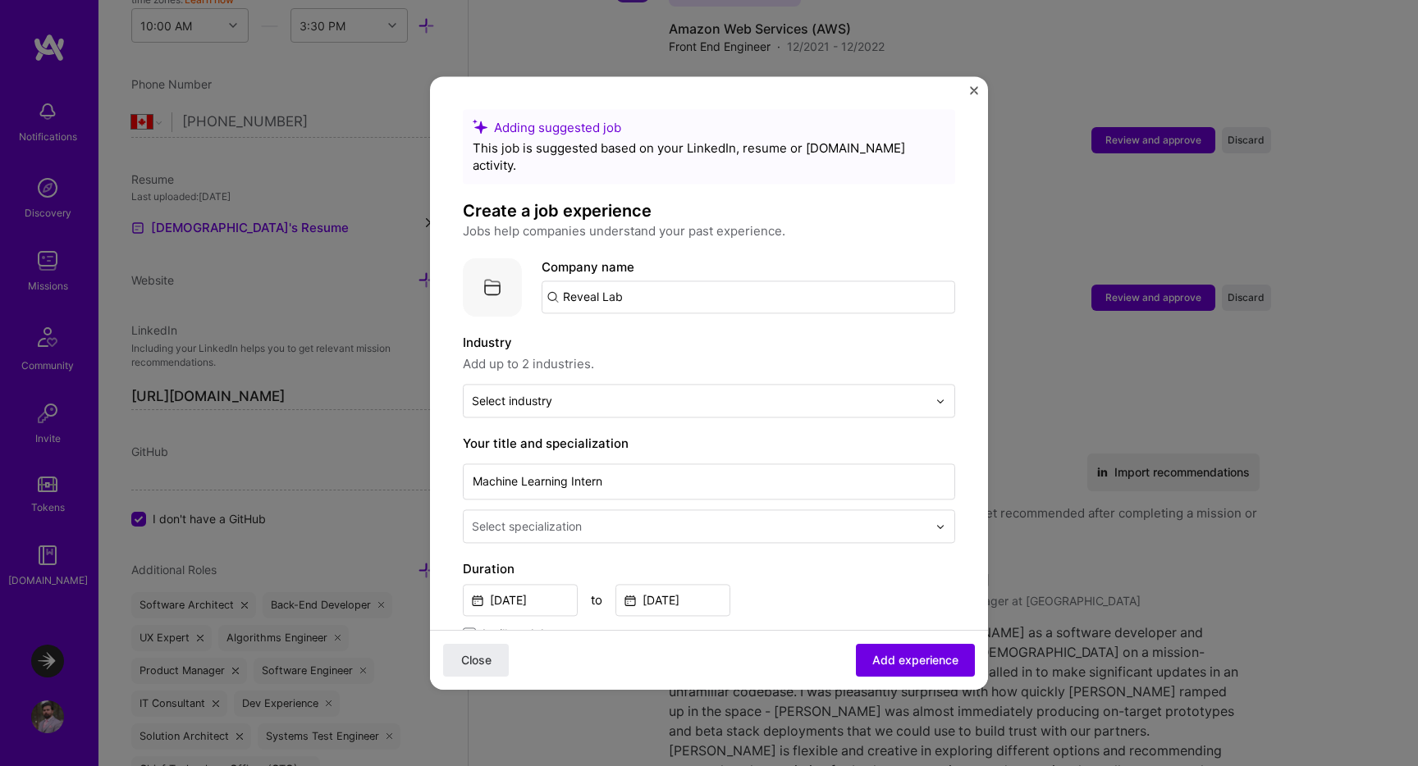
click at [651, 281] on input "Reveal Lab" at bounding box center [747, 297] width 413 height 33
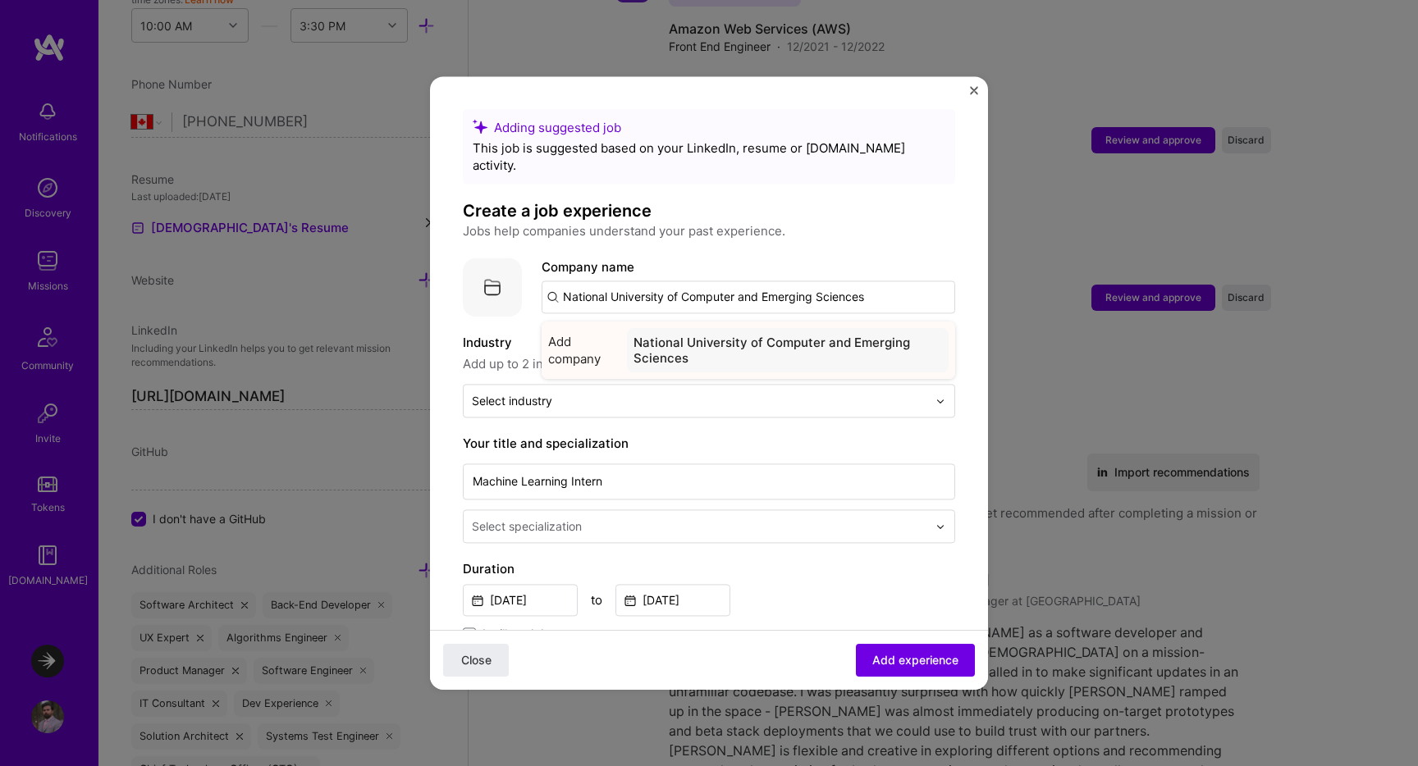
type input "National University of Computer and Emerging Sciences"
click at [683, 328] on div "National University of Computer and Emerging Sciences" at bounding box center [788, 350] width 322 height 44
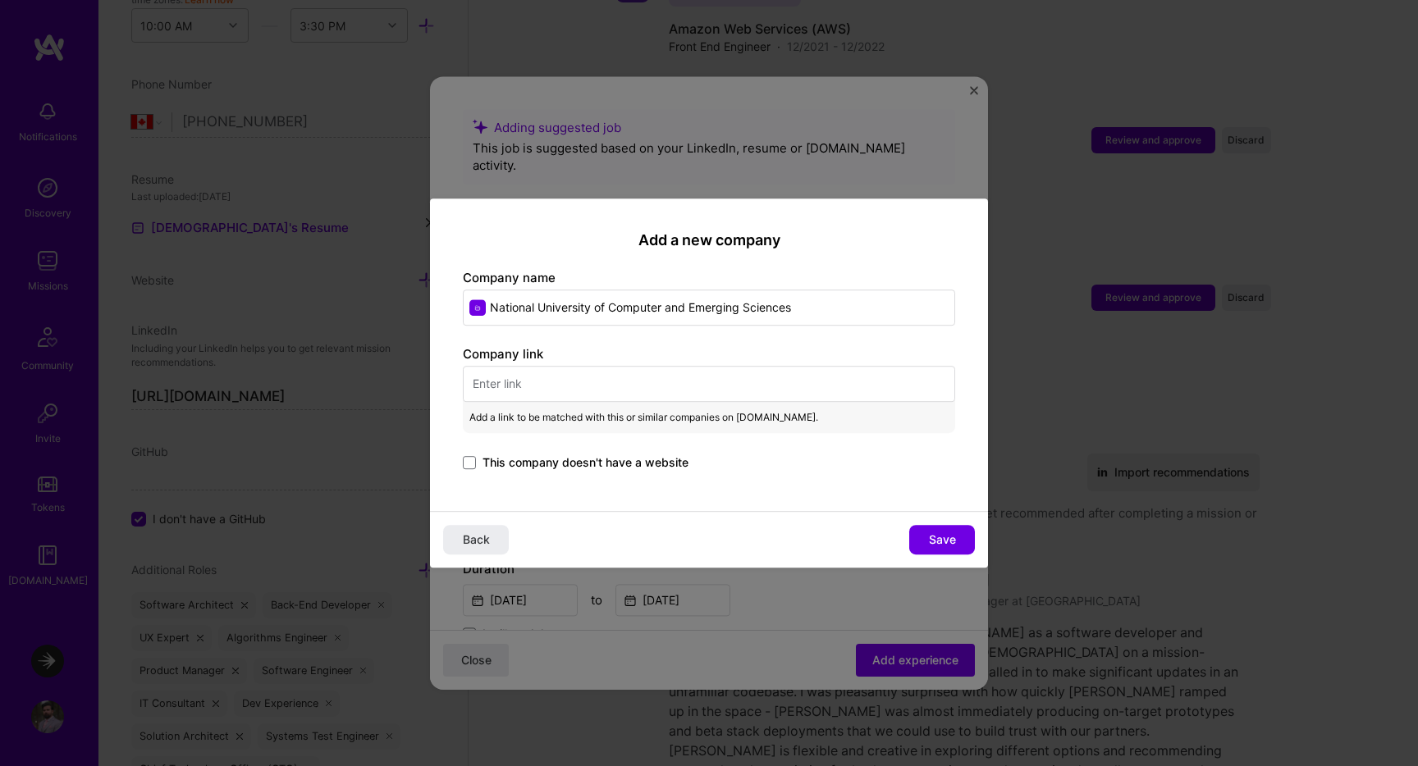
click at [655, 383] on input "text" at bounding box center [709, 384] width 492 height 36
paste input "[URL][DOMAIN_NAME][DOMAIN_NAME]"
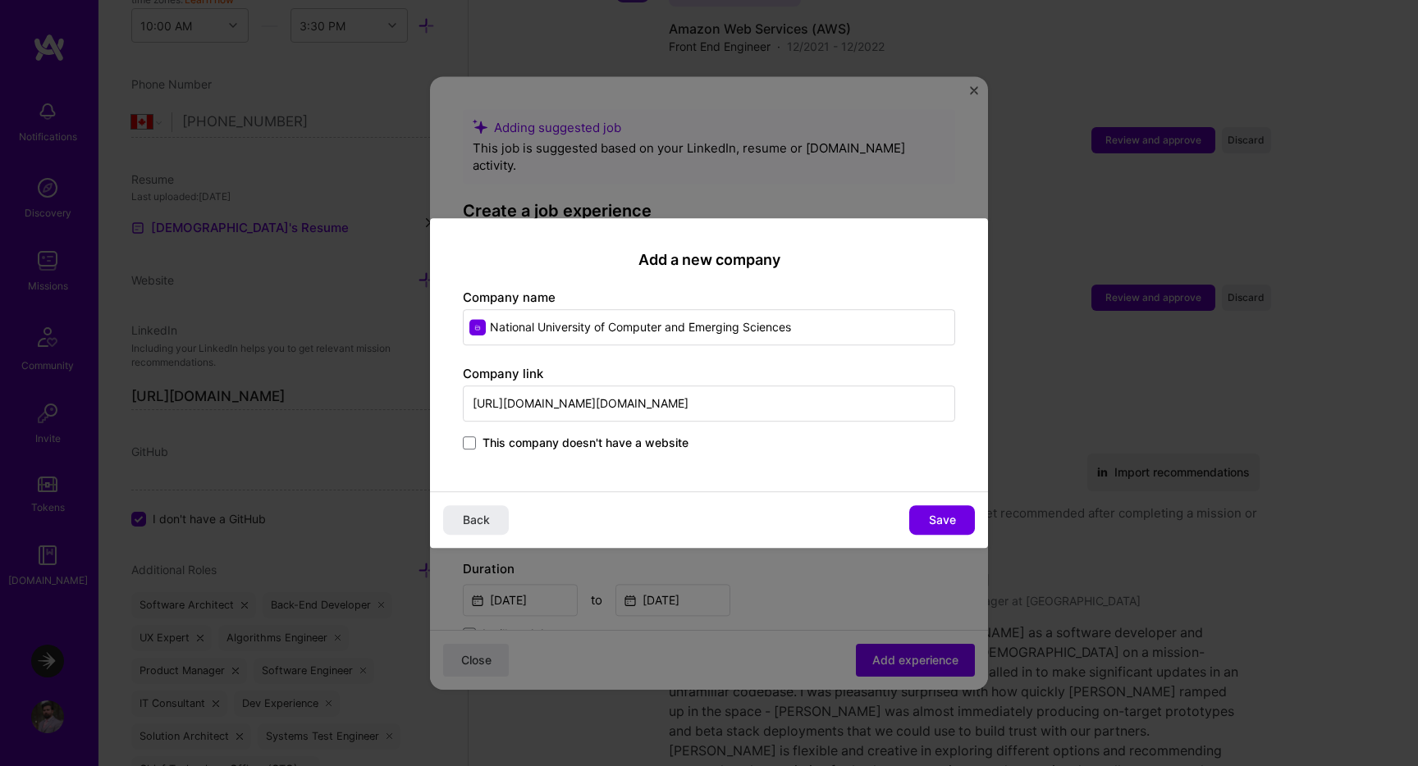
scroll to position [0, 0]
drag, startPoint x: 753, startPoint y: 406, endPoint x: 192, endPoint y: 404, distance: 561.1
click at [463, 404] on input "[URL][DOMAIN_NAME][DOMAIN_NAME]" at bounding box center [709, 404] width 492 height 36
click at [630, 411] on input "[URL][DOMAIN_NAME][DOMAIN_NAME]" at bounding box center [709, 404] width 492 height 36
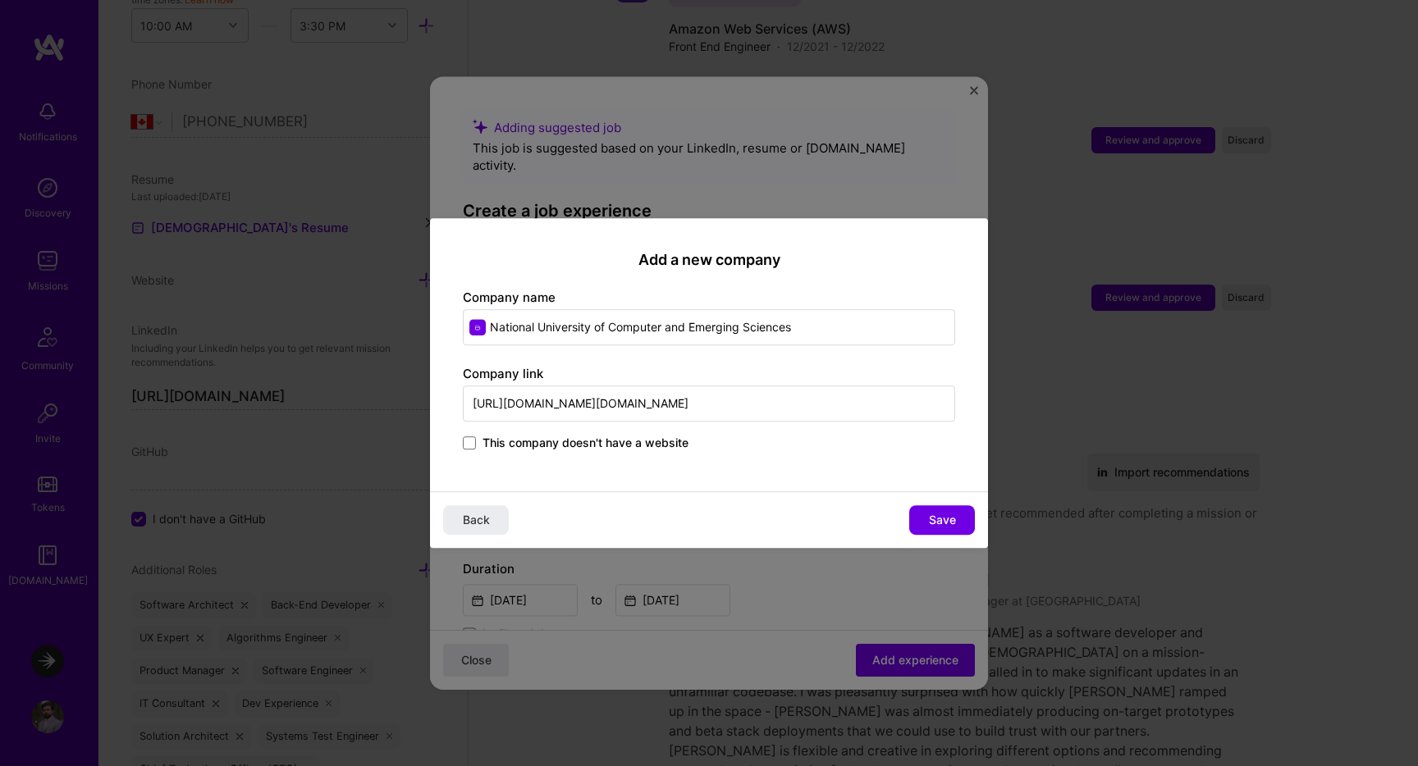
click at [630, 411] on input "[URL][DOMAIN_NAME][DOMAIN_NAME]" at bounding box center [709, 404] width 492 height 36
paste input "[DOMAIN_NAME]"
type input "[URL][DOMAIN_NAME]"
click at [937, 519] on span "Save" at bounding box center [942, 520] width 27 height 16
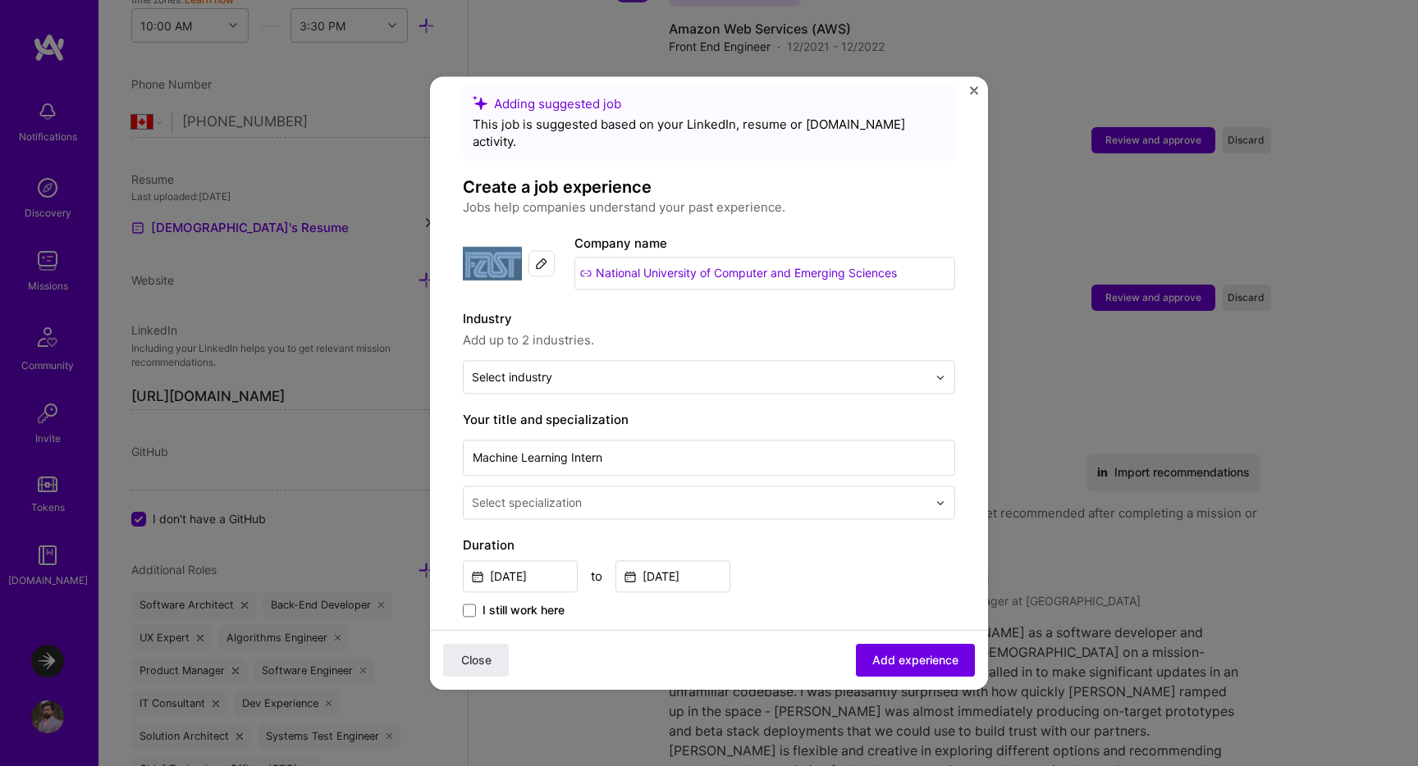
scroll to position [30, 0]
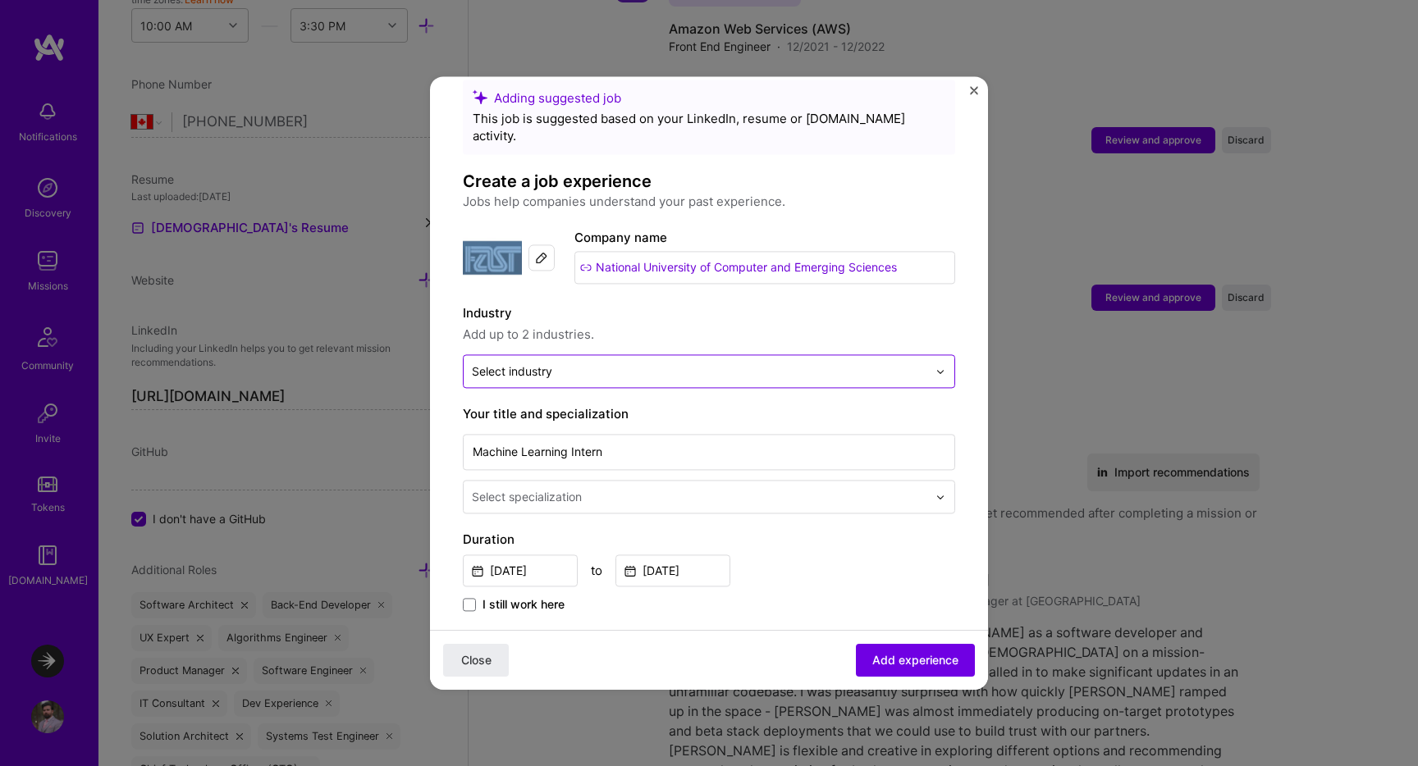
click at [660, 363] on input "text" at bounding box center [699, 371] width 455 height 17
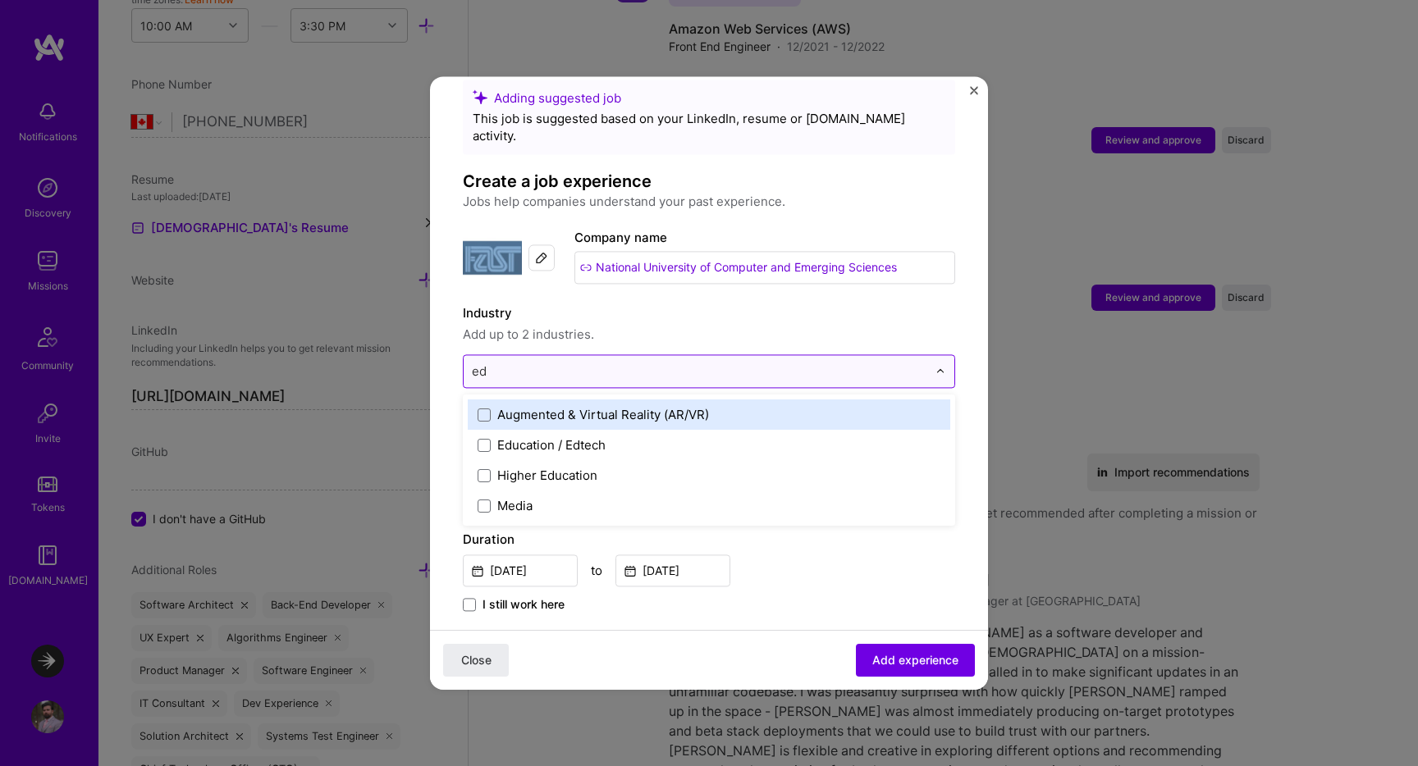
type input "edu"
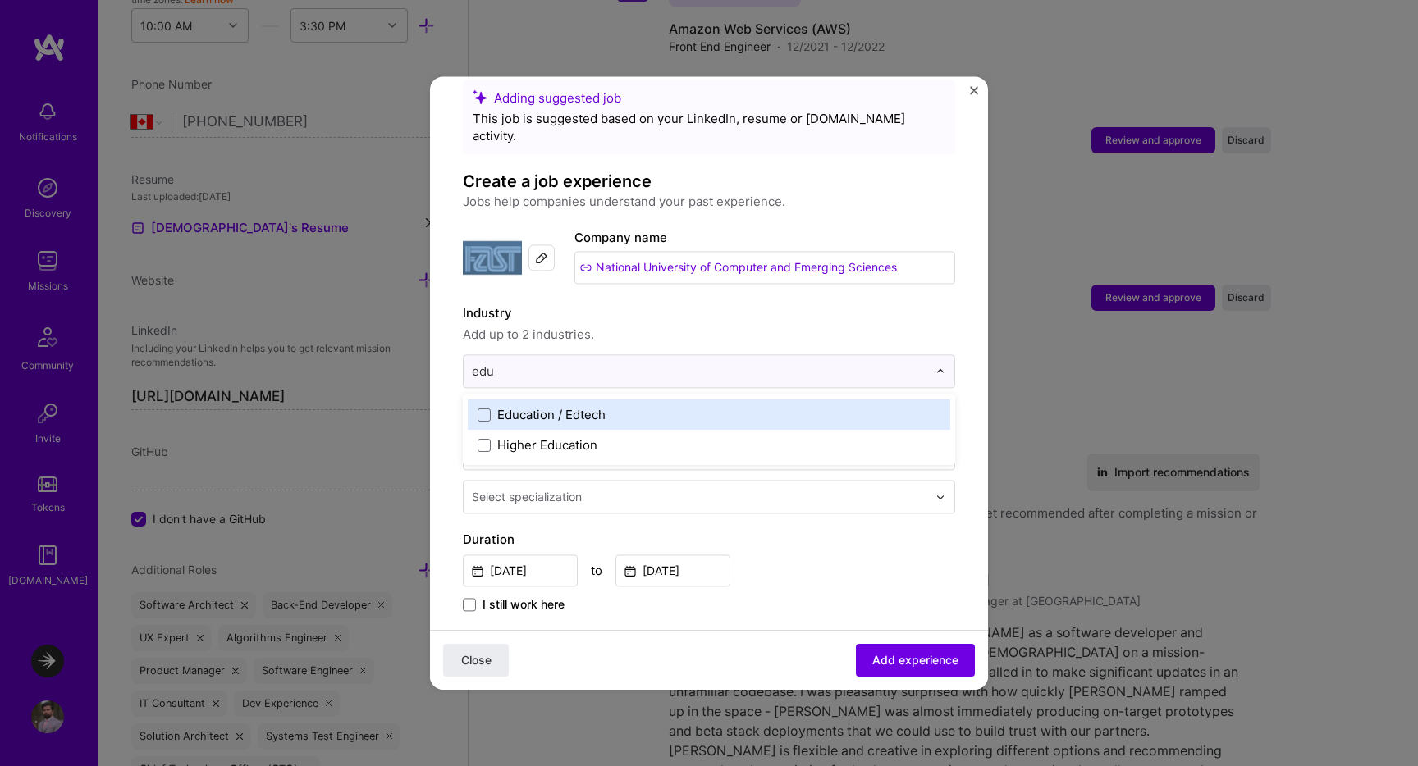
click at [594, 406] on div "Education / Edtech" at bounding box center [551, 414] width 108 height 17
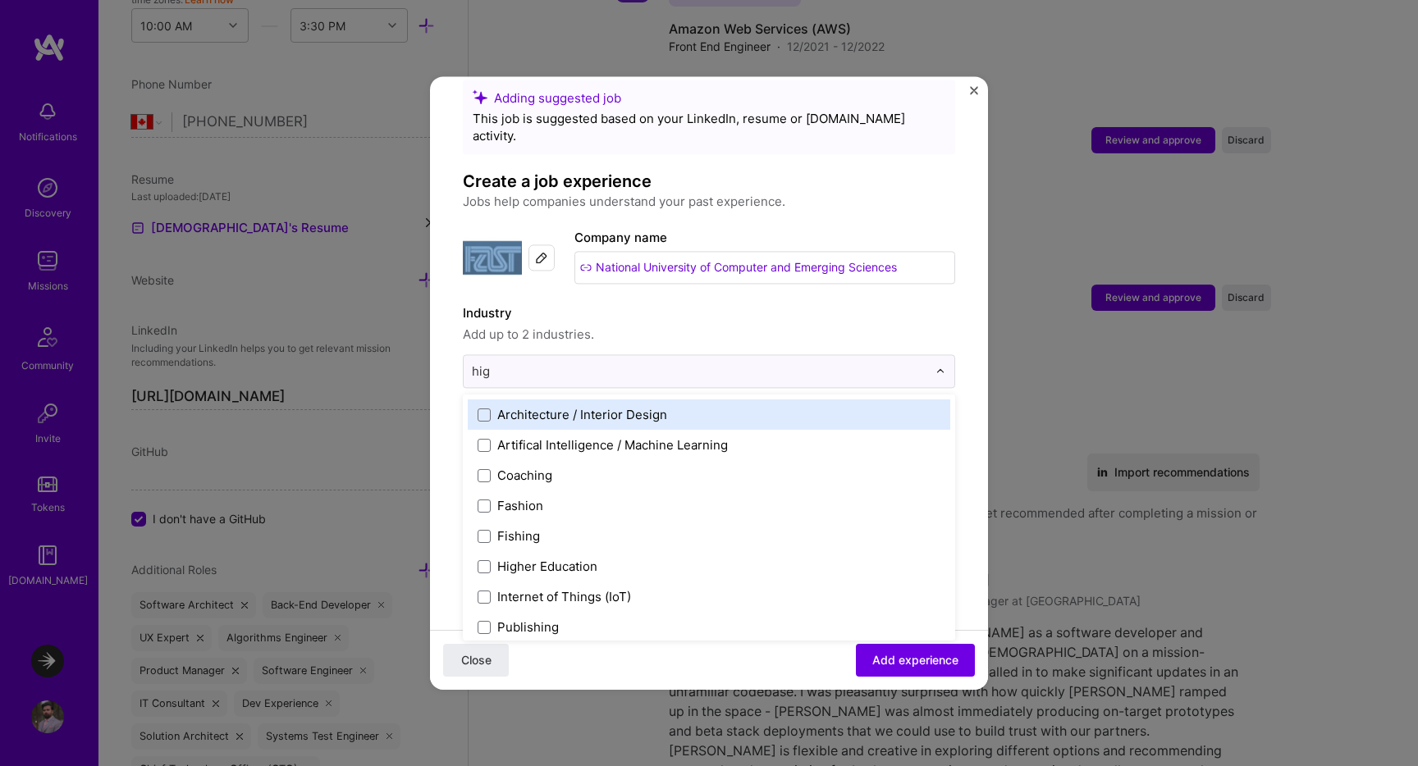
type input "high"
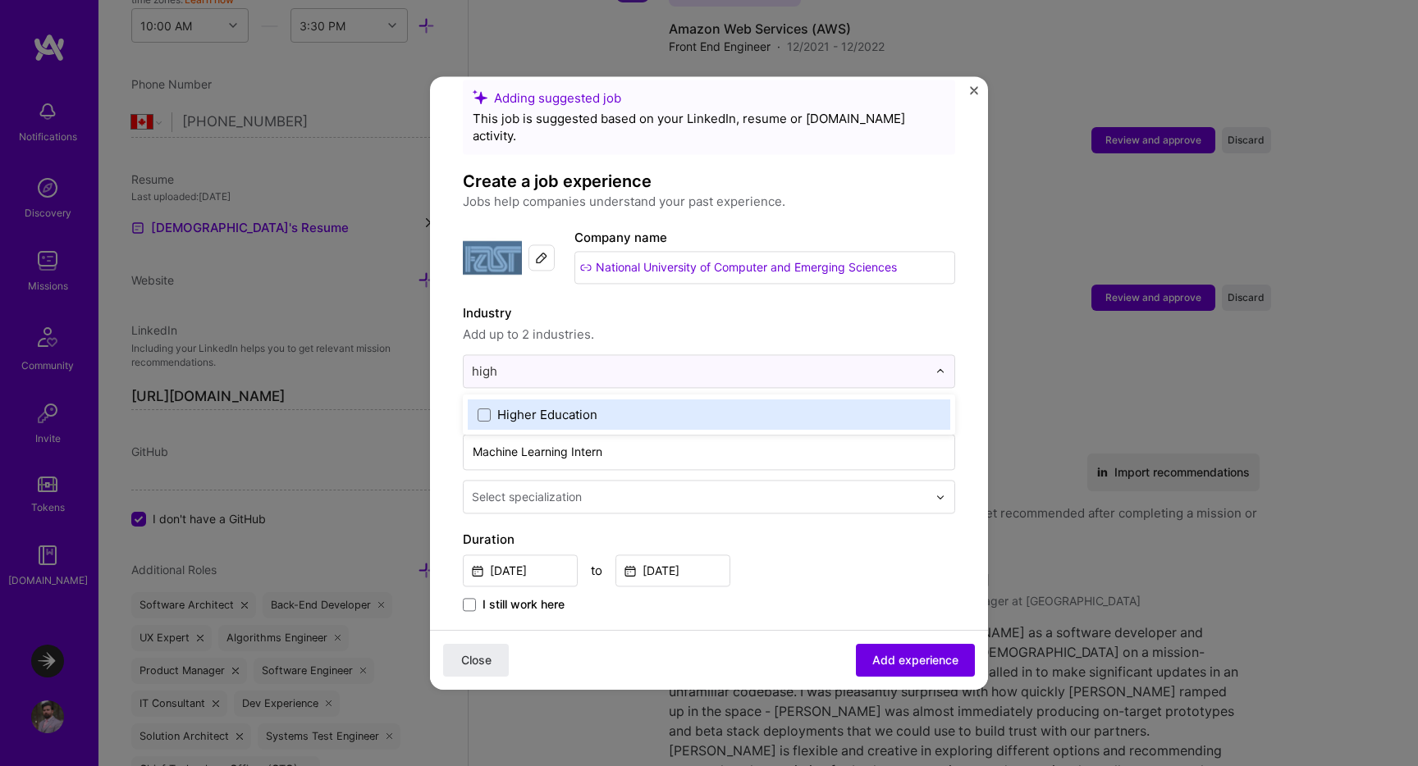
click at [567, 406] on div "Higher Education" at bounding box center [547, 414] width 100 height 17
type input "machi"
click at [548, 406] on div "Artifical Intelligence / Machine Learning" at bounding box center [612, 414] width 231 height 17
type input "gam"
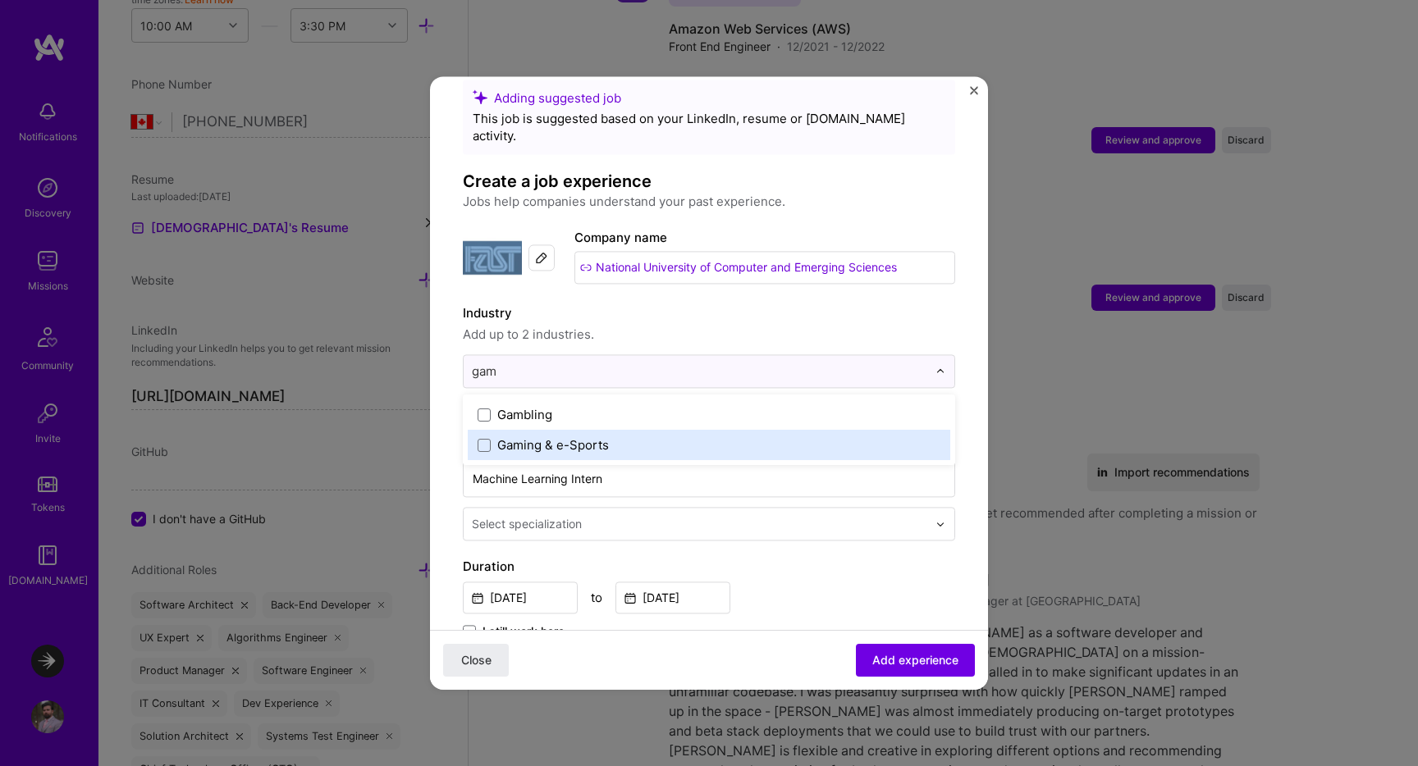
click at [575, 436] on div "Gaming & e-Sports" at bounding box center [553, 444] width 112 height 17
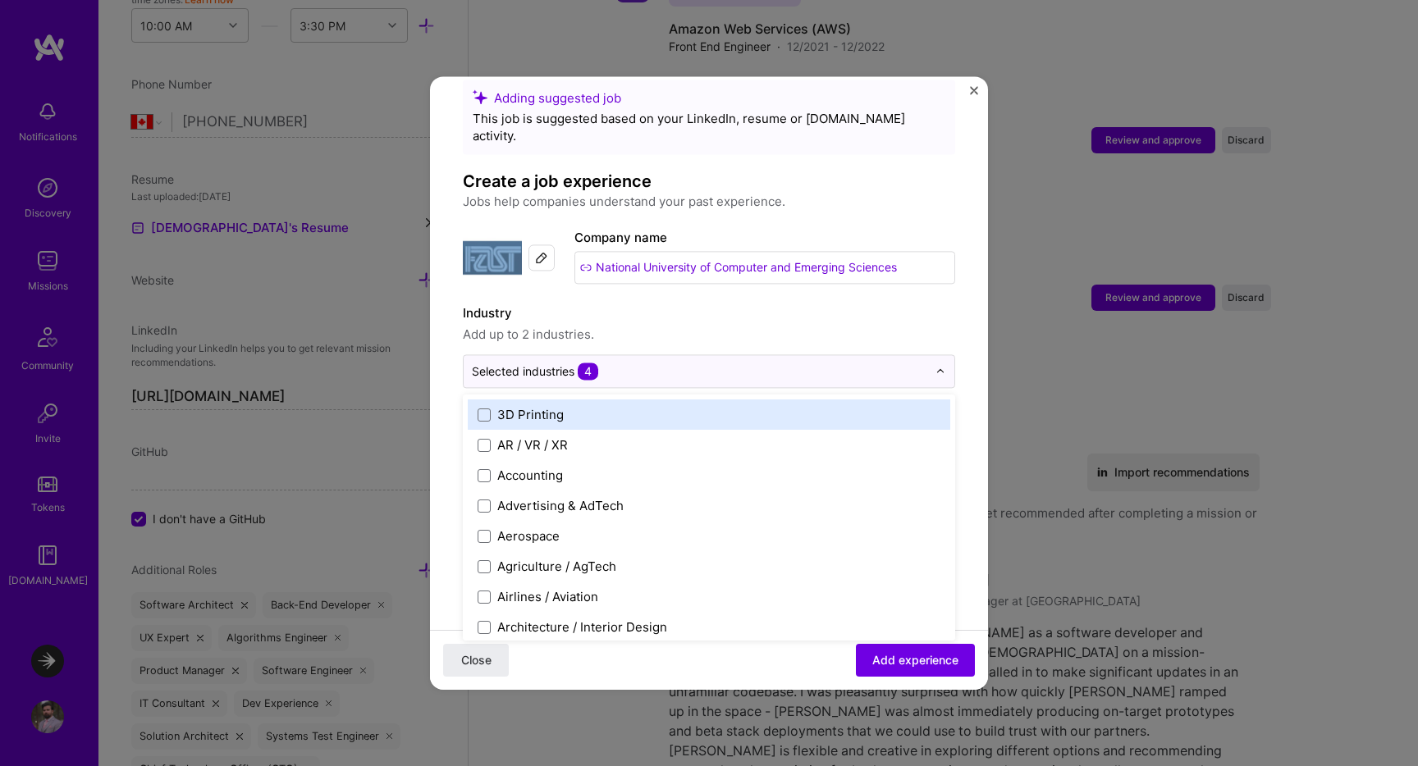
click at [655, 325] on span "Add up to 2 industries." at bounding box center [709, 335] width 492 height 20
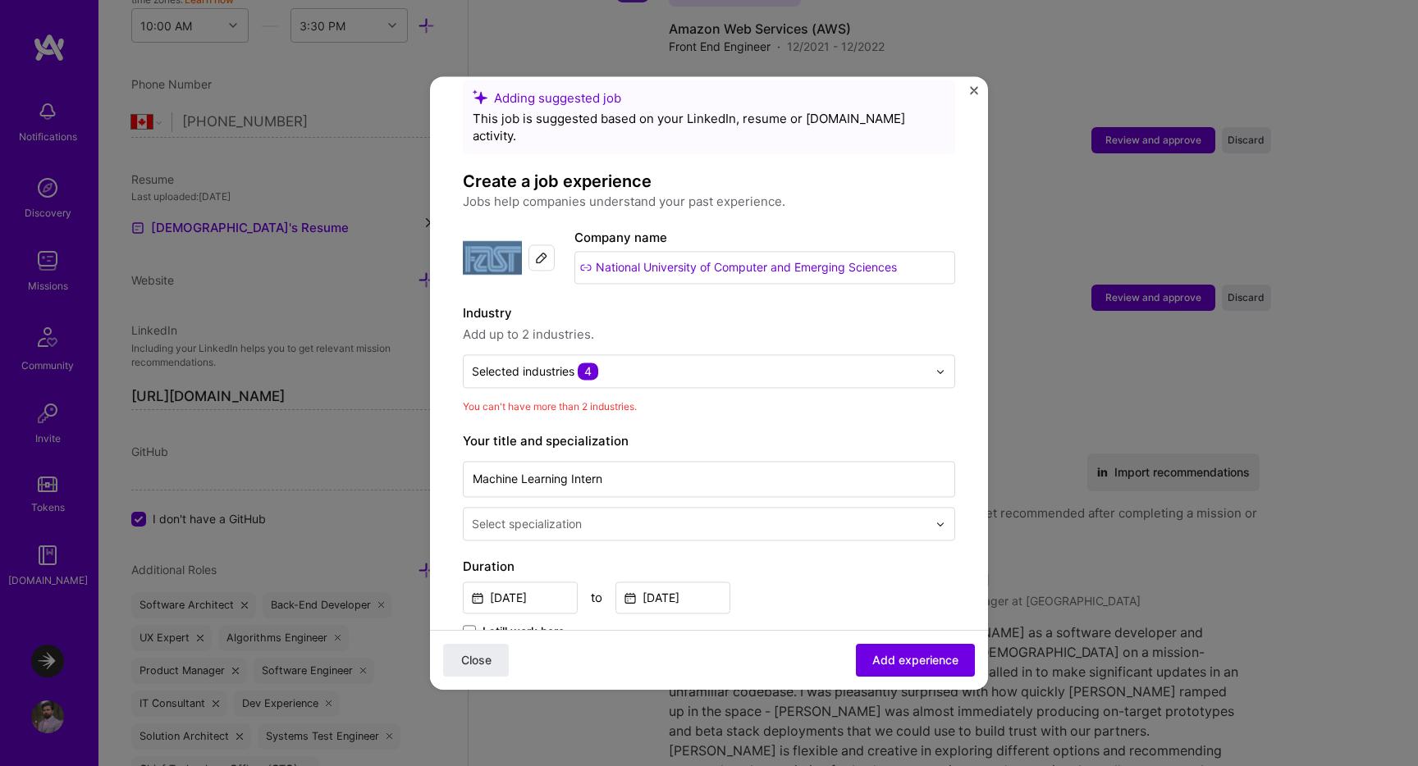
scroll to position [79, 0]
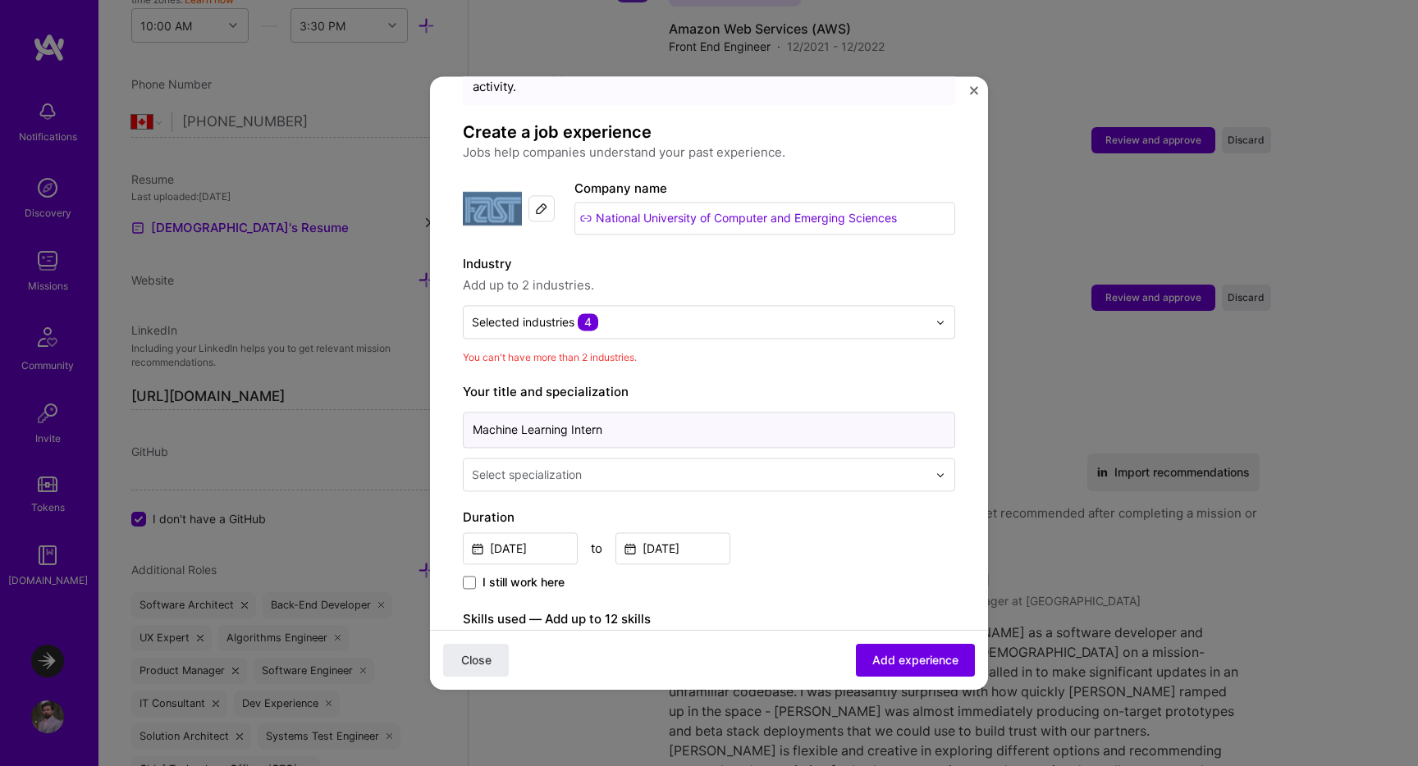
click at [618, 416] on input "Machine Learning Intern" at bounding box center [709, 430] width 492 height 36
type input "Software Engineer"
click at [593, 476] on div "Adding suggested job This job is suggested based on your LinkedIn, resume or [D…" at bounding box center [709, 591] width 492 height 1122
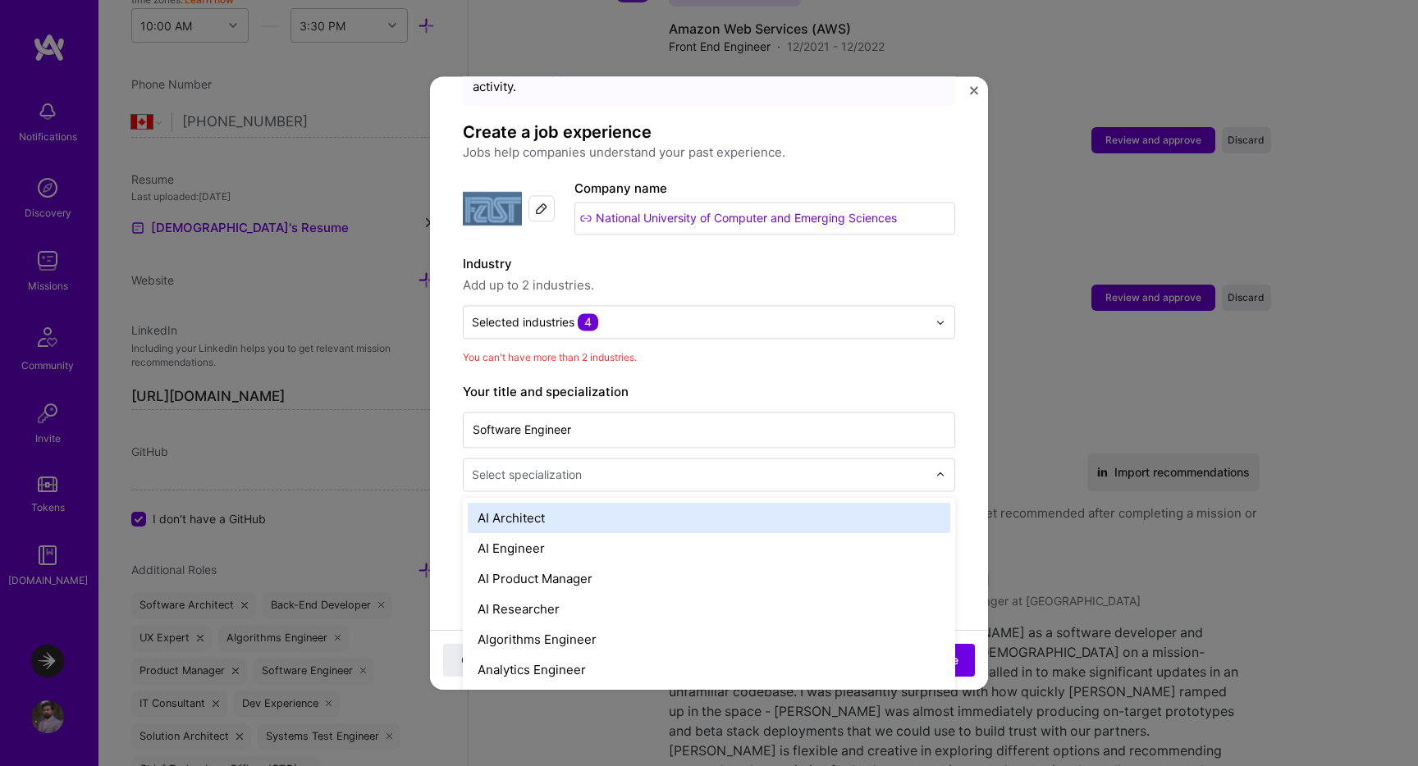
click at [596, 468] on div at bounding box center [701, 474] width 459 height 21
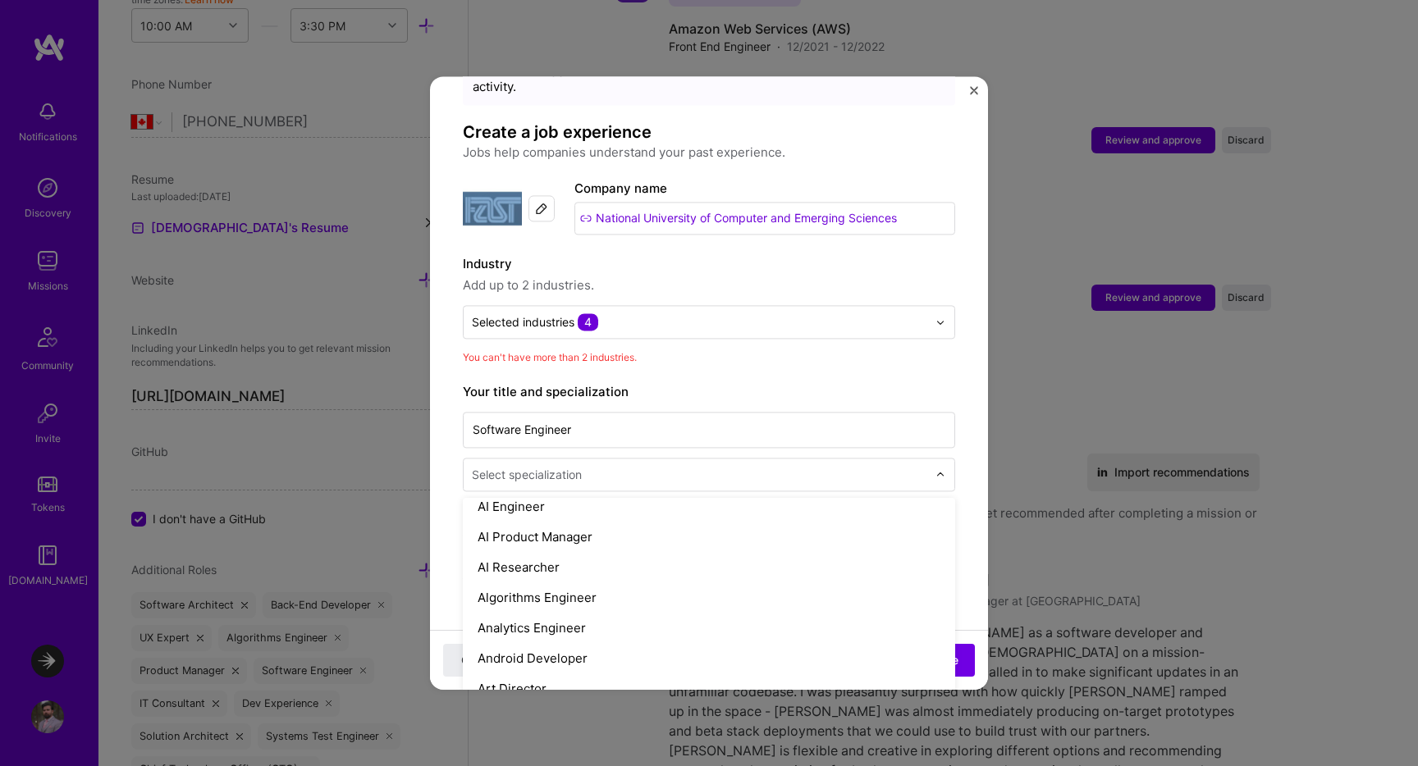
scroll to position [0, 0]
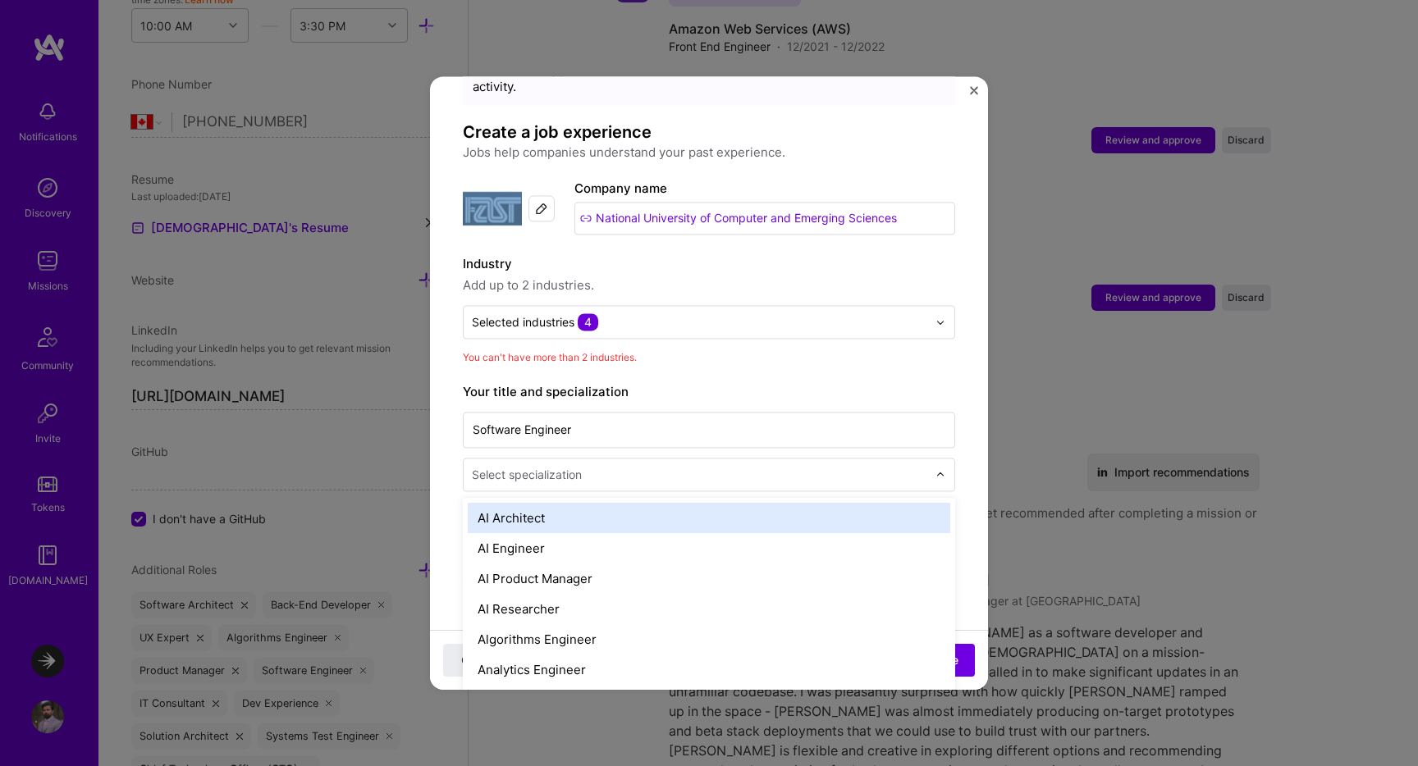
click at [559, 503] on div "AI Architect" at bounding box center [709, 518] width 482 height 30
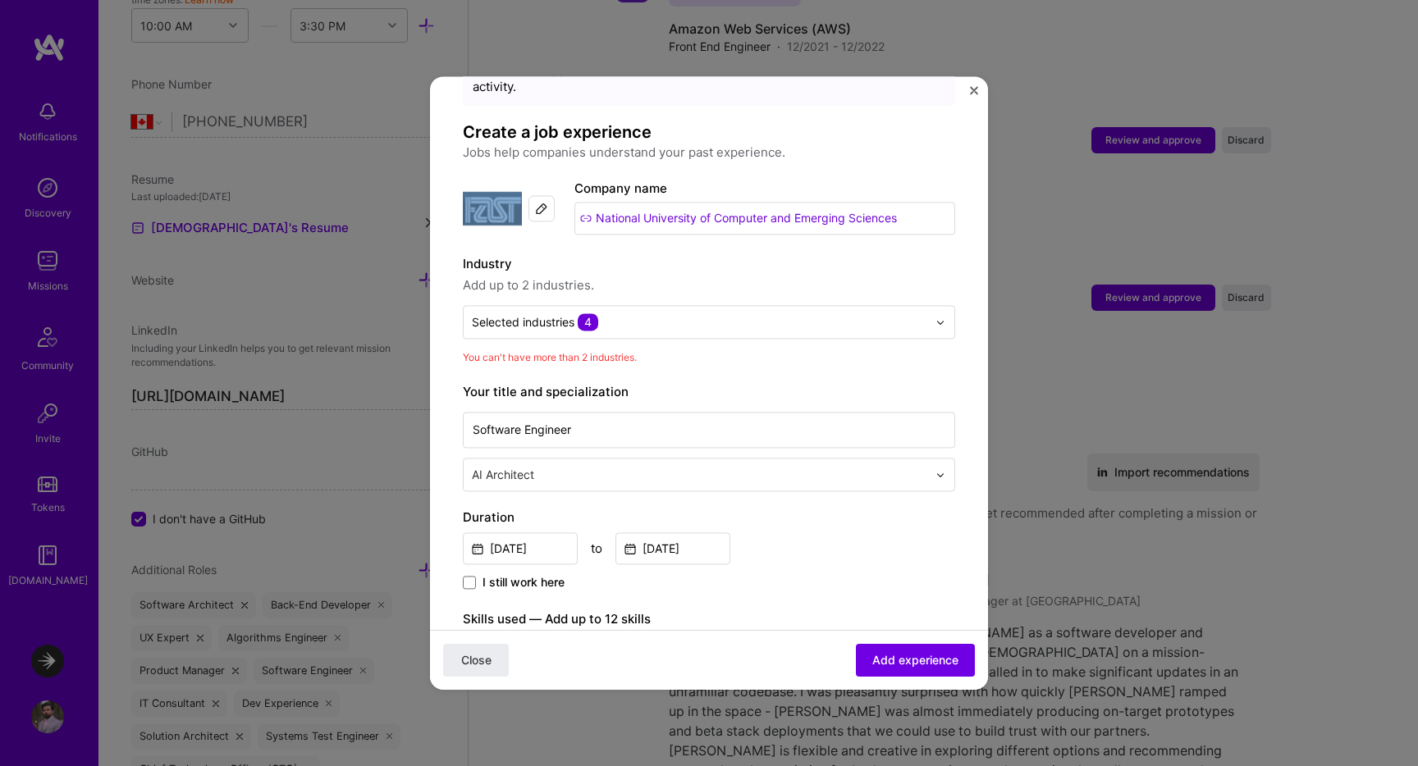
click at [596, 466] on input "text" at bounding box center [701, 474] width 459 height 17
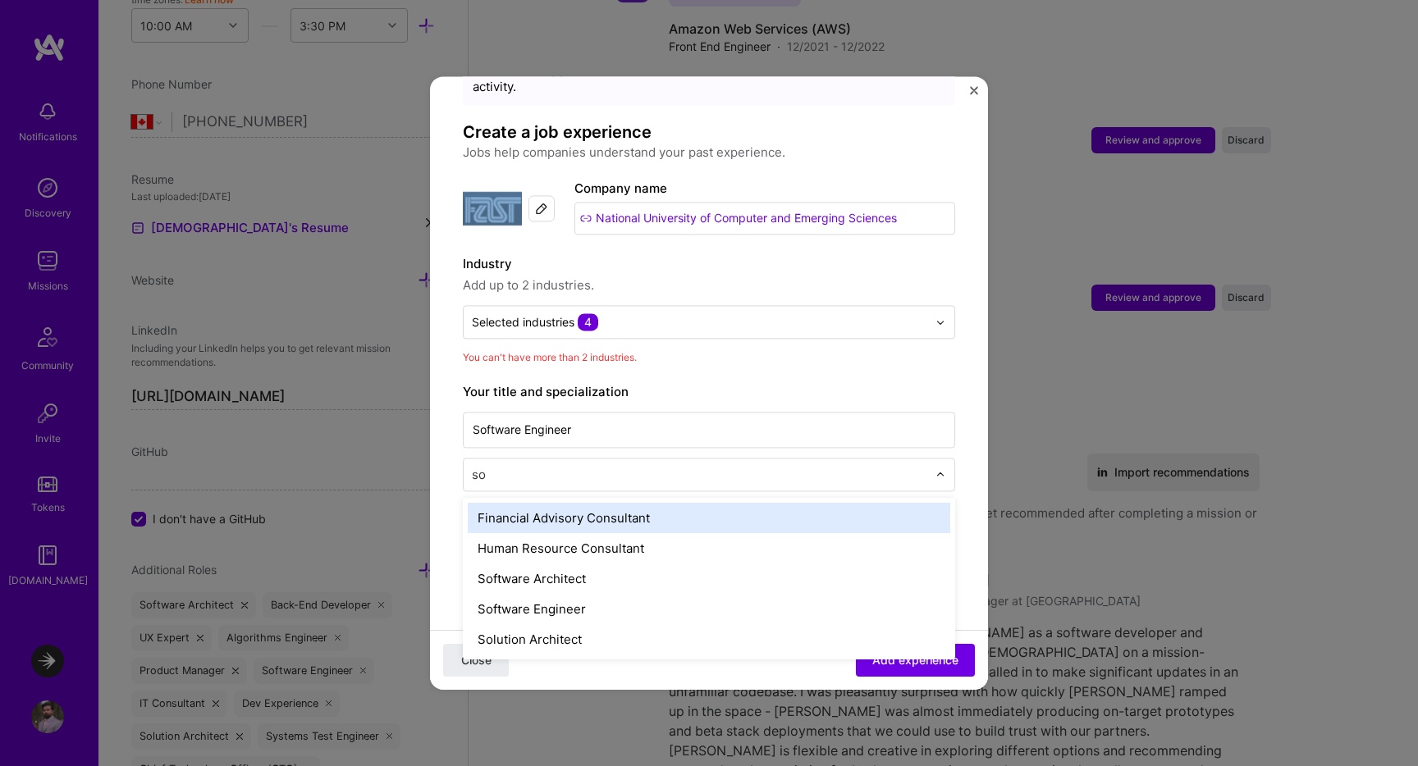
type input "sof"
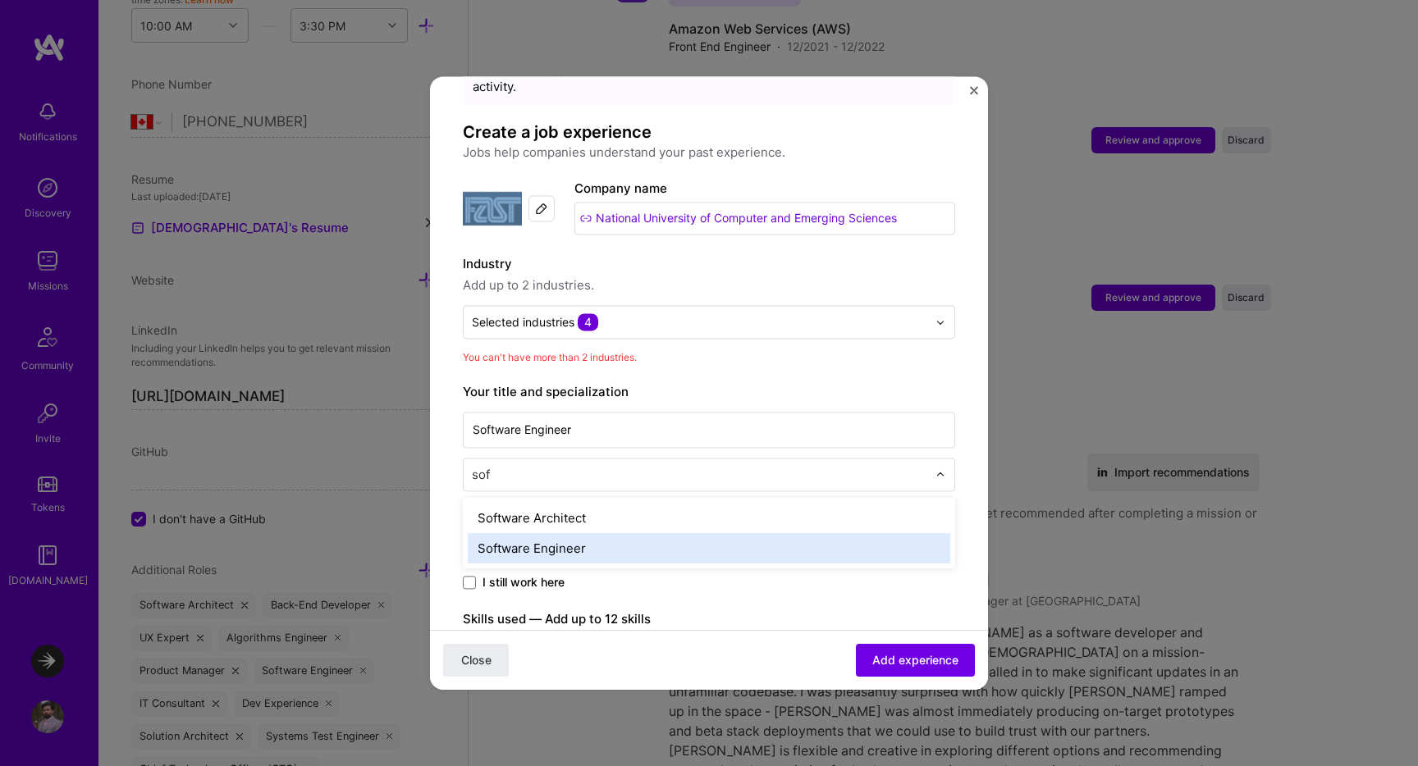
click at [614, 533] on div "Software Engineer" at bounding box center [709, 548] width 482 height 30
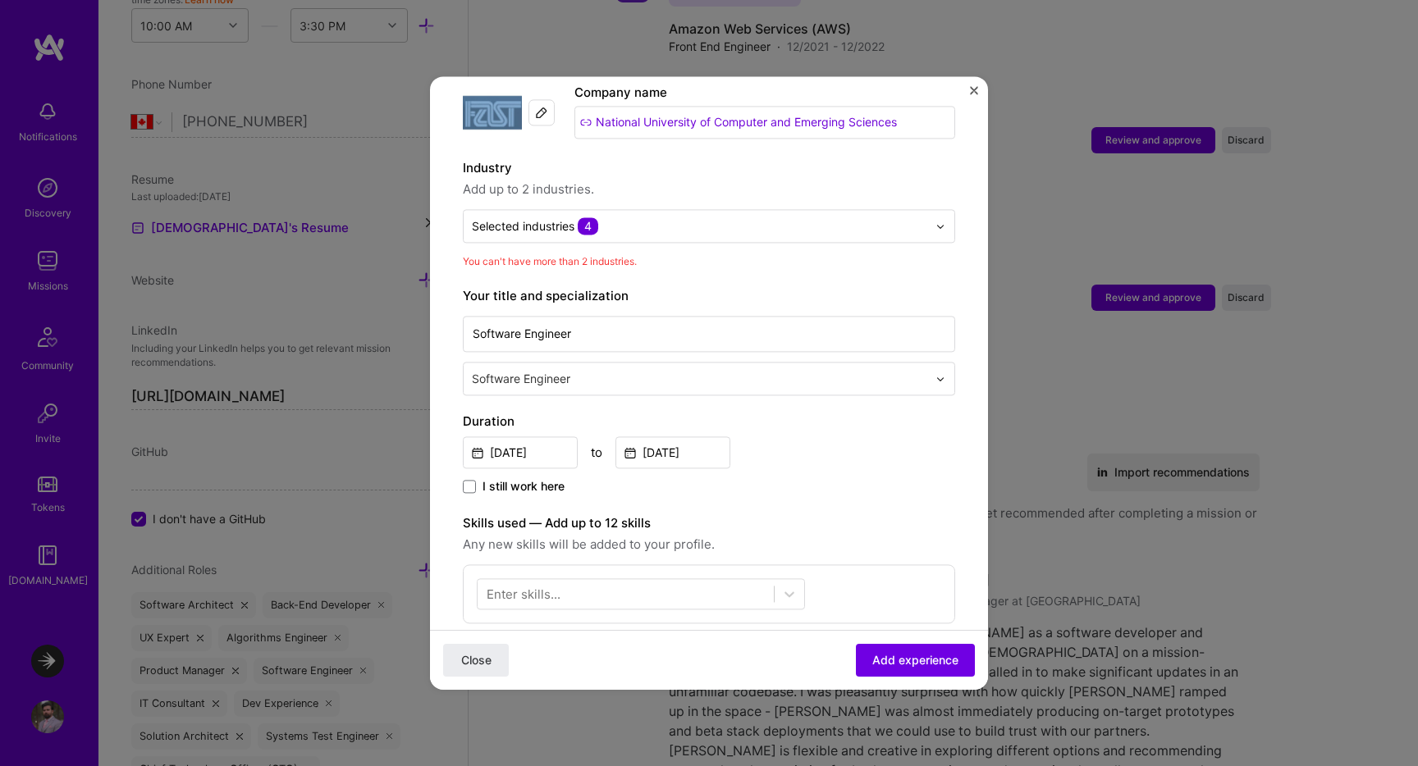
scroll to position [281, 0]
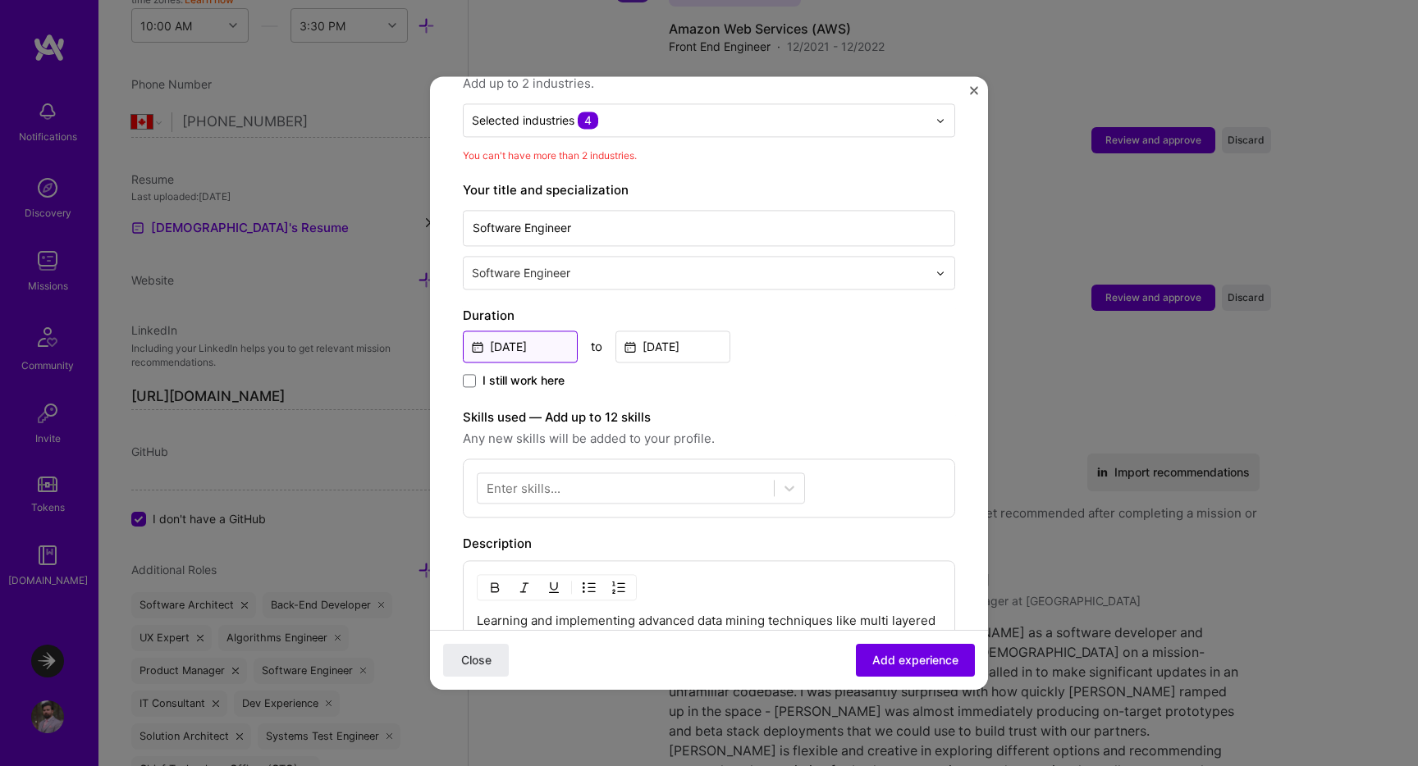
click at [531, 331] on input "[DATE]" at bounding box center [520, 347] width 115 height 32
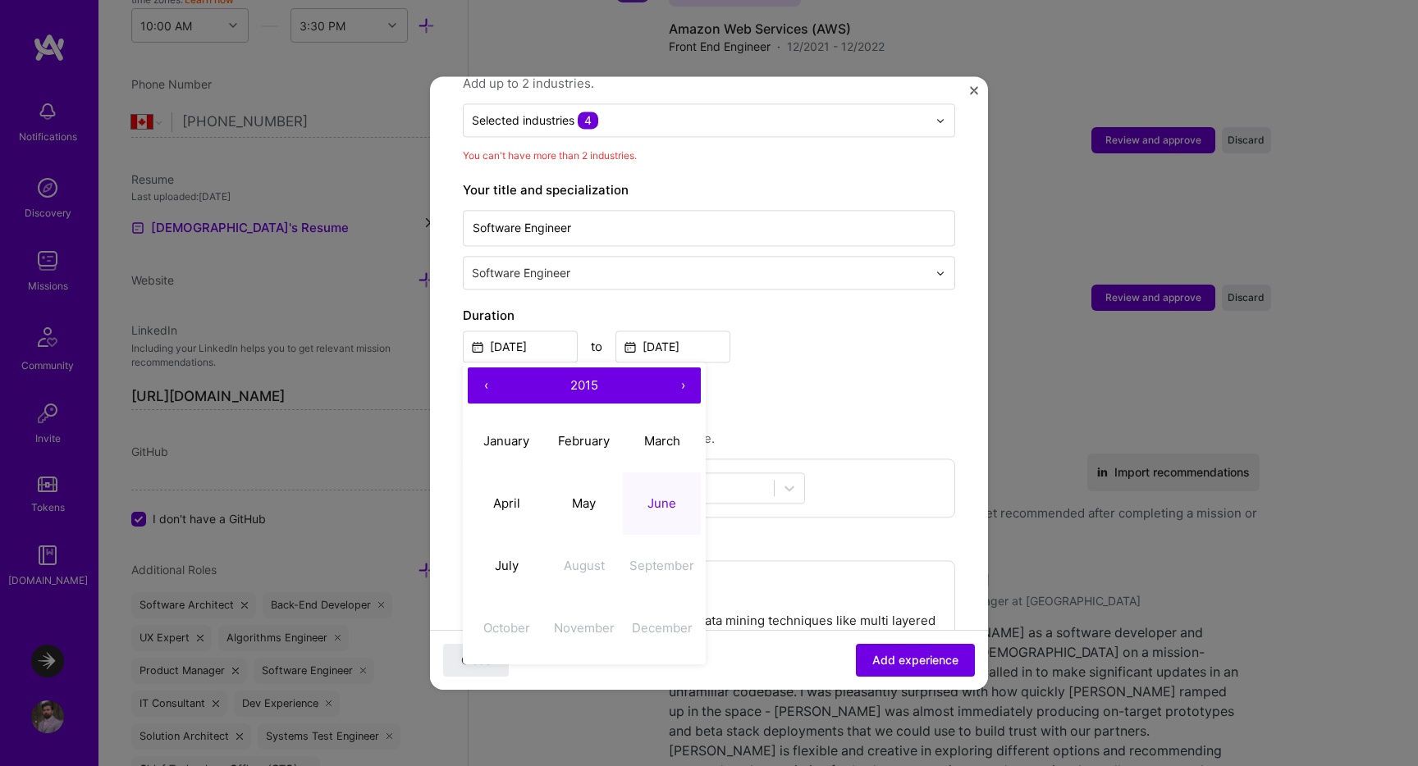
click at [486, 368] on button "‹" at bounding box center [486, 386] width 36 height 36
click at [599, 558] on abbr "August" at bounding box center [584, 566] width 41 height 16
type input "[DATE]"
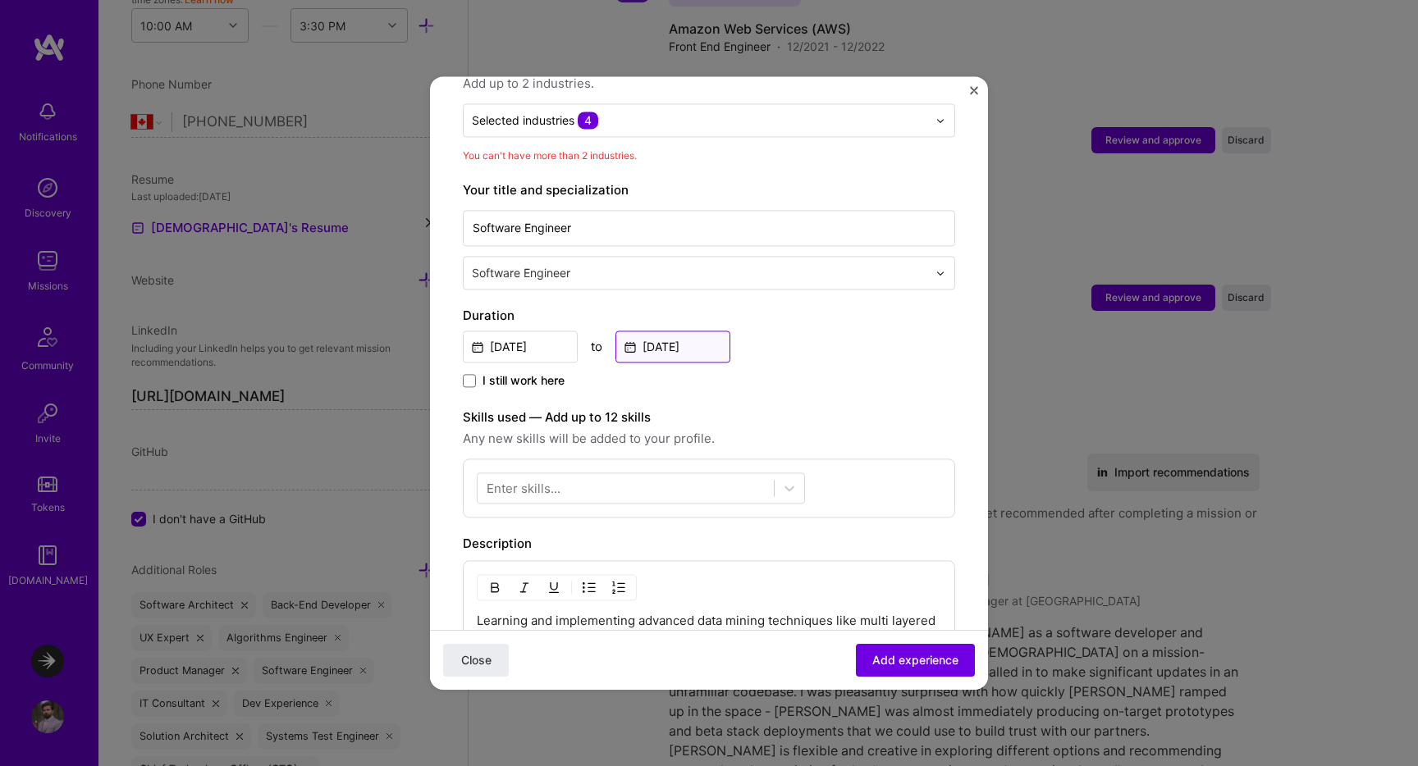
click at [678, 338] on input "[DATE]" at bounding box center [672, 347] width 115 height 32
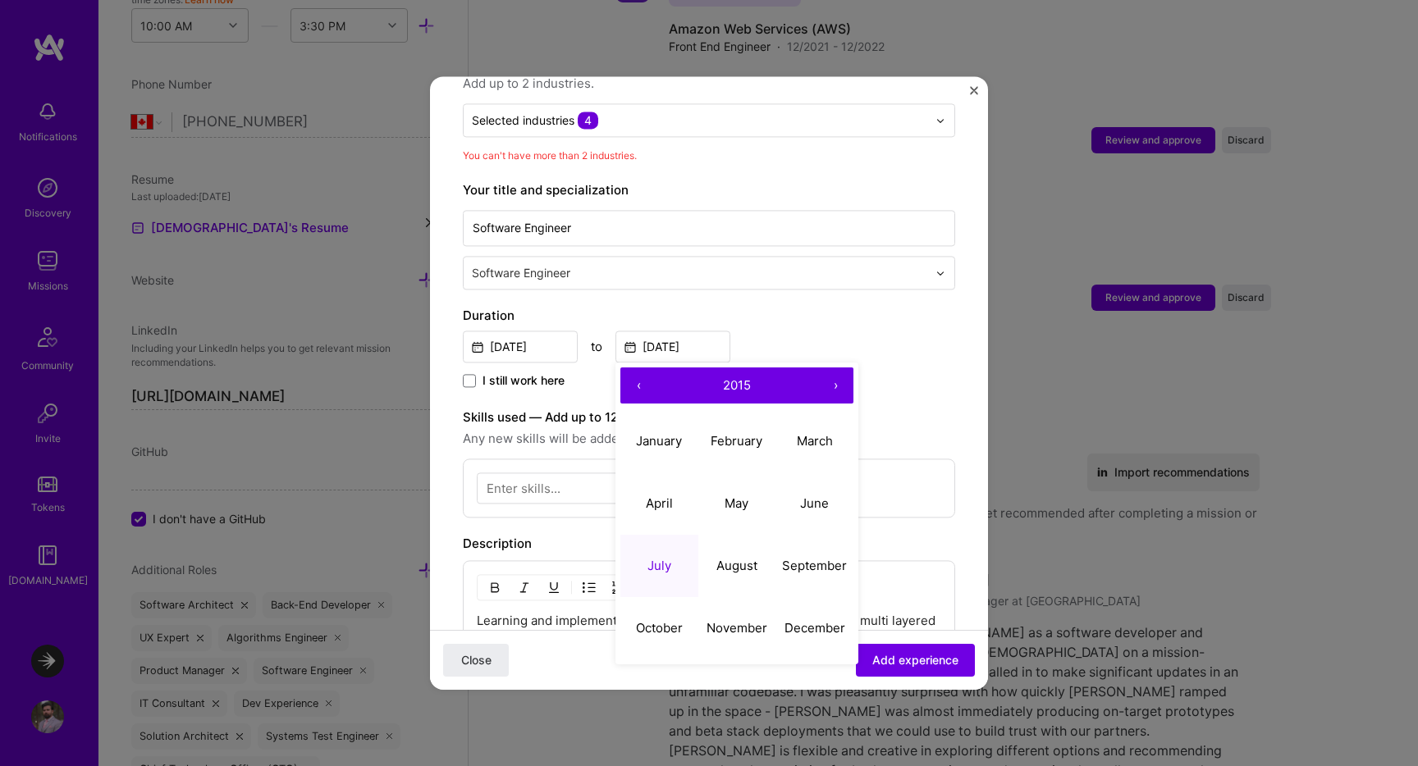
click at [840, 368] on button "›" at bounding box center [835, 386] width 36 height 36
click at [670, 433] on abbr "January" at bounding box center [659, 441] width 46 height 16
type input "[DATE]"
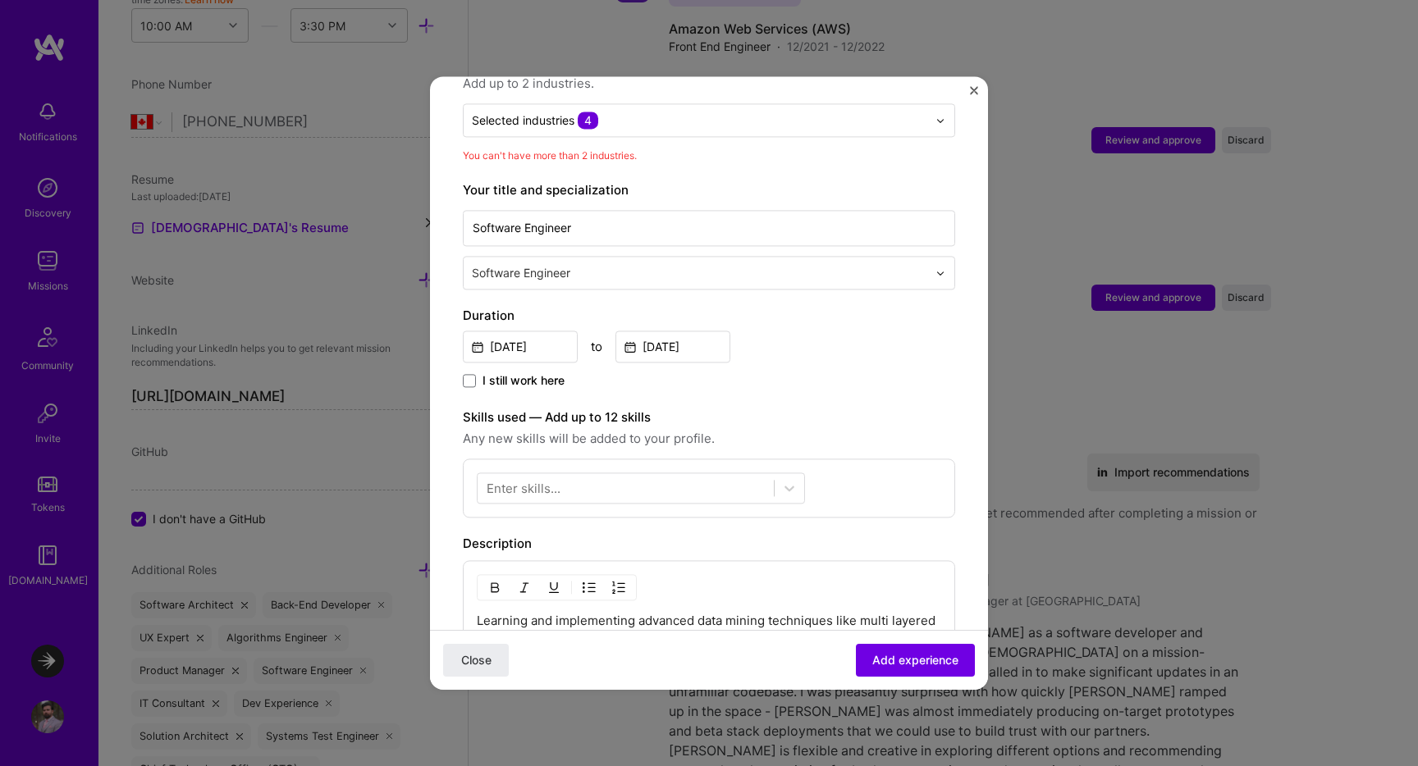
scroll to position [340, 0]
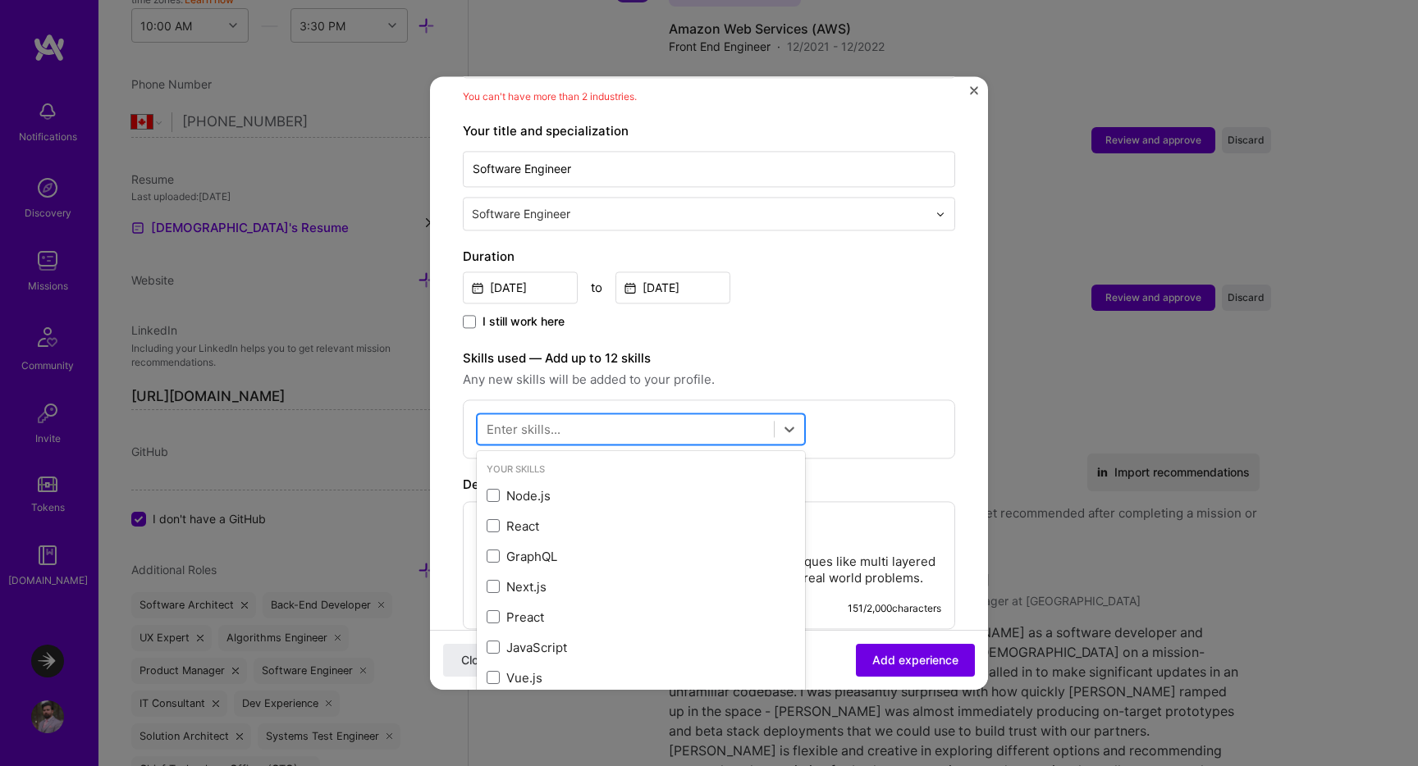
click at [619, 423] on div at bounding box center [625, 429] width 296 height 27
type input "a"
type input "mach"
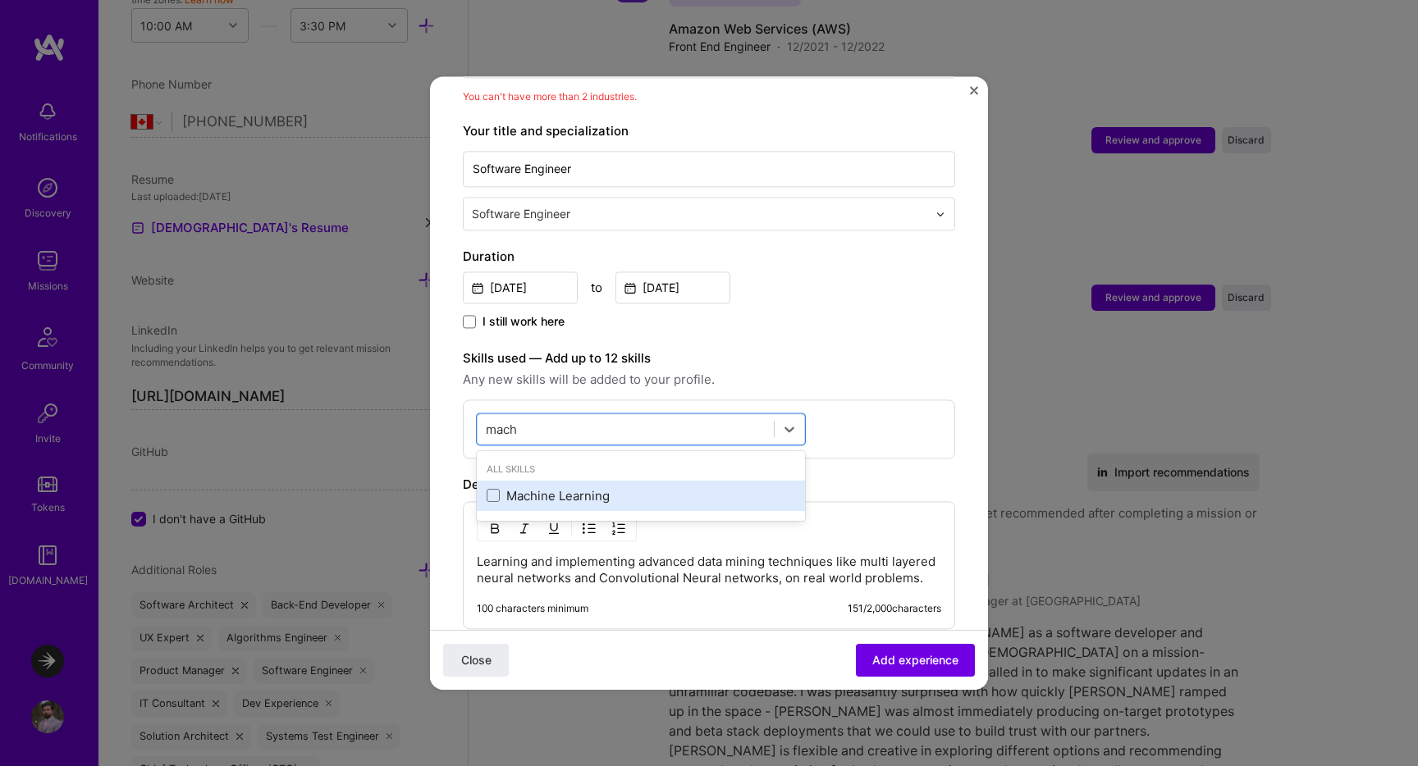
click at [559, 487] on div "Machine Learning" at bounding box center [640, 495] width 308 height 17
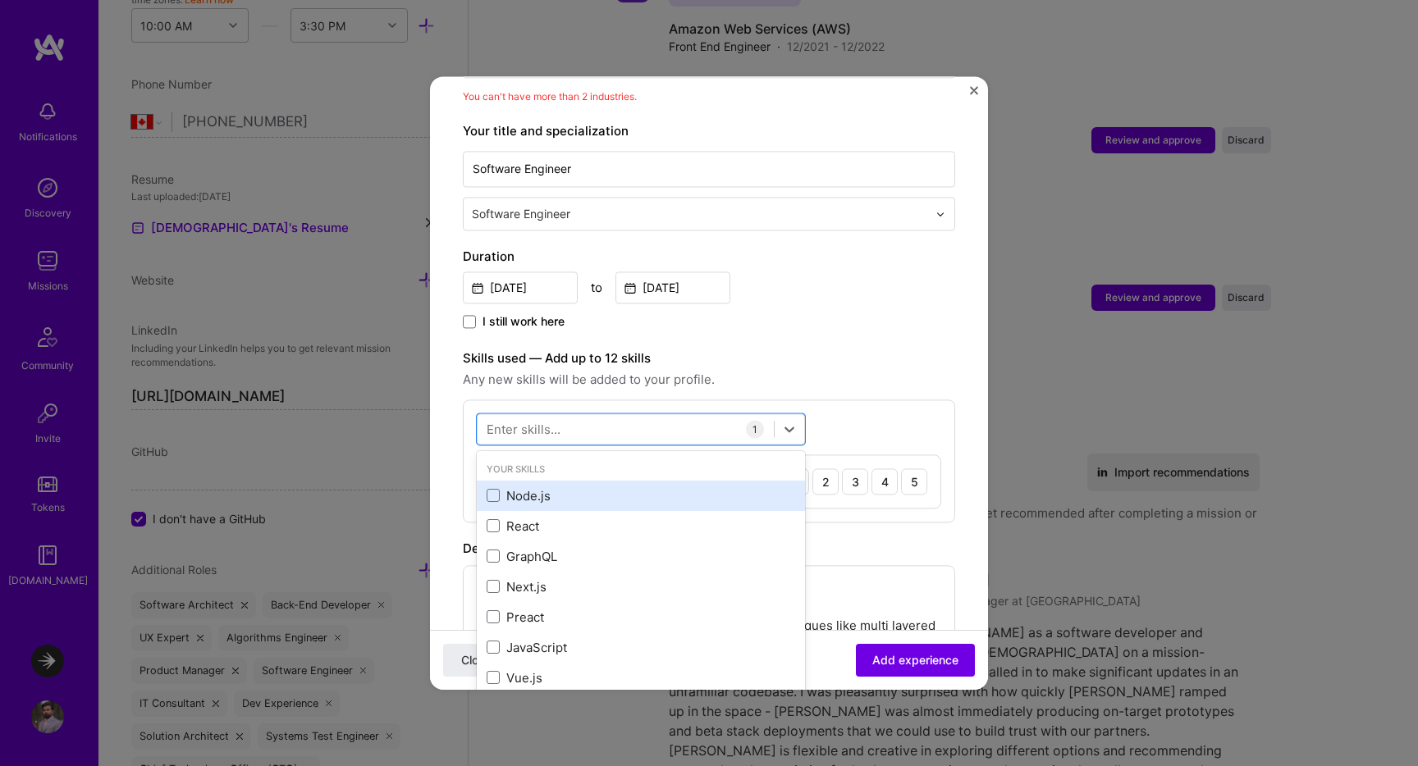
click at [535, 487] on div "Node.js" at bounding box center [640, 495] width 308 height 17
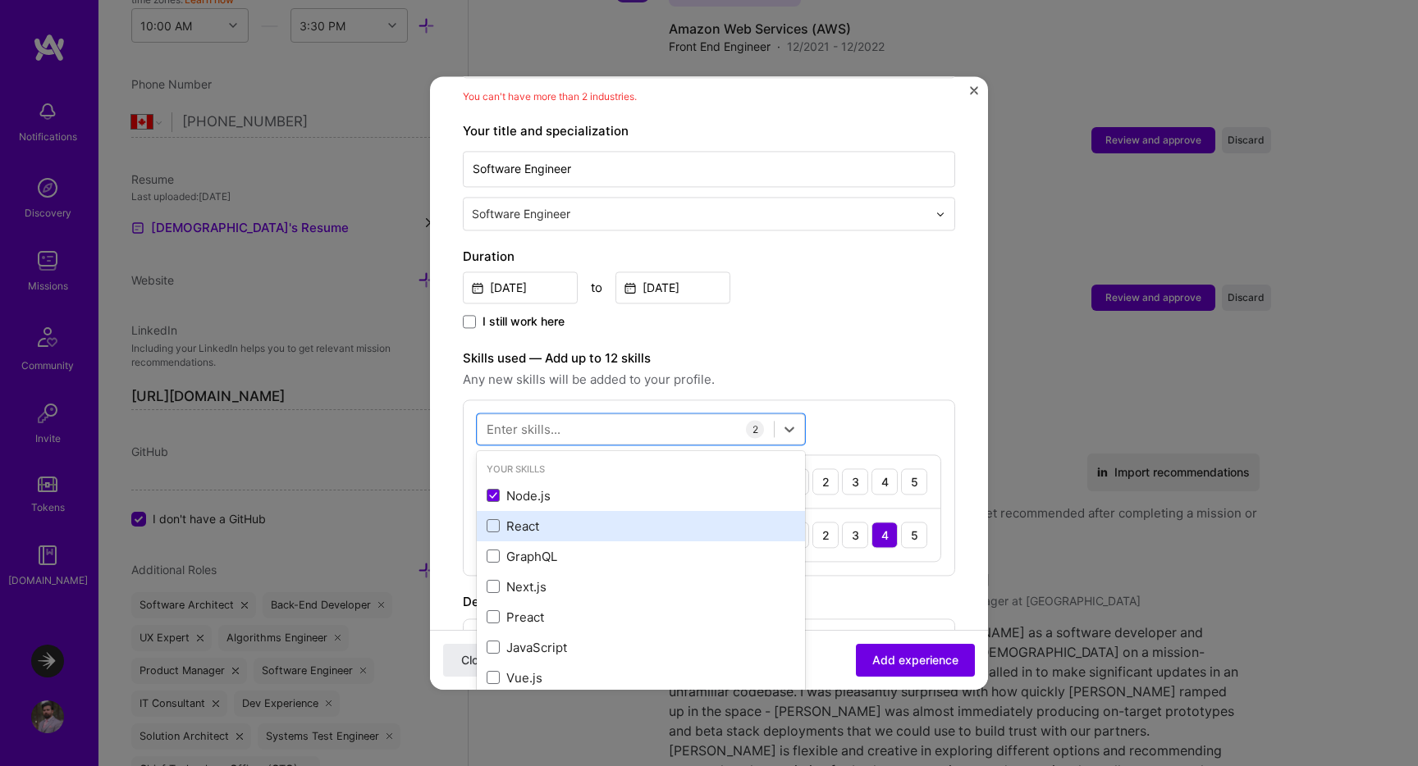
click at [535, 518] on div "React" at bounding box center [640, 526] width 308 height 17
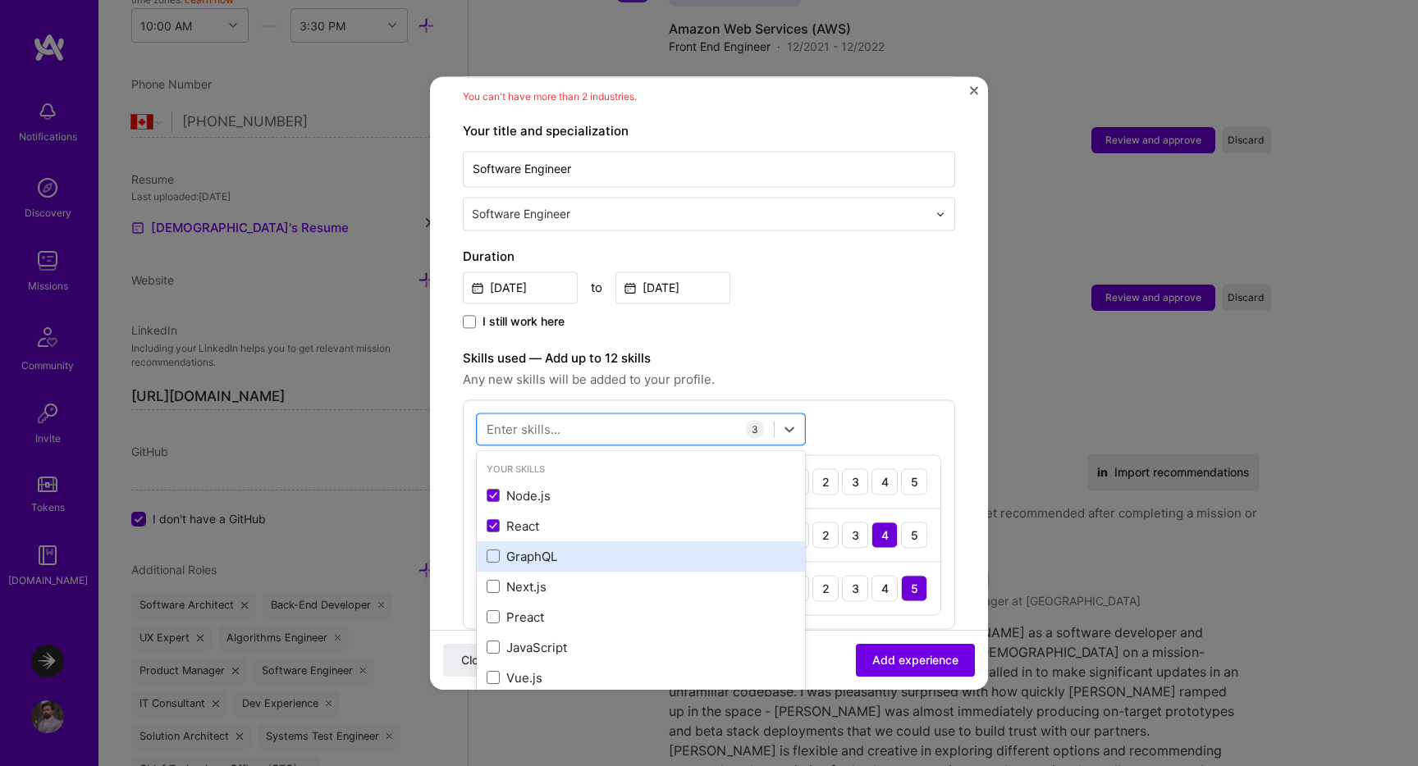
click at [548, 548] on div "GraphQL" at bounding box center [640, 556] width 308 height 17
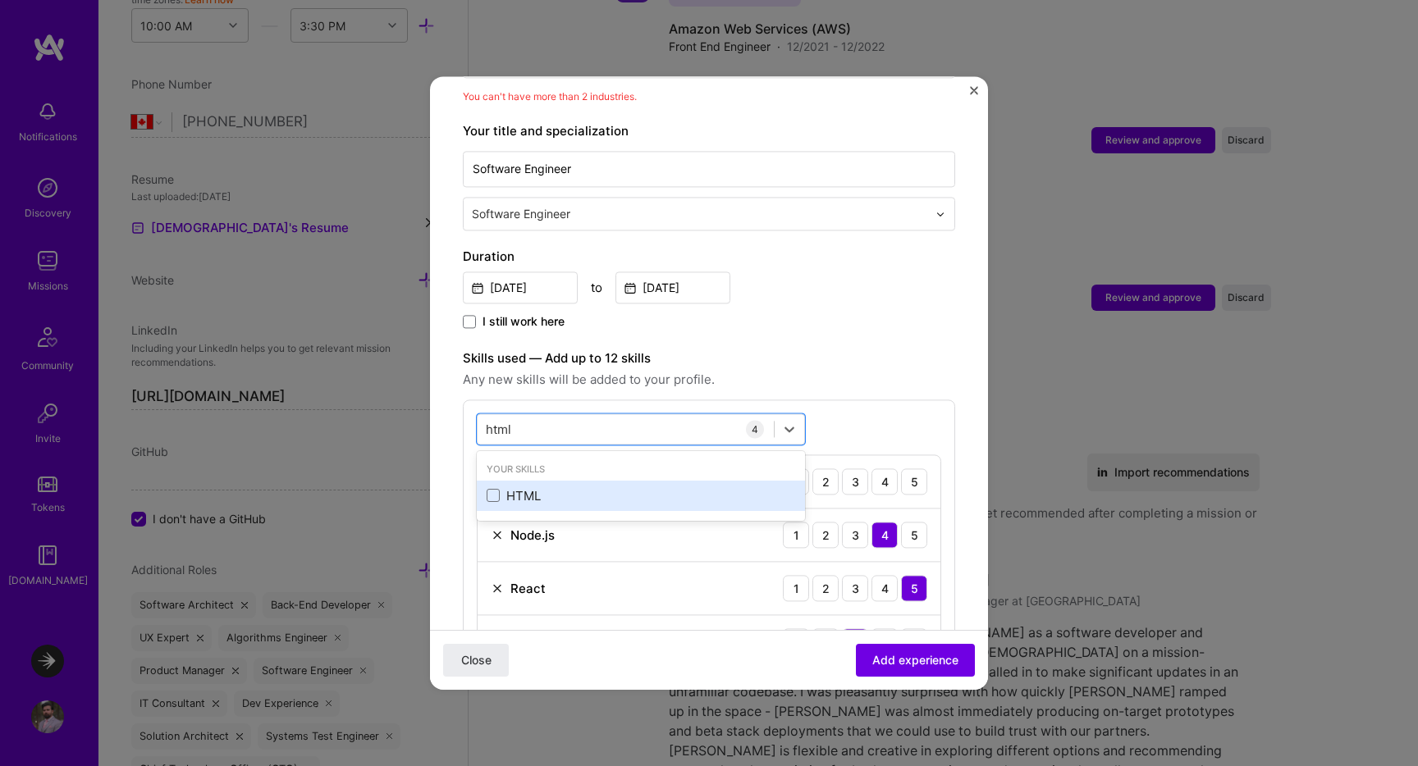
click at [522, 487] on div "HTML" at bounding box center [640, 495] width 308 height 17
click at [538, 416] on div "html html" at bounding box center [625, 429] width 296 height 27
type input "h"
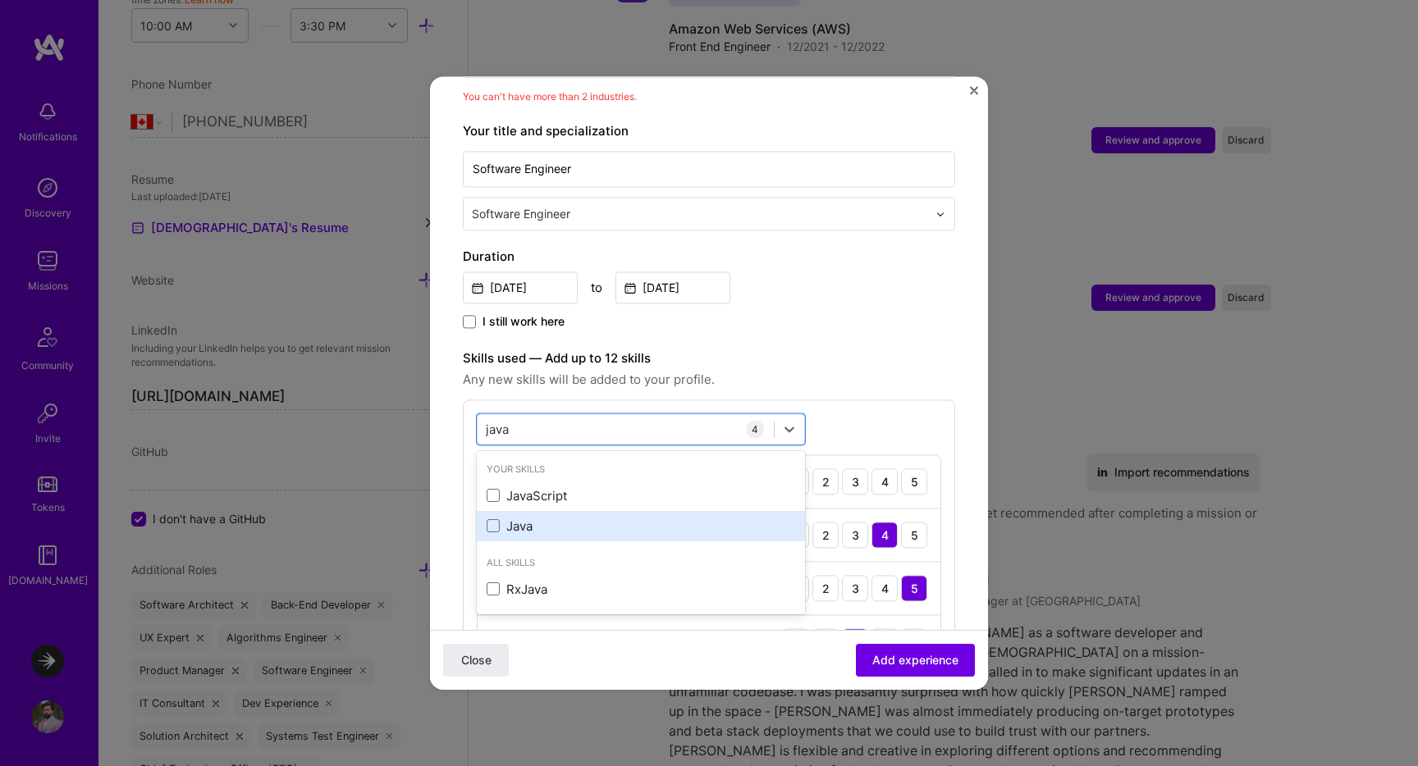
click at [530, 518] on div "Java" at bounding box center [640, 526] width 308 height 17
type input "j"
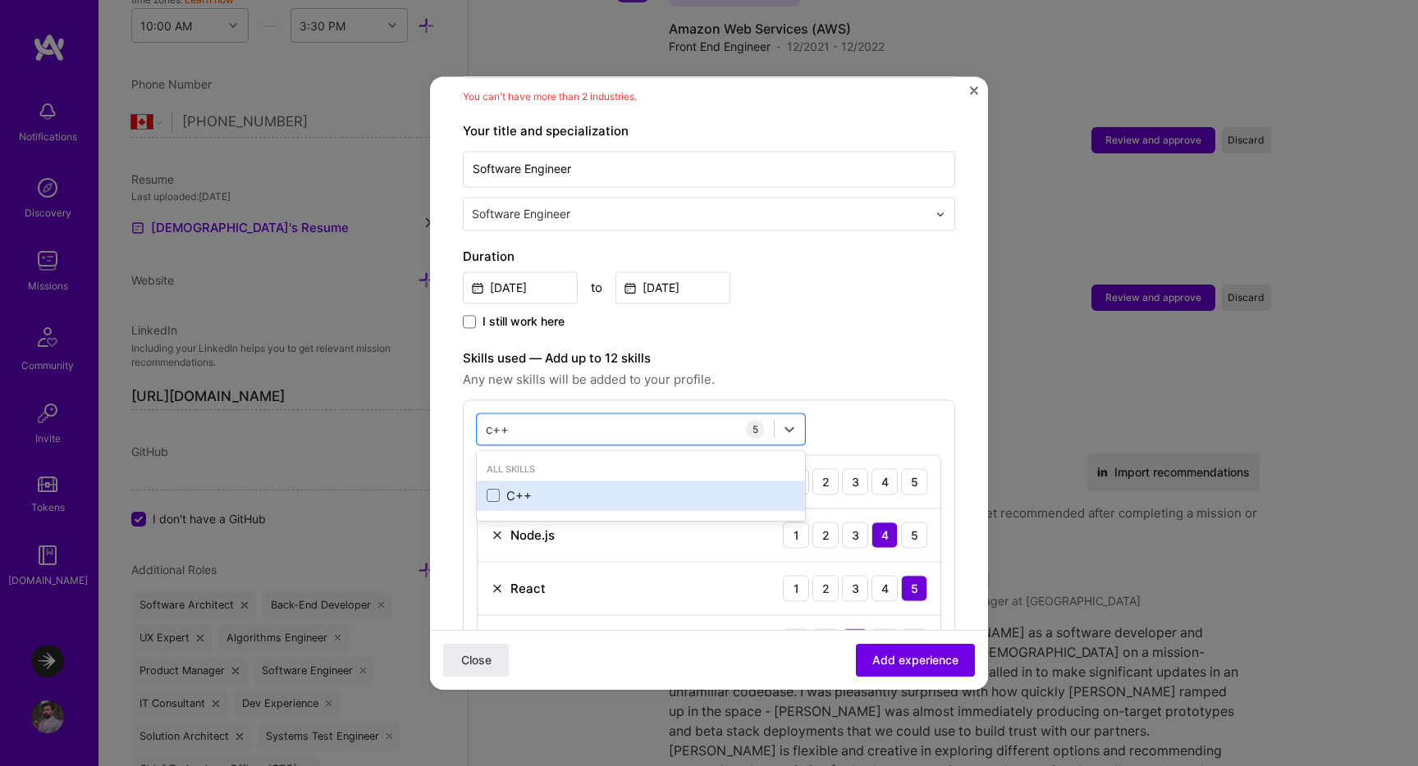
click at [568, 487] on div "C++" at bounding box center [640, 495] width 308 height 17
type input "c"
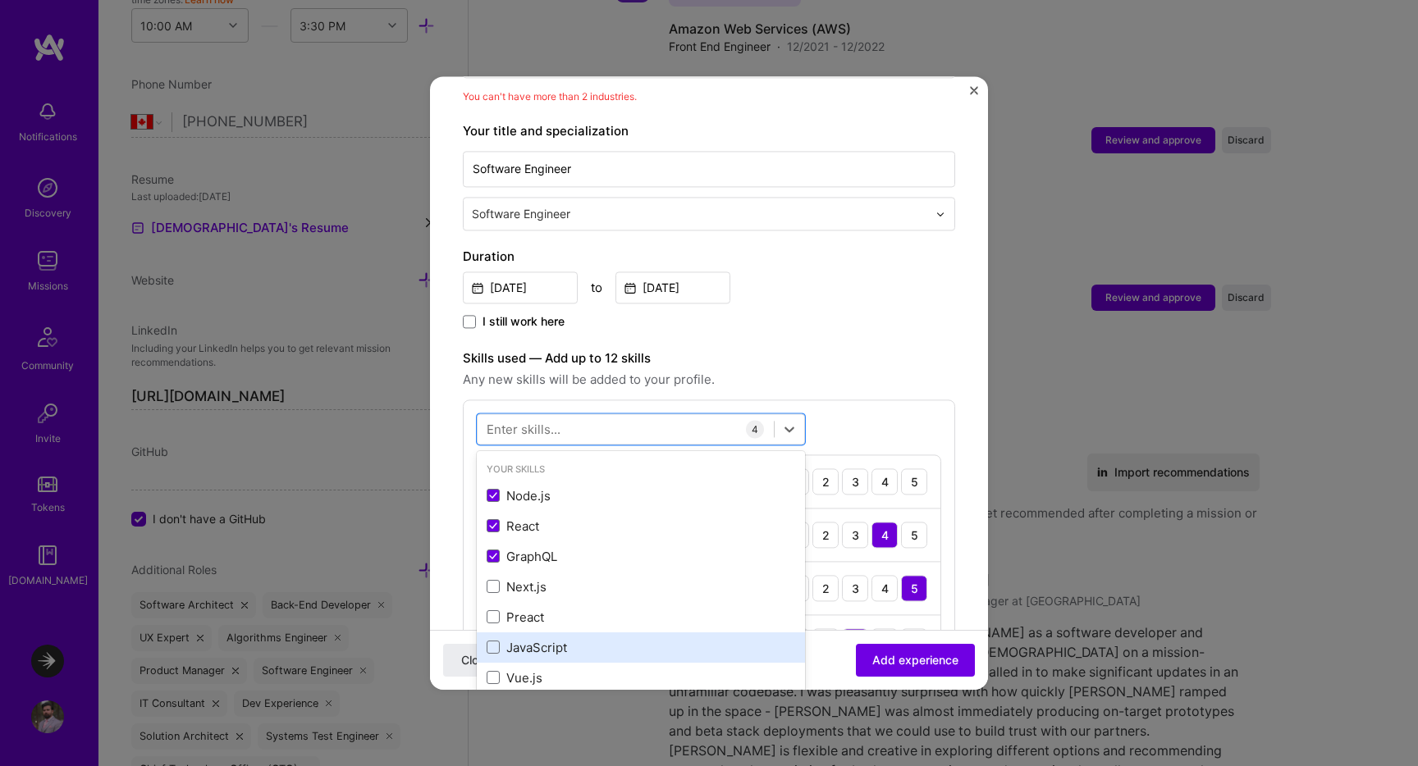
click at [546, 639] on div "JavaScript" at bounding box center [640, 647] width 308 height 17
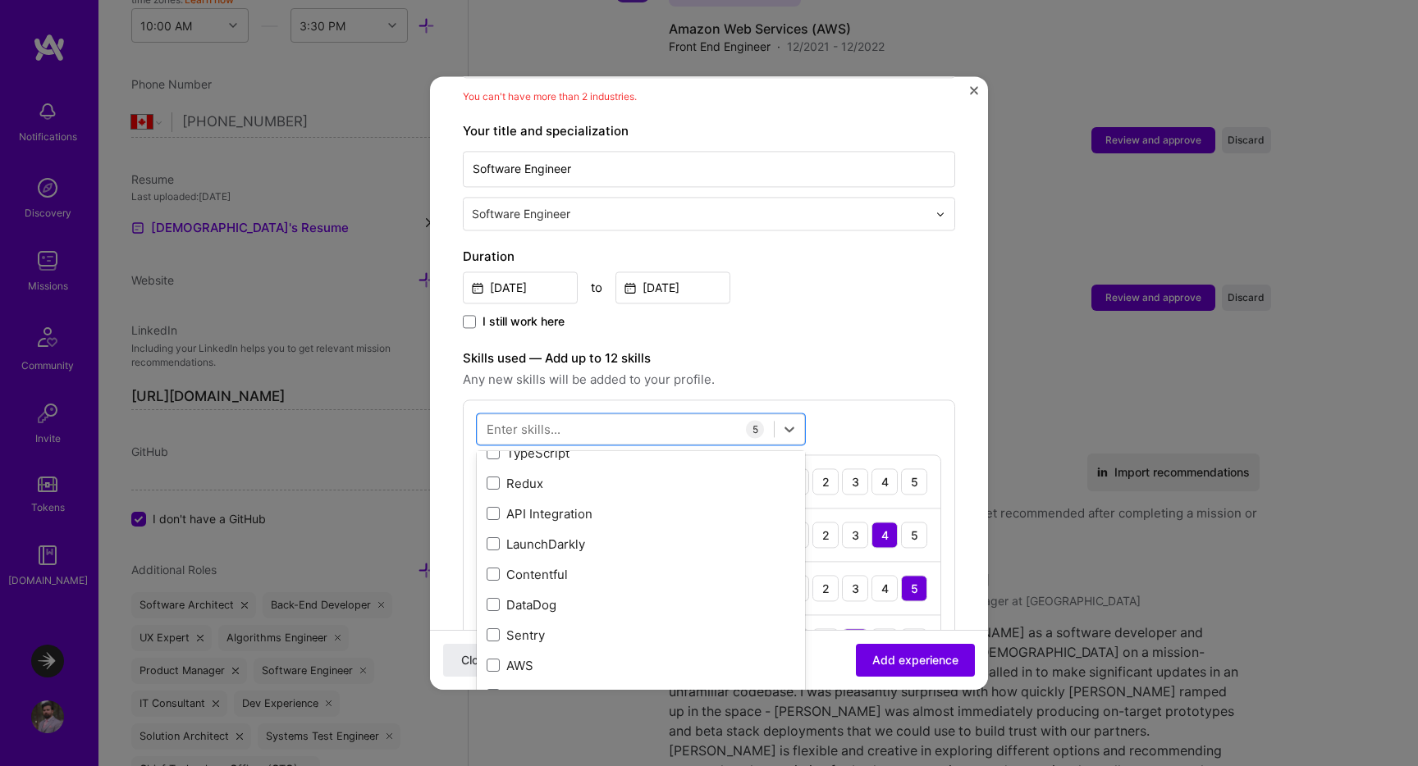
scroll to position [257, 0]
click at [558, 443] on div "TypeScript" at bounding box center [640, 451] width 308 height 17
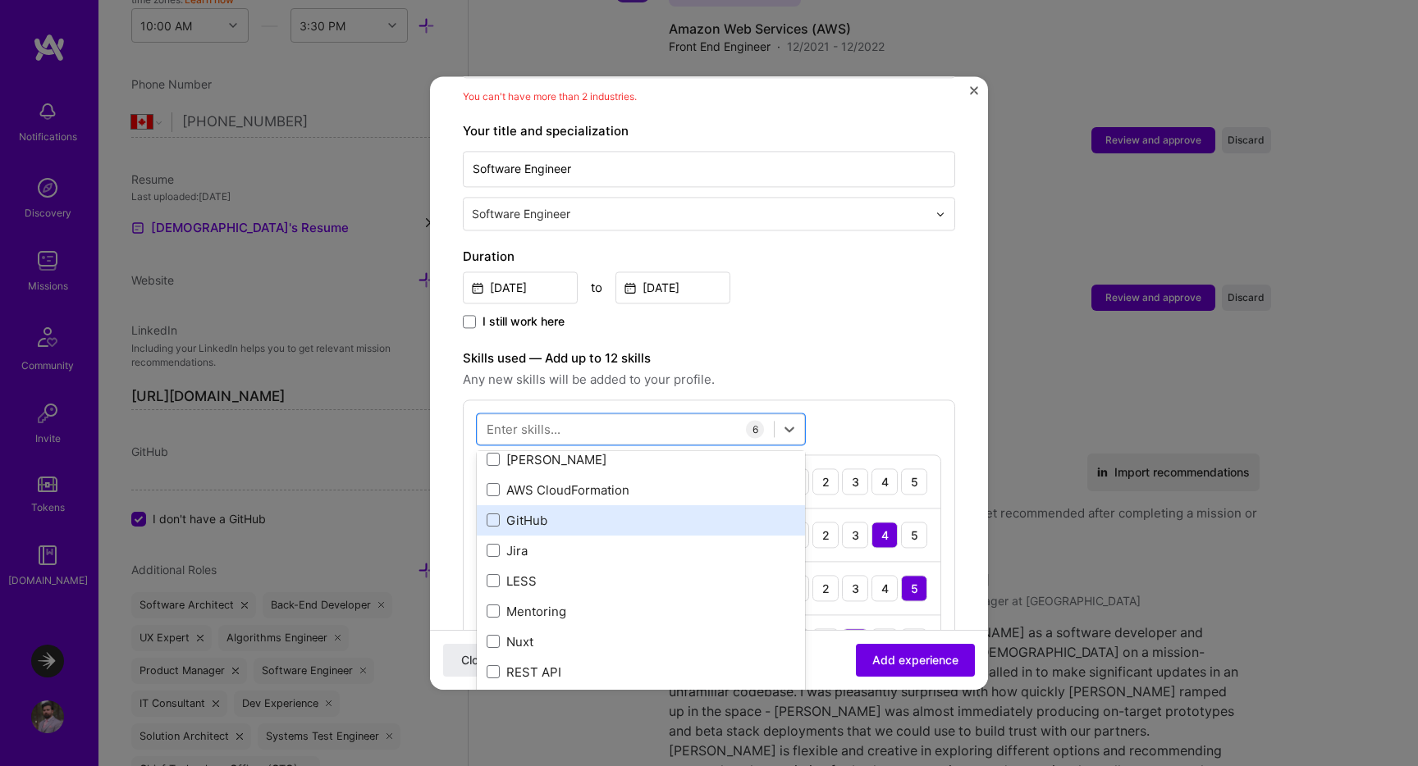
click at [570, 512] on div "GitHub" at bounding box center [640, 520] width 308 height 17
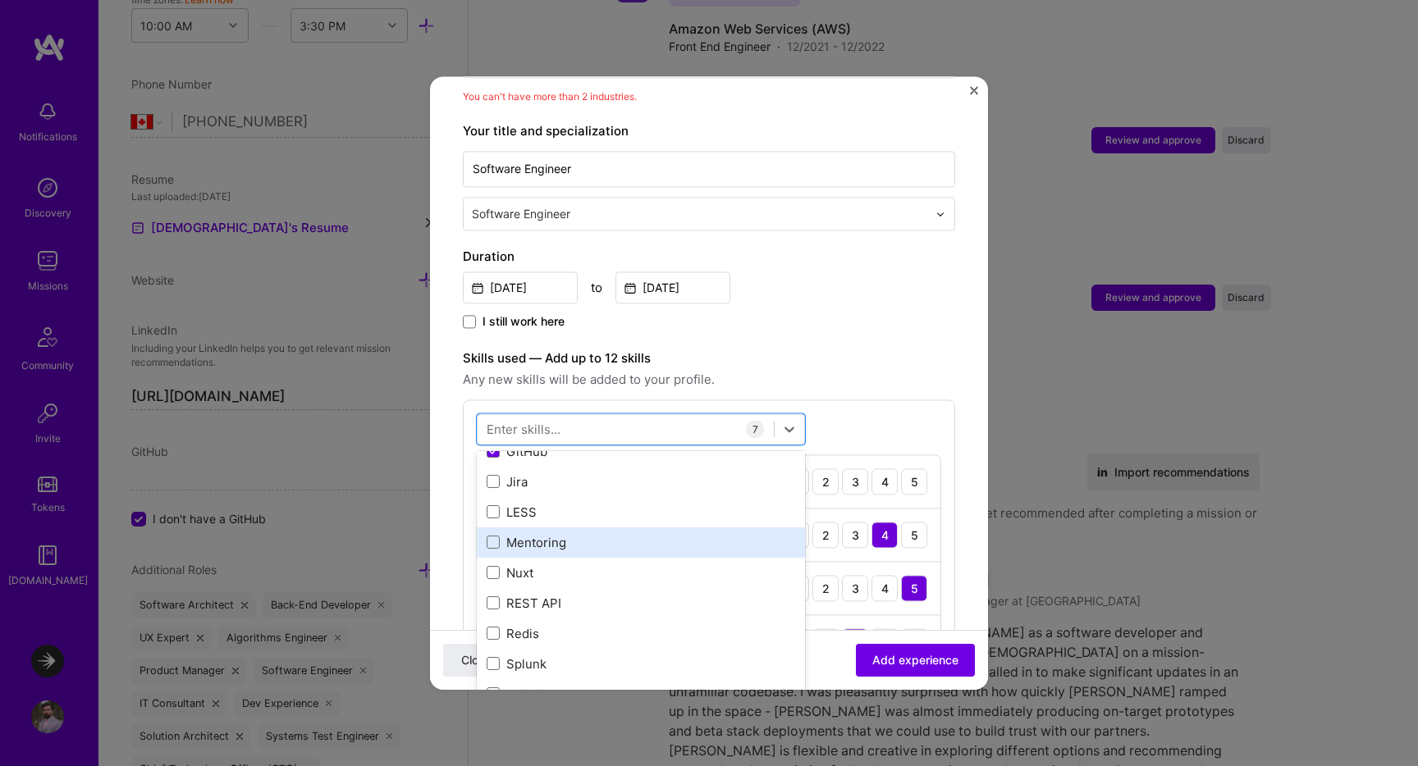
click at [559, 534] on div "Mentoring" at bounding box center [640, 542] width 308 height 17
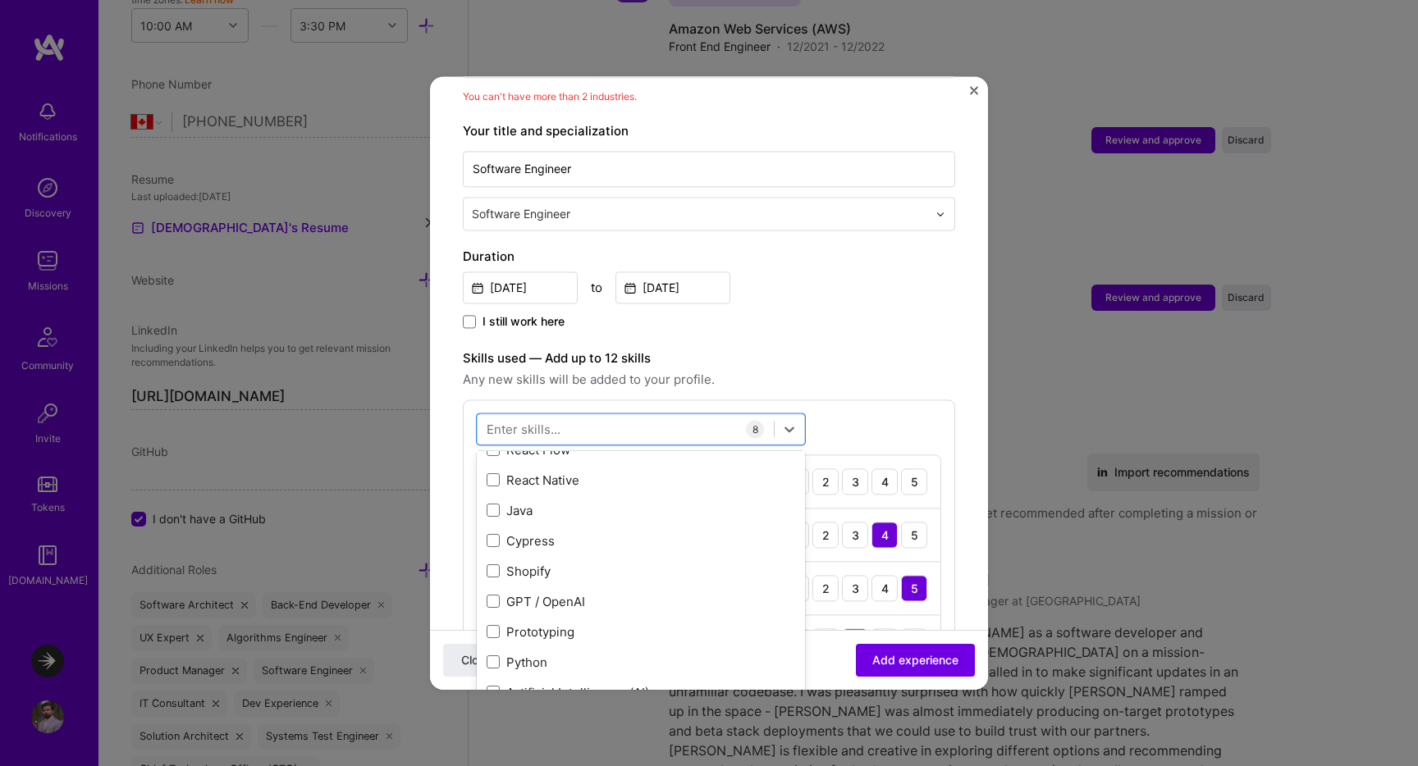
scroll to position [1500, 0]
click at [559, 535] on div "Team Leadership" at bounding box center [640, 543] width 308 height 17
click at [915, 326] on div "Adding suggested job This job is suggested based on your LinkedIn, resume or [D…" at bounding box center [709, 575] width 492 height 1613
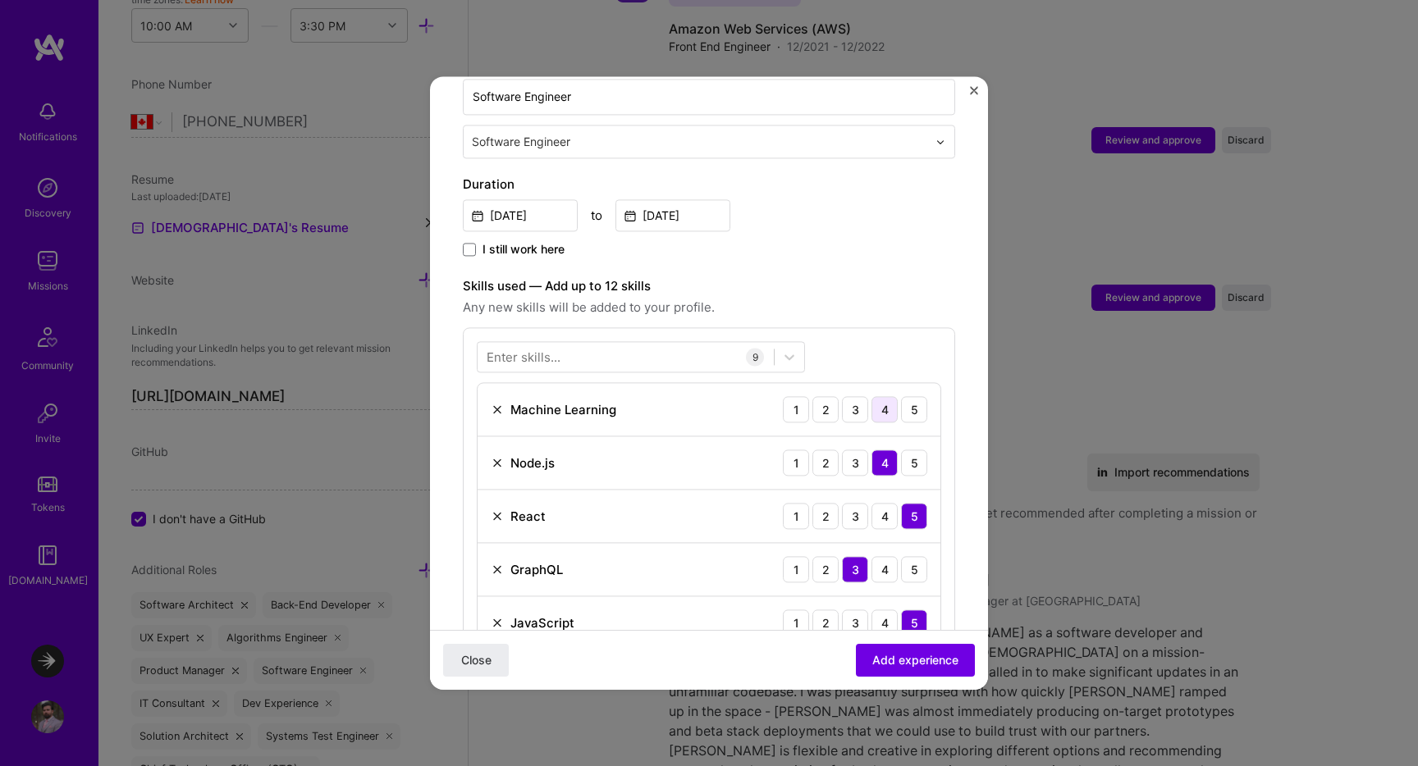
click at [884, 396] on div "4" at bounding box center [884, 409] width 26 height 26
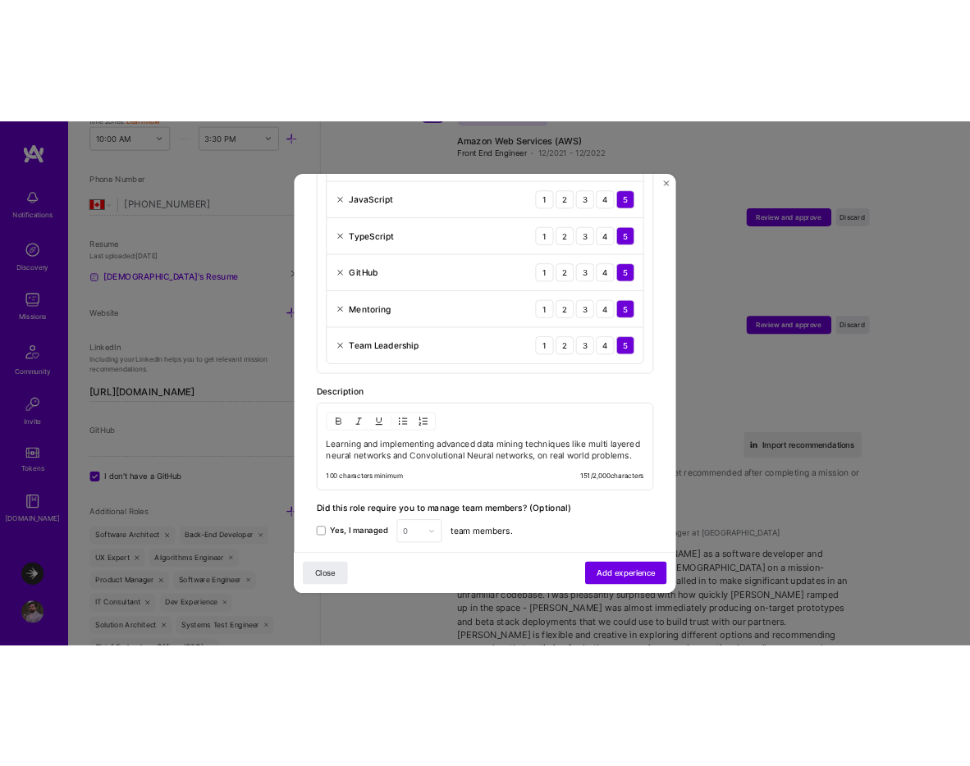
scroll to position [1052, 0]
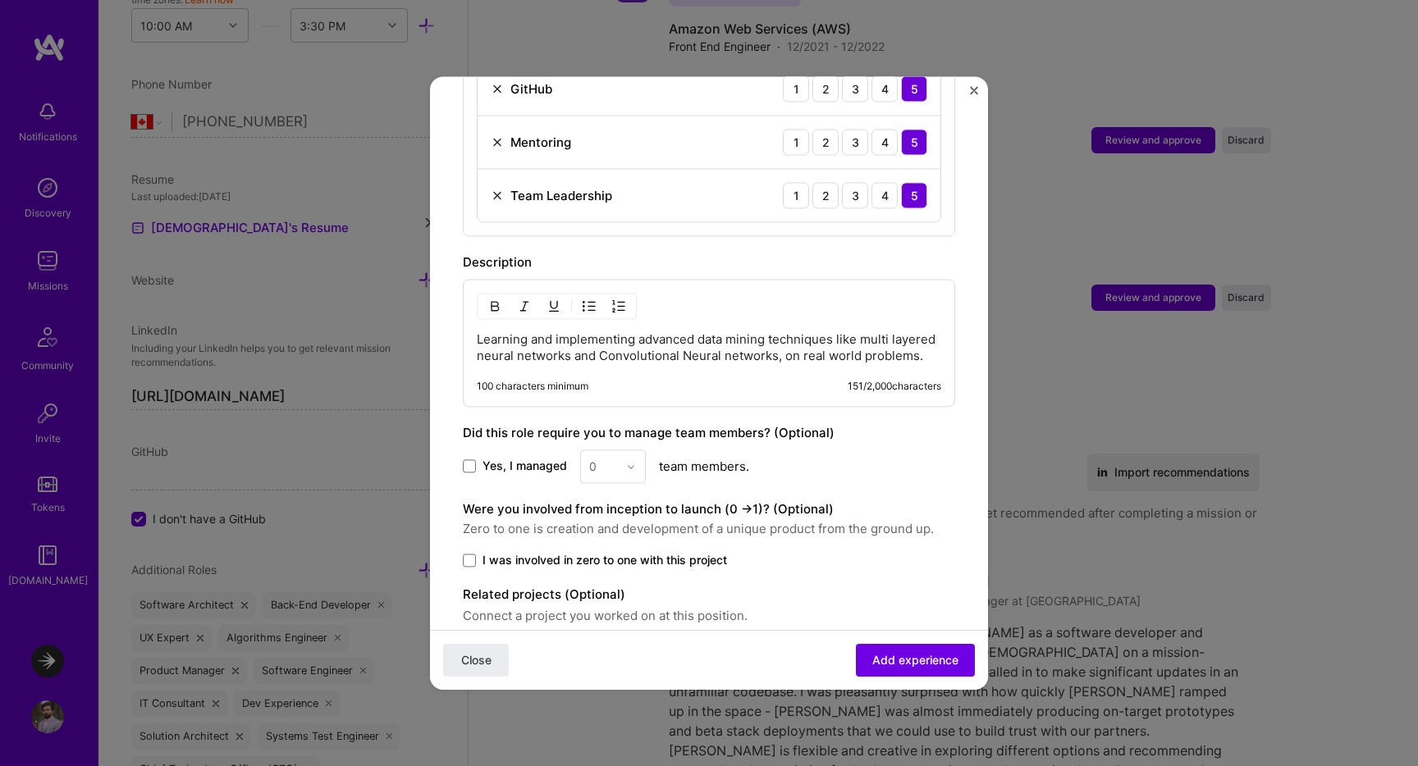
click at [823, 331] on p "Learning and implementing advanced data mining techniques like multi layered ne…" at bounding box center [709, 347] width 464 height 33
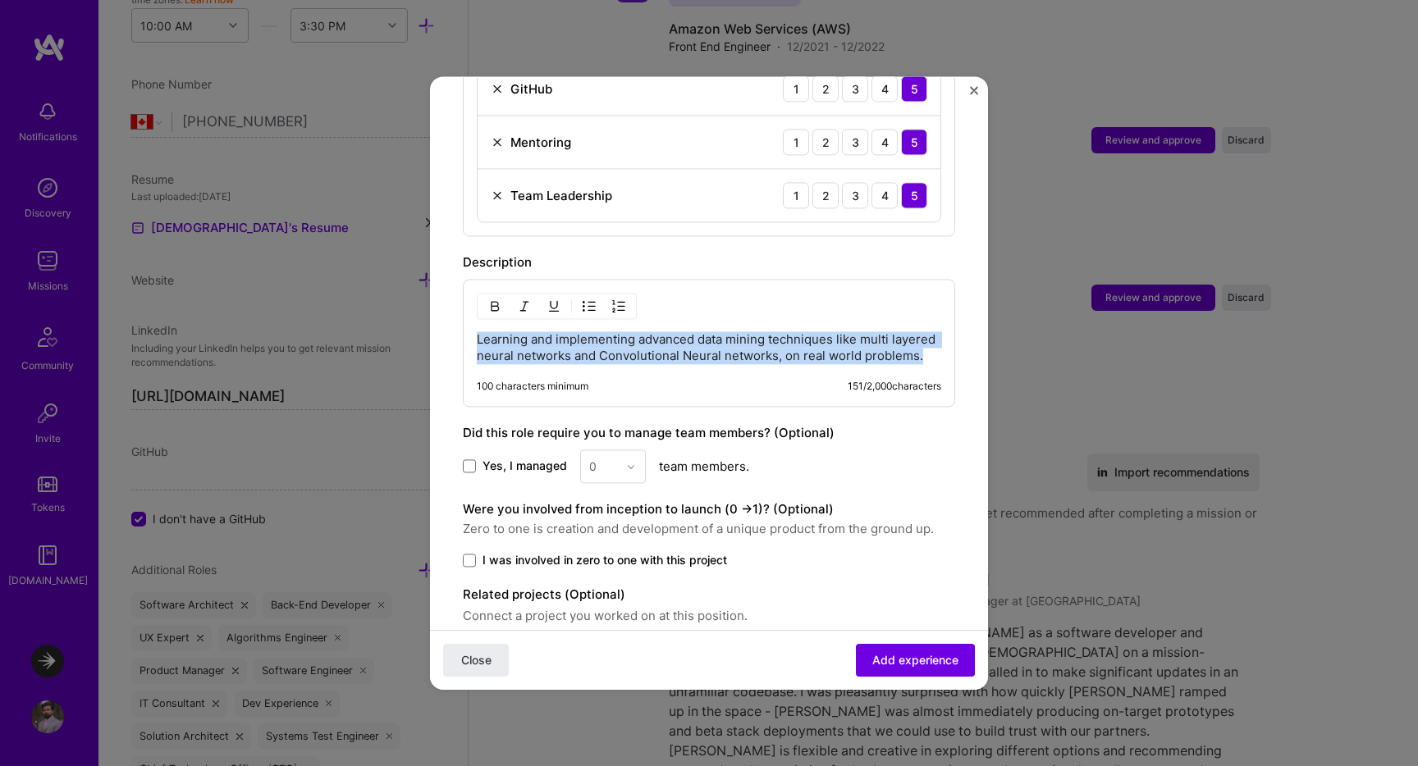
click at [823, 331] on p "Learning and implementing advanced data mining techniques like multi layered ne…" at bounding box center [709, 347] width 464 height 33
copy p "Learning and implementing advanced data mining techniques like multi layered ne…"
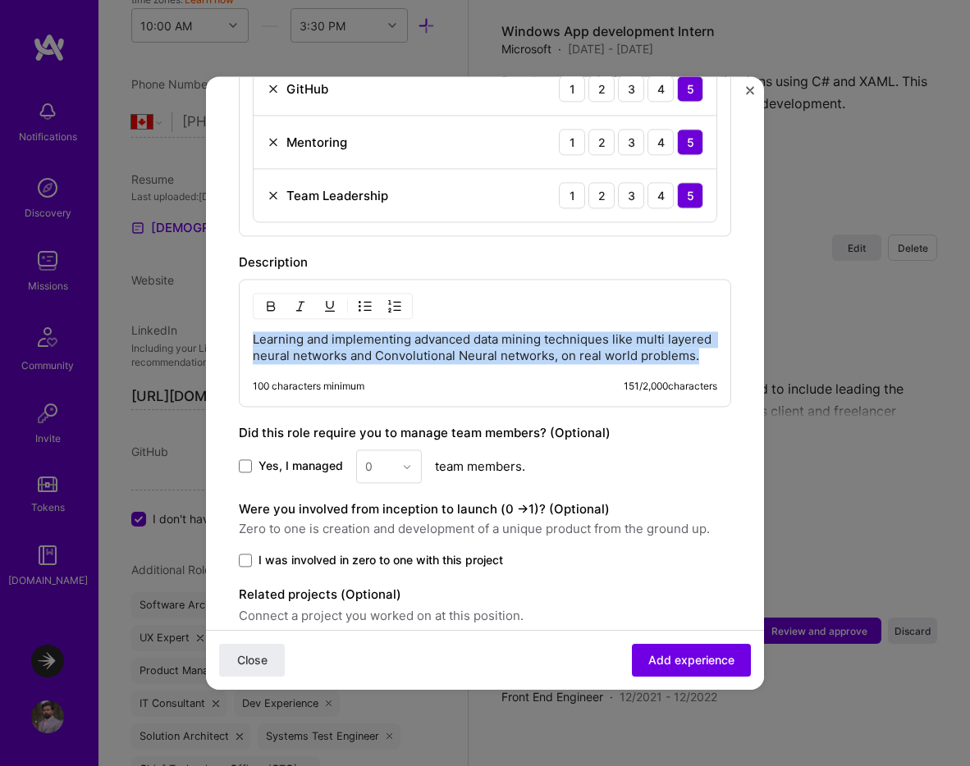
click at [413, 331] on p "Learning and implementing advanced data mining techniques like multi layered ne…" at bounding box center [485, 347] width 464 height 33
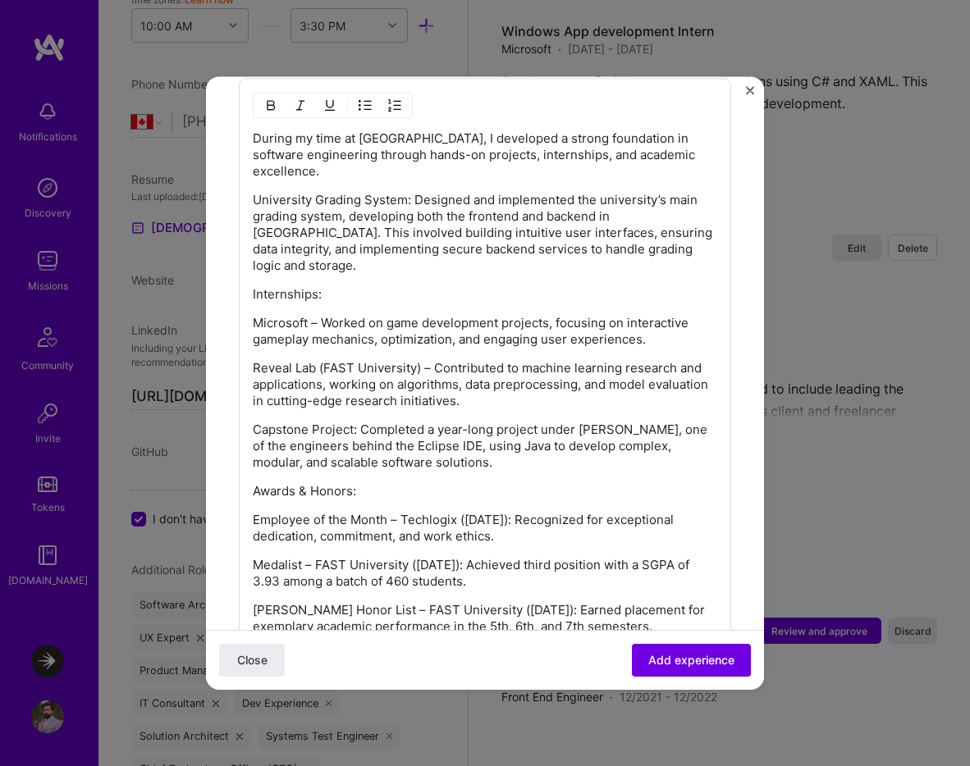
scroll to position [1215, 0]
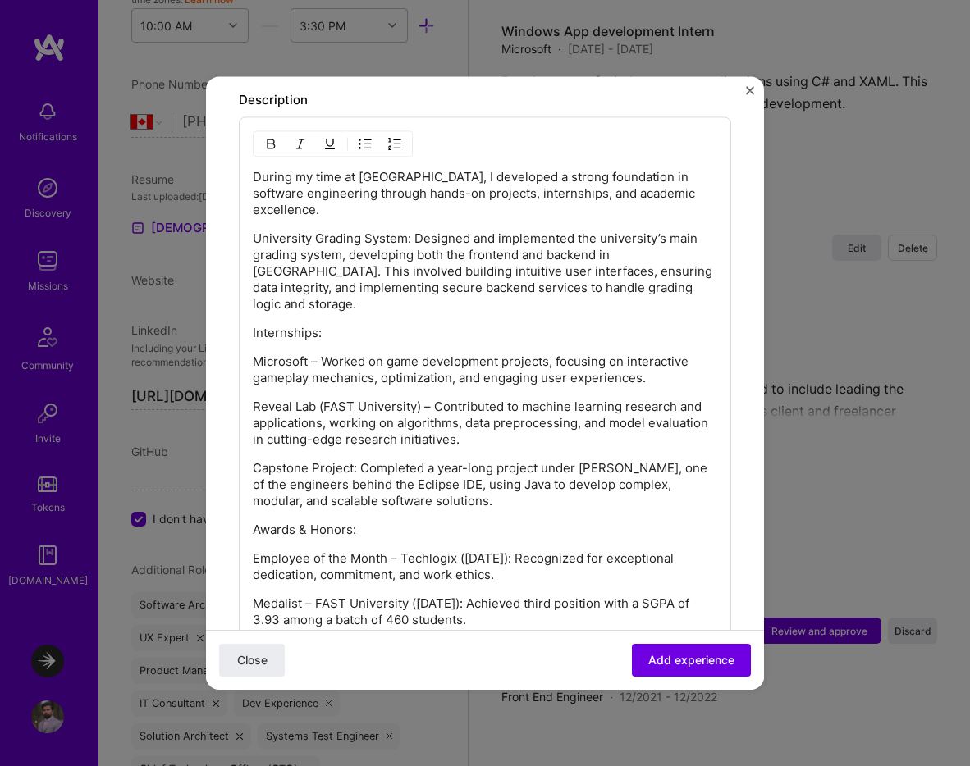
click at [290, 325] on p "Internships:" at bounding box center [485, 333] width 464 height 16
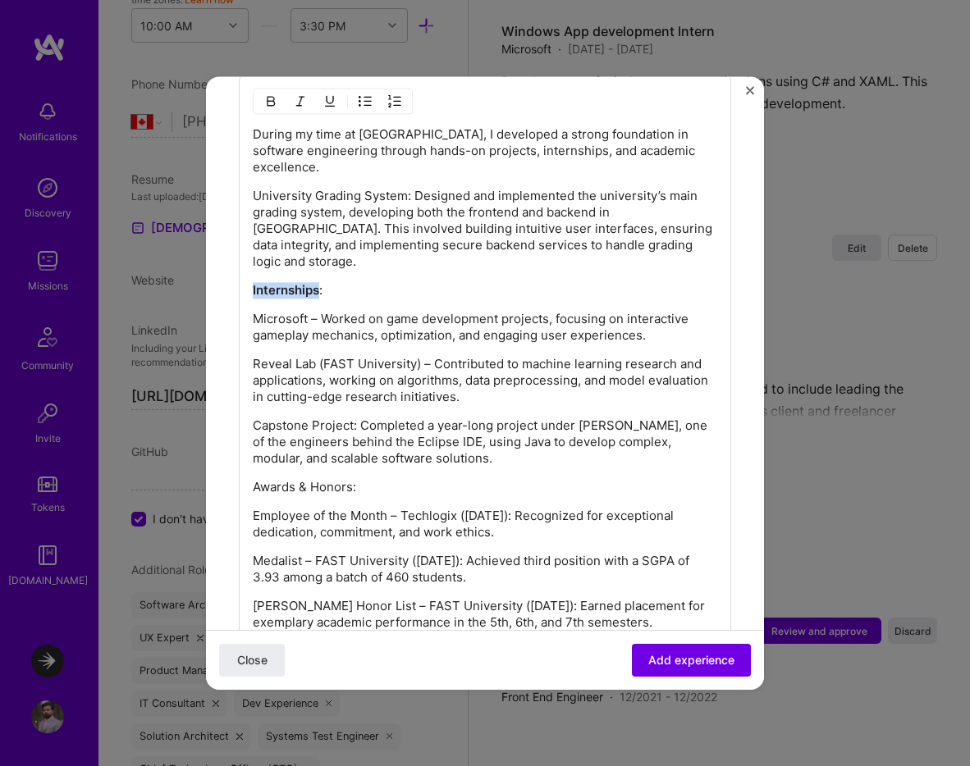
drag, startPoint x: 520, startPoint y: 477, endPoint x: 135, endPoint y: 463, distance: 385.8
click at [206, 463] on div "Adding suggested job This job is suggested based on your LinkedIn, resume or [D…" at bounding box center [485, 382] width 558 height 613
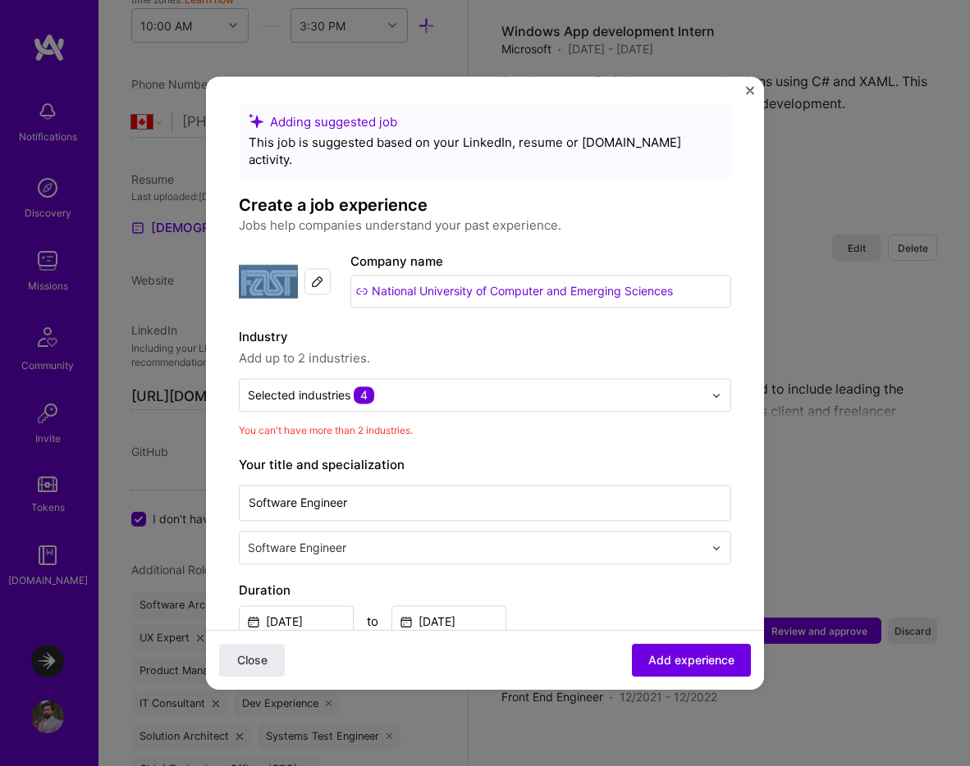
scroll to position [42, 0]
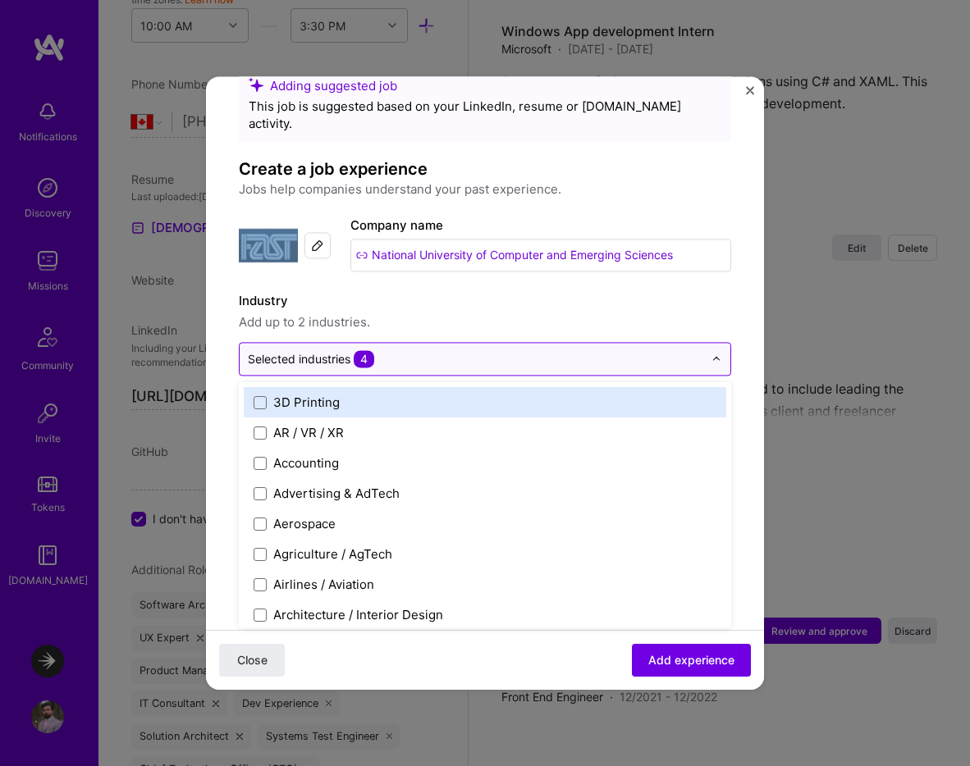
click at [432, 350] on input "text" at bounding box center [475, 358] width 455 height 17
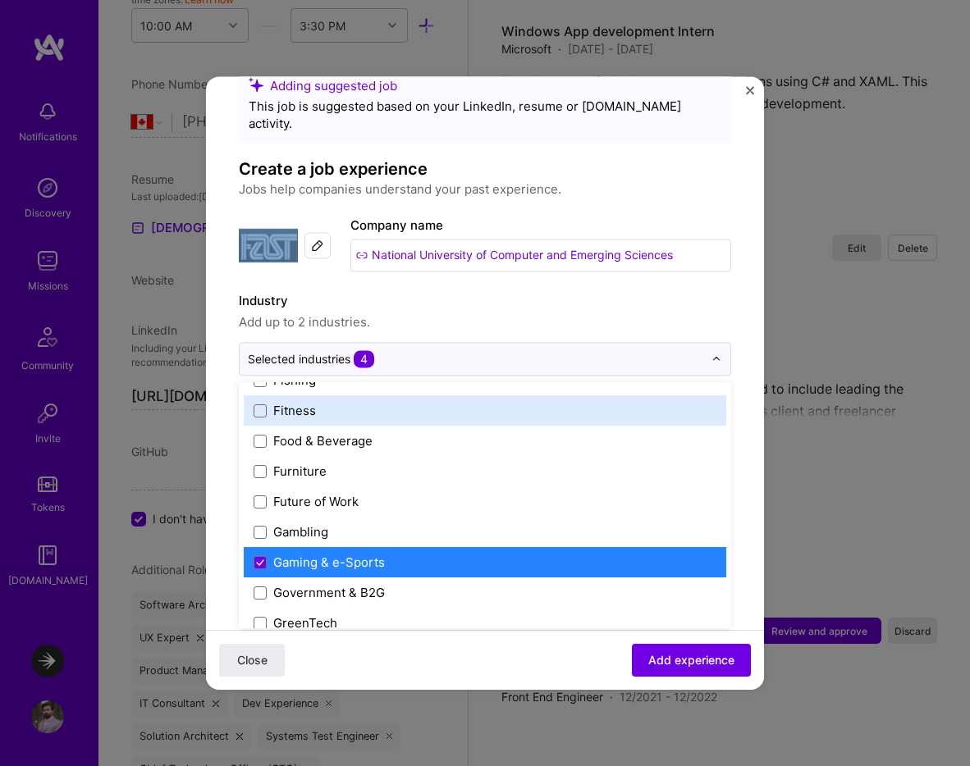
scroll to position [1793, 0]
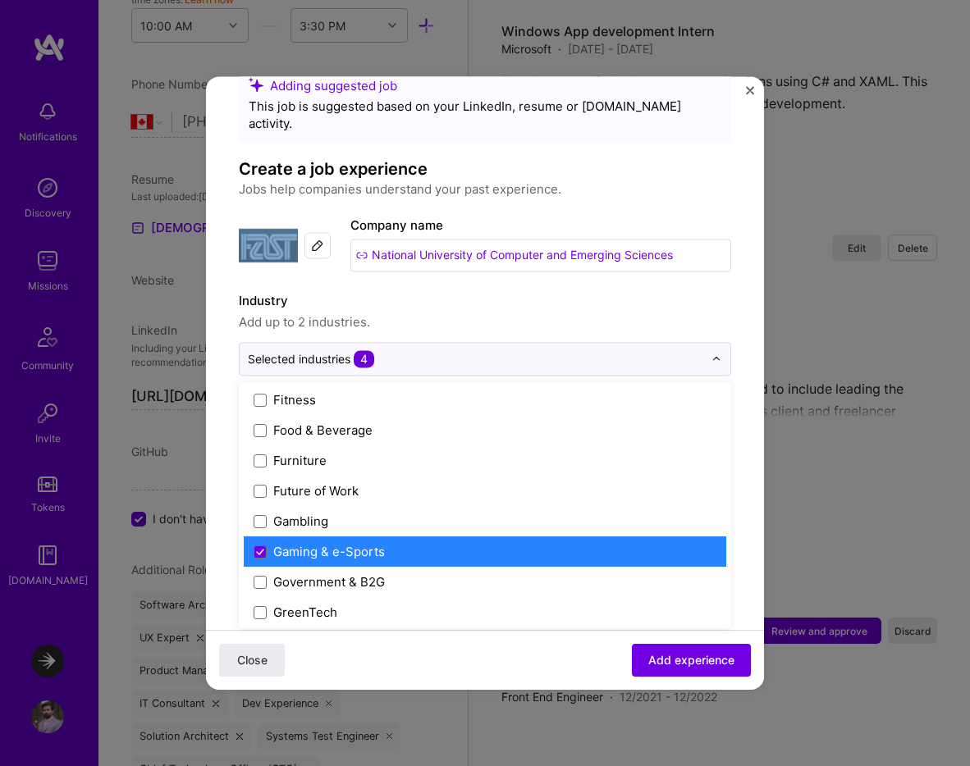
click at [323, 543] on div "Gaming & e-Sports" at bounding box center [329, 551] width 112 height 17
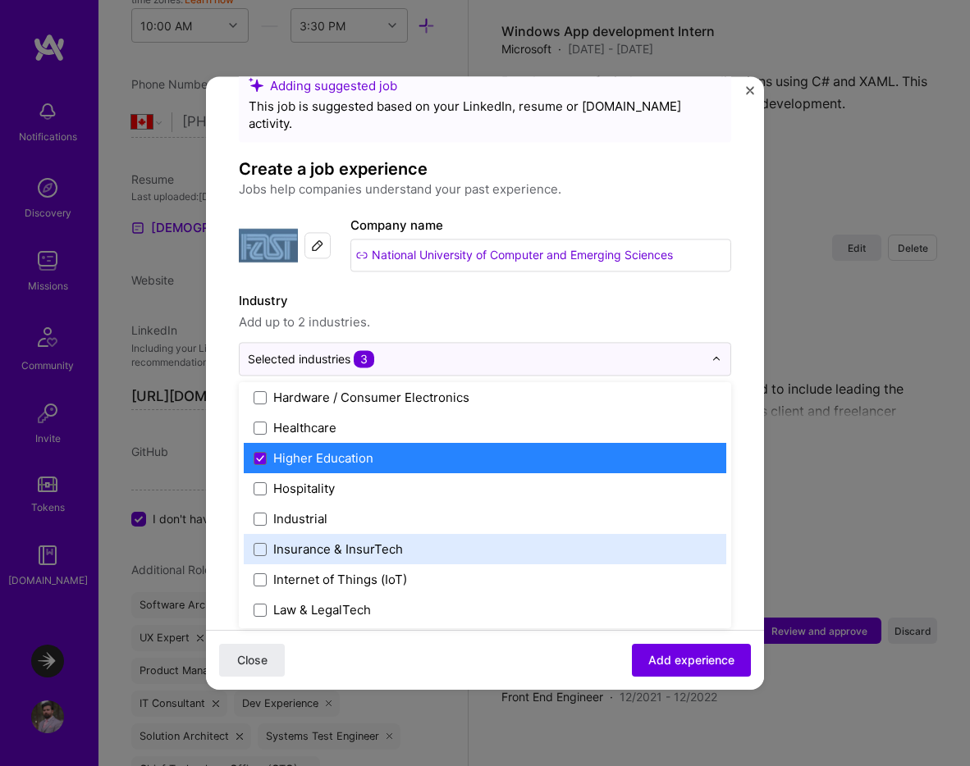
scroll to position [2078, 0]
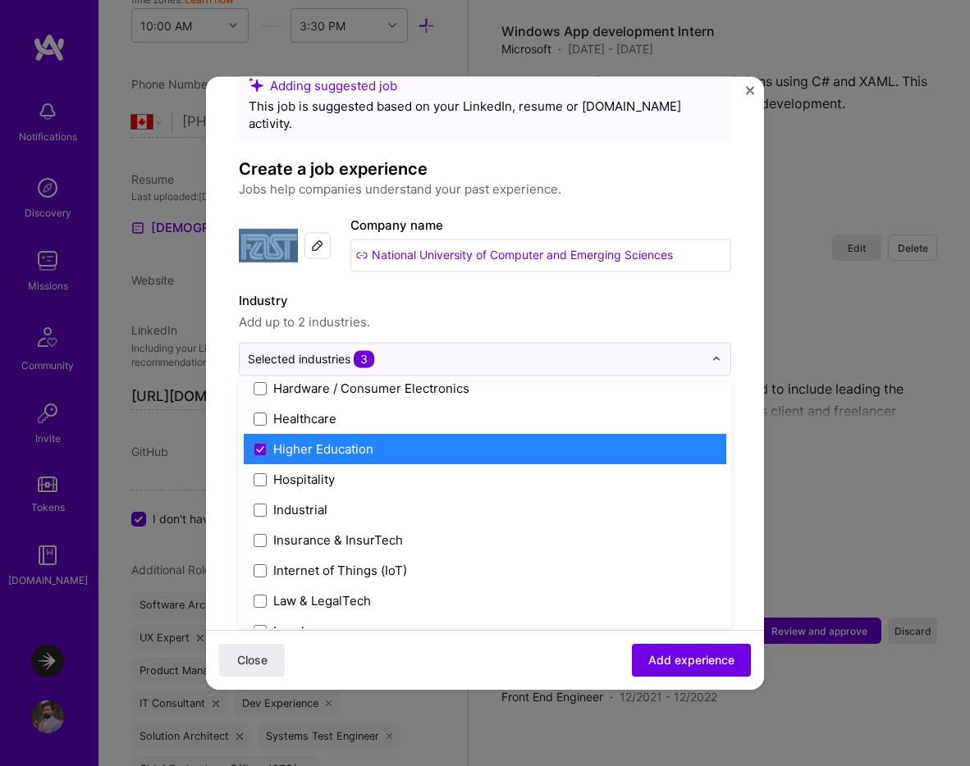
click at [360, 441] on div "Higher Education" at bounding box center [323, 449] width 100 height 17
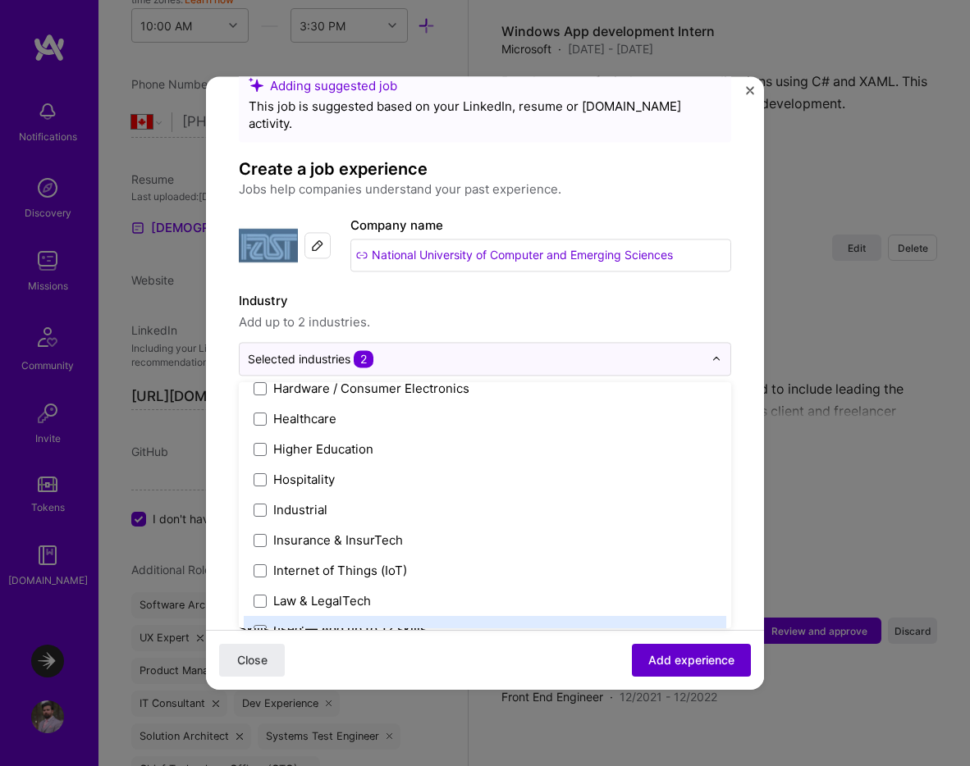
click at [672, 660] on span "Add experience" at bounding box center [691, 660] width 86 height 16
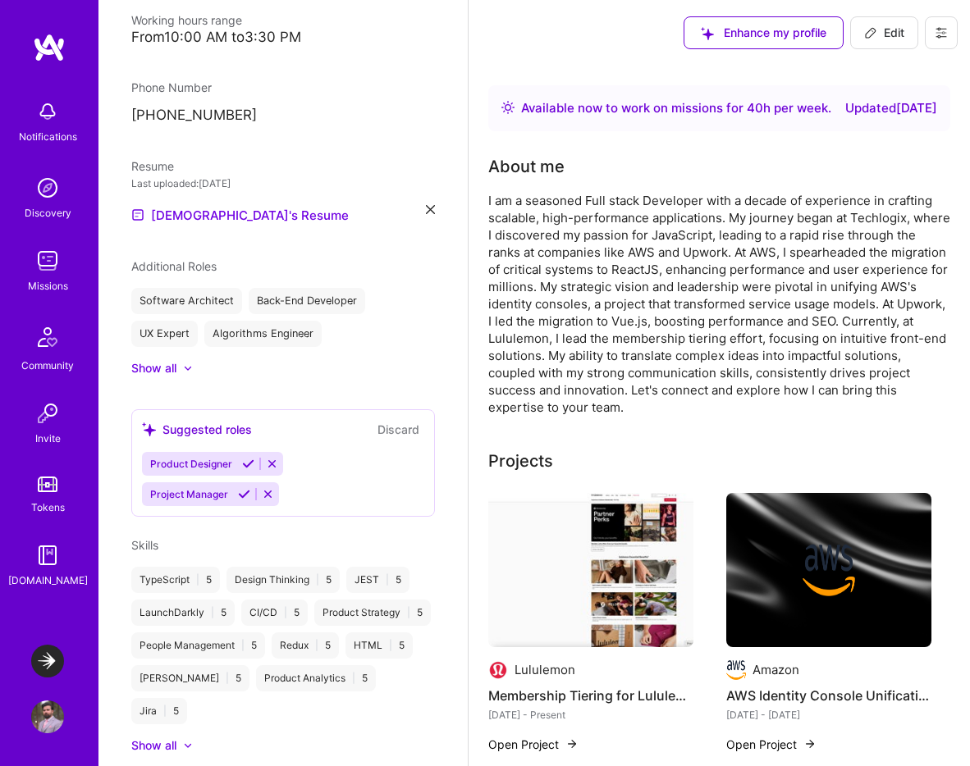
scroll to position [0, 0]
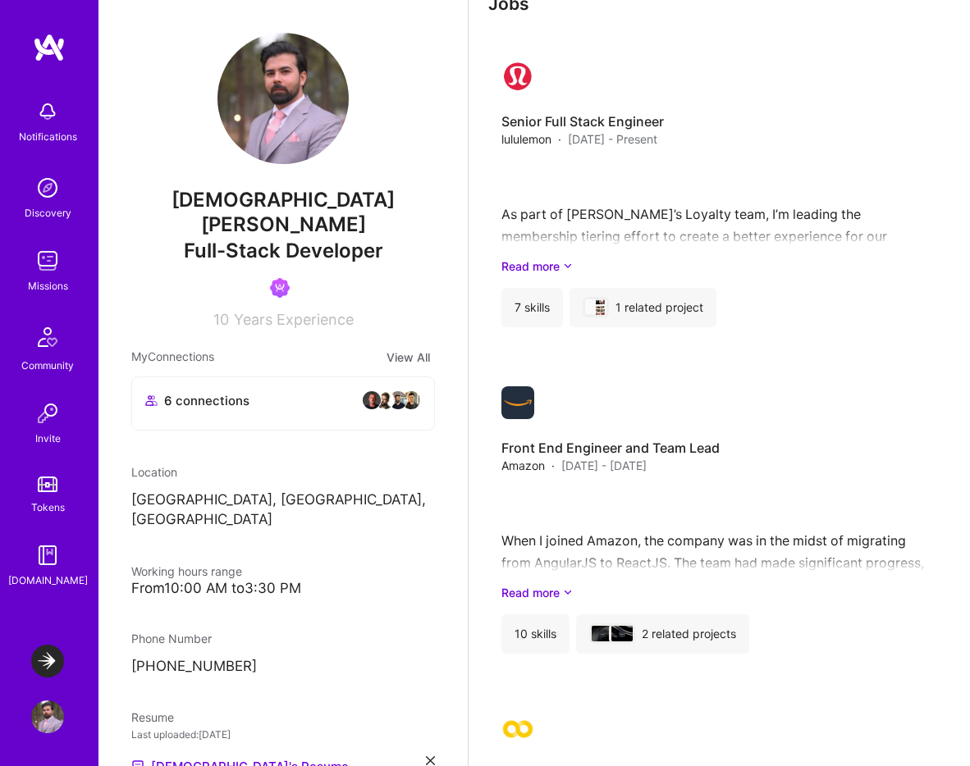
scroll to position [552, 0]
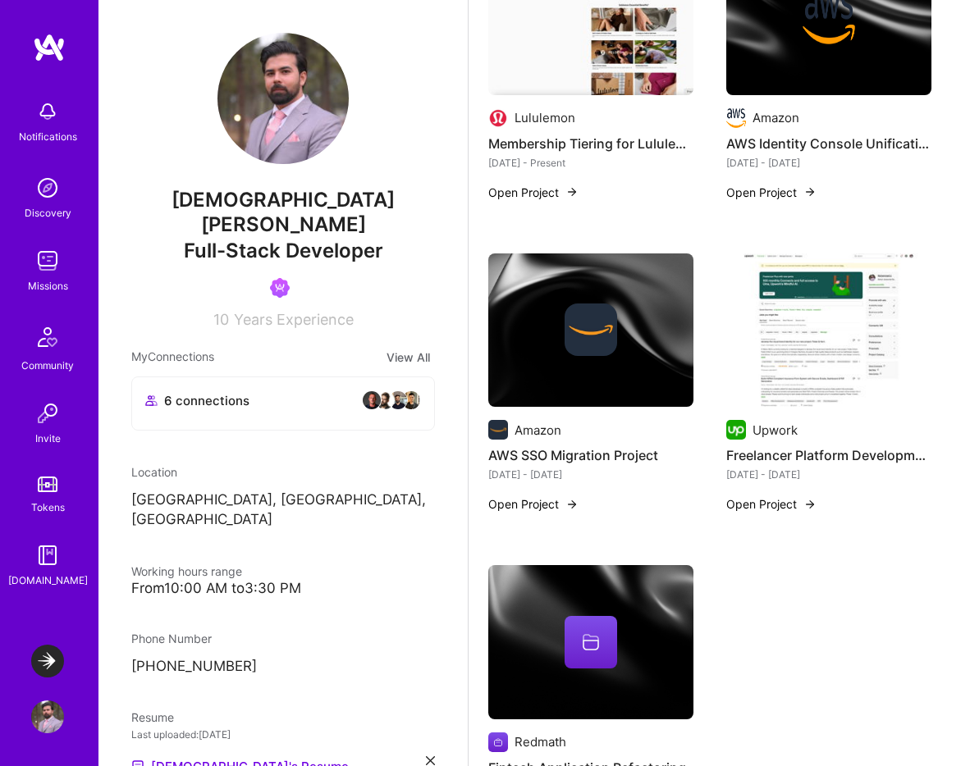
click at [287, 311] on span "Years Experience" at bounding box center [294, 319] width 120 height 17
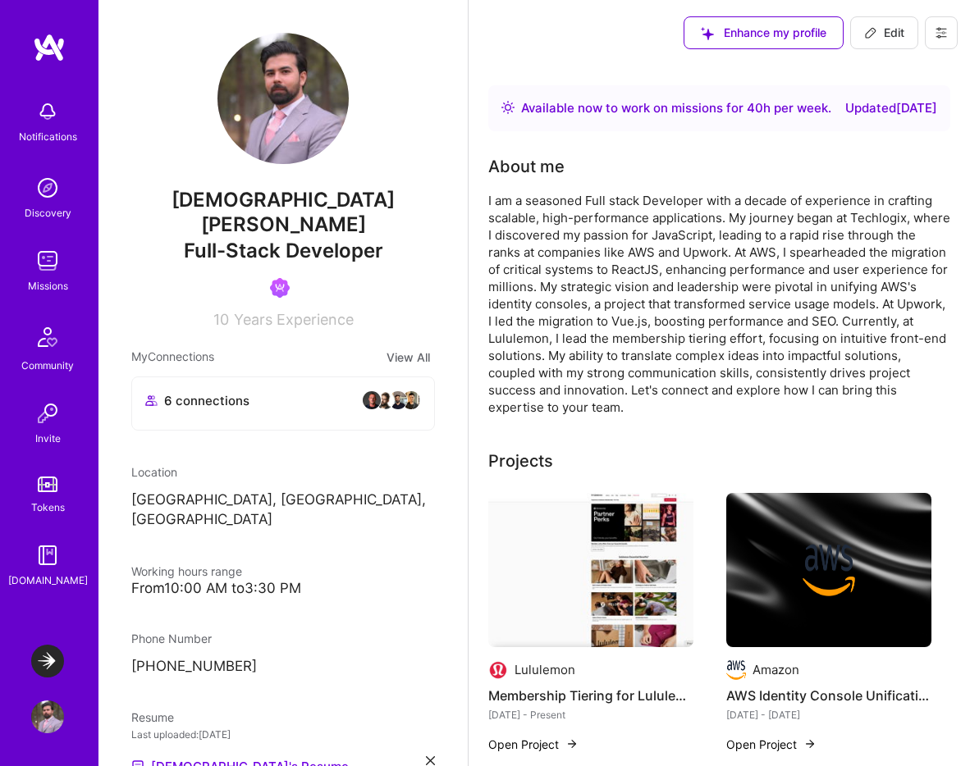
click at [897, 19] on button "Edit" at bounding box center [884, 32] width 68 height 33
select select "CA"
select select "Right Now"
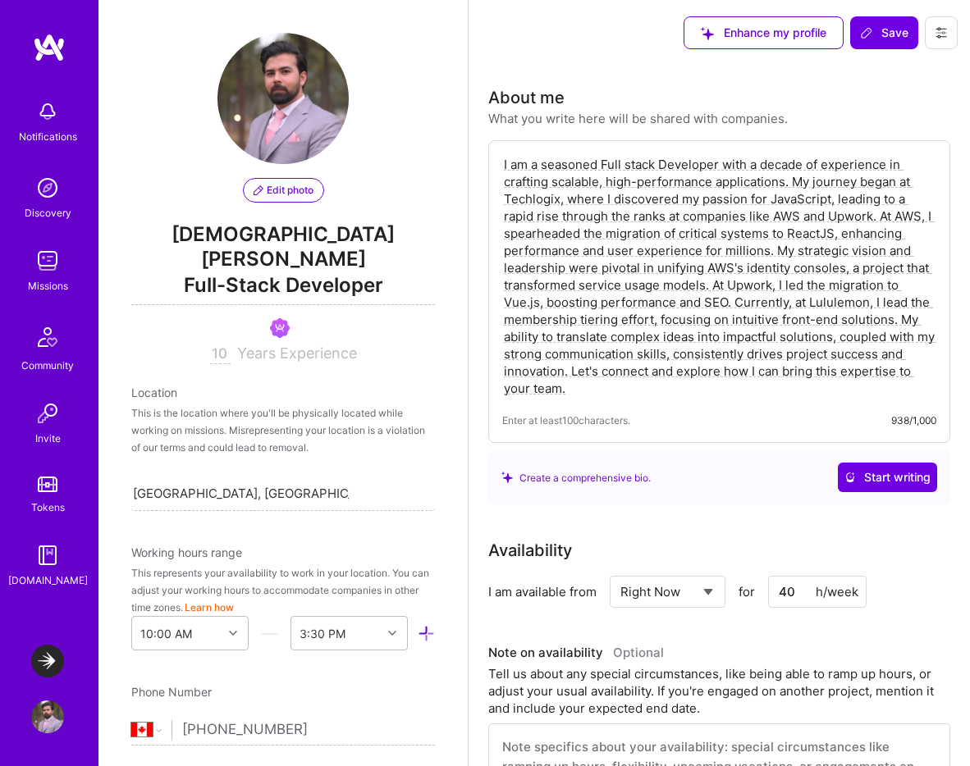
click at [280, 345] on span "Years Experience" at bounding box center [297, 353] width 120 height 17
click at [217, 345] on input "10" at bounding box center [220, 355] width 21 height 20
click at [219, 345] on input "10" at bounding box center [220, 355] width 21 height 20
type input "14"
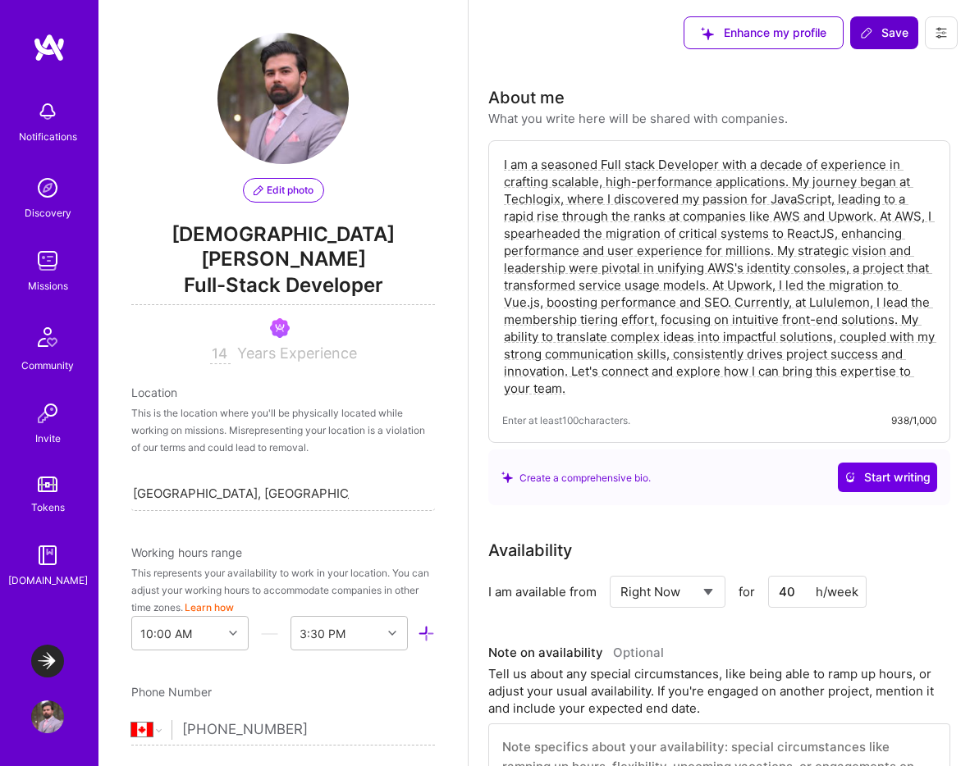
click at [888, 30] on span "Save" at bounding box center [884, 33] width 48 height 16
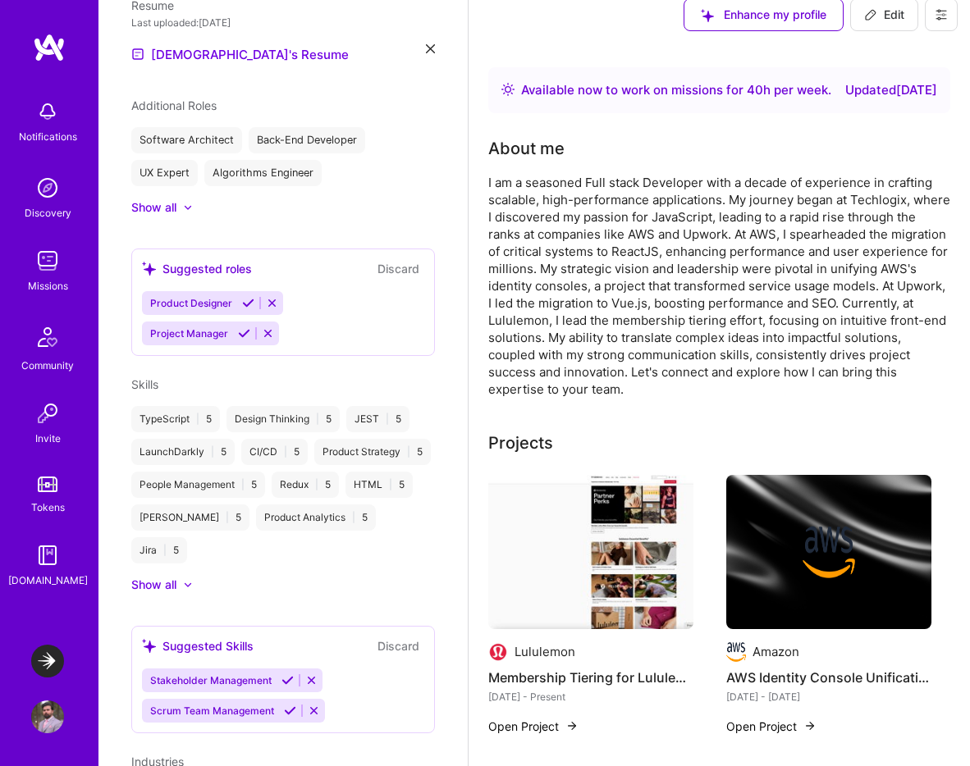
scroll to position [730, 0]
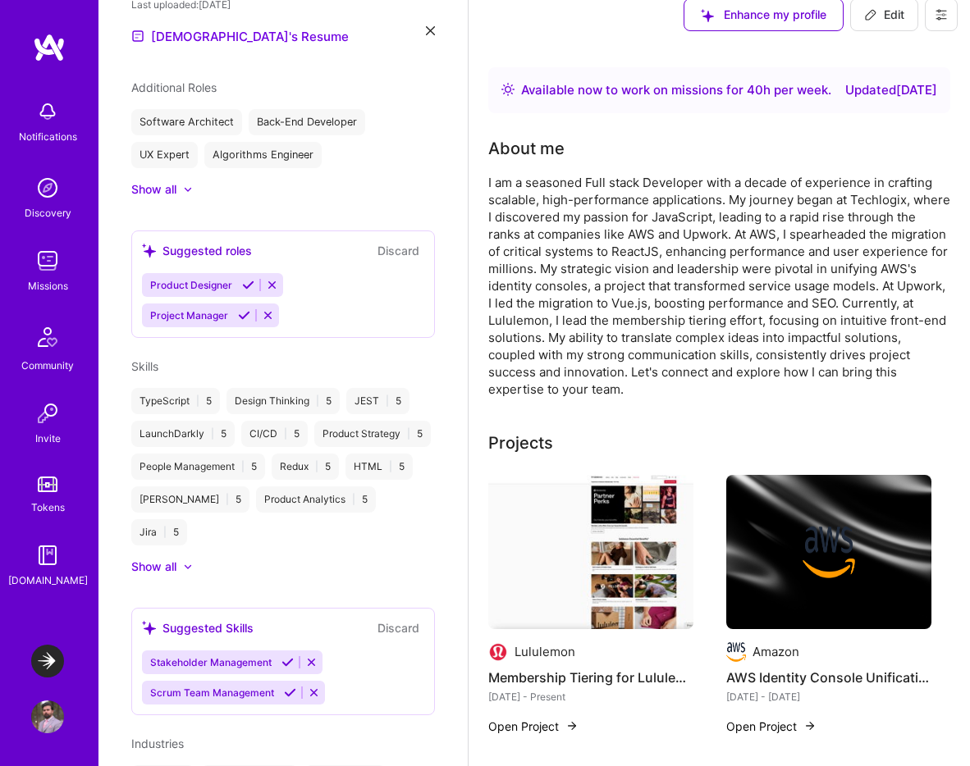
click at [60, 120] on img at bounding box center [47, 111] width 33 height 33
